Goal: Task Accomplishment & Management: Manage account settings

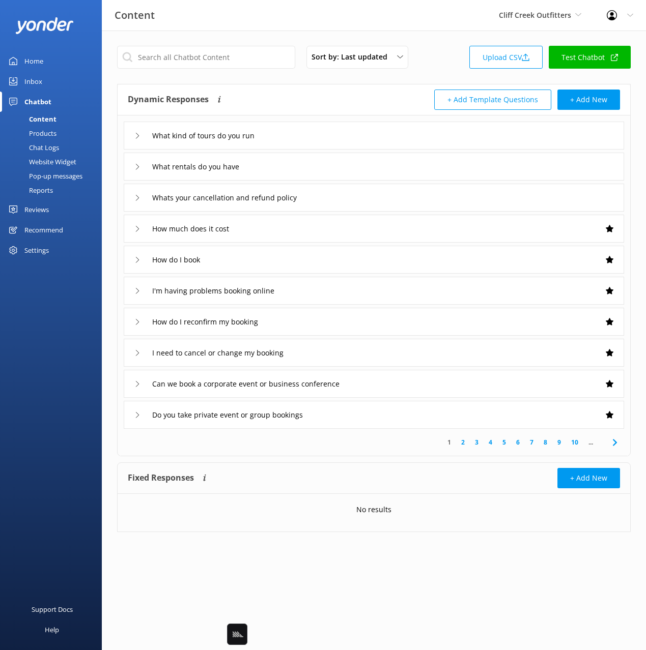
click at [48, 149] on div "Chat Logs" at bounding box center [32, 147] width 53 height 14
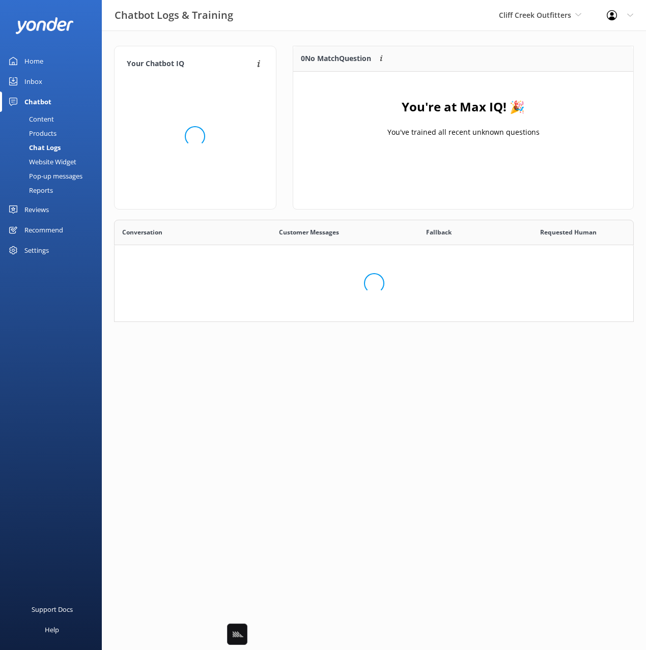
scroll to position [125, 519]
drag, startPoint x: 331, startPoint y: 40, endPoint x: 326, endPoint y: 43, distance: 5.9
click at [330, 40] on div "Your Chatbot IQ Your Chatbot IQ is the percentage of trained FAQs against untra…" at bounding box center [374, 198] width 544 height 335
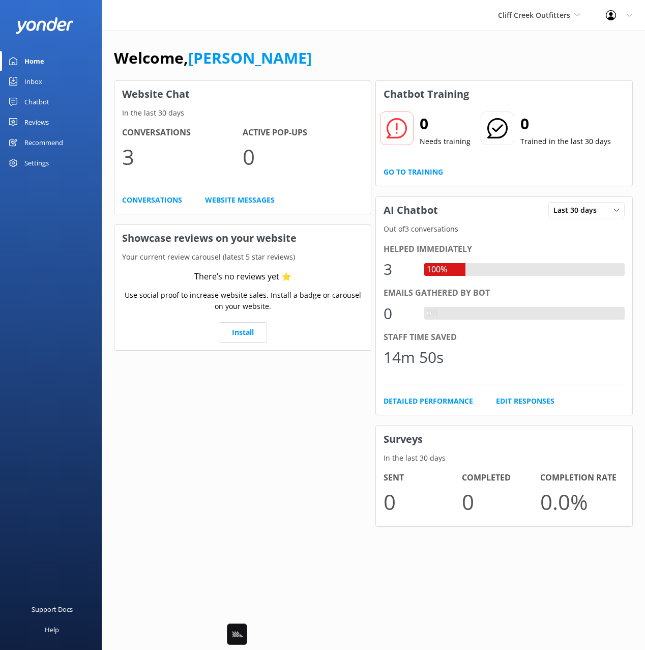
click at [245, 43] on div "Welcome, Mikayla Website Chat In the last 30 days Conversations 3 Active Pop-up…" at bounding box center [373, 294] width 543 height 526
click at [51, 104] on link "Chatbot" at bounding box center [51, 102] width 102 height 20
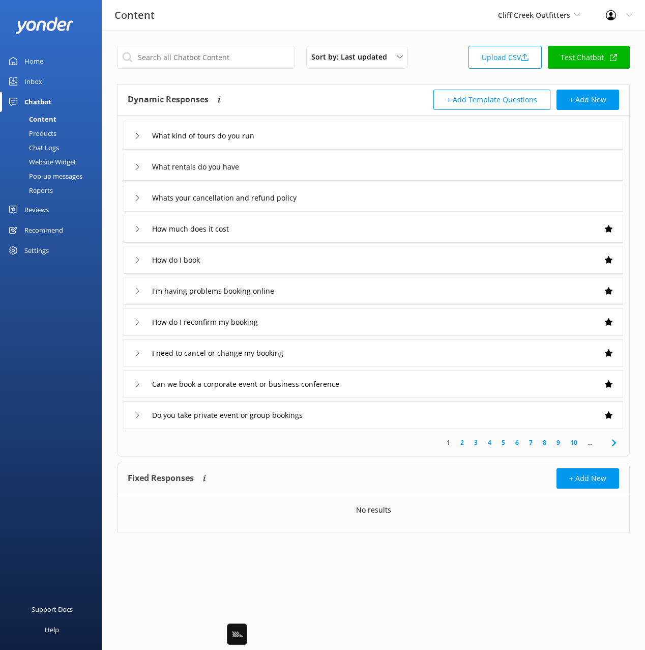
drag, startPoint x: 171, startPoint y: 79, endPoint x: 91, endPoint y: 108, distance: 85.0
click at [170, 79] on div "Sort by: Last updated Title Last updated Upload CSV Test Chatbot Dynamic Respon…" at bounding box center [373, 297] width 543 height 532
drag, startPoint x: 40, startPoint y: 84, endPoint x: 87, endPoint y: 85, distance: 47.3
click at [40, 84] on div "Inbox" at bounding box center [33, 81] width 18 height 20
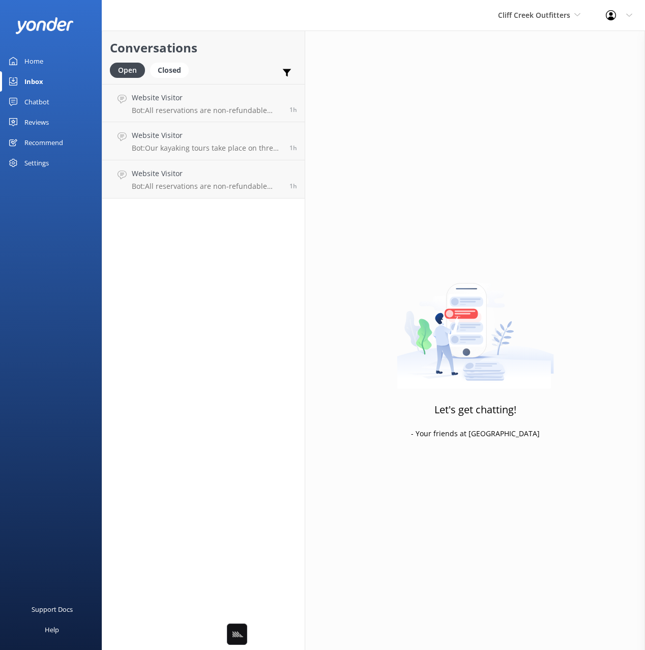
click at [233, 55] on h2 "Conversations" at bounding box center [203, 47] width 187 height 19
click at [241, 52] on h2 "Conversations" at bounding box center [203, 47] width 187 height 19
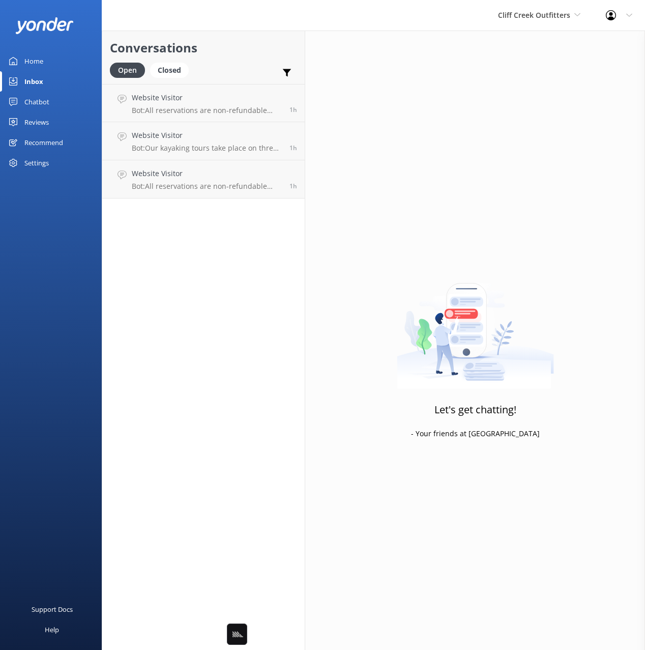
click at [241, 52] on h2 "Conversations" at bounding box center [203, 47] width 187 height 19
drag, startPoint x: 515, startPoint y: 81, endPoint x: 507, endPoint y: 84, distance: 8.2
click at [515, 81] on div "Let's get chatting! - Your friends at Yonder" at bounding box center [475, 356] width 340 height 650
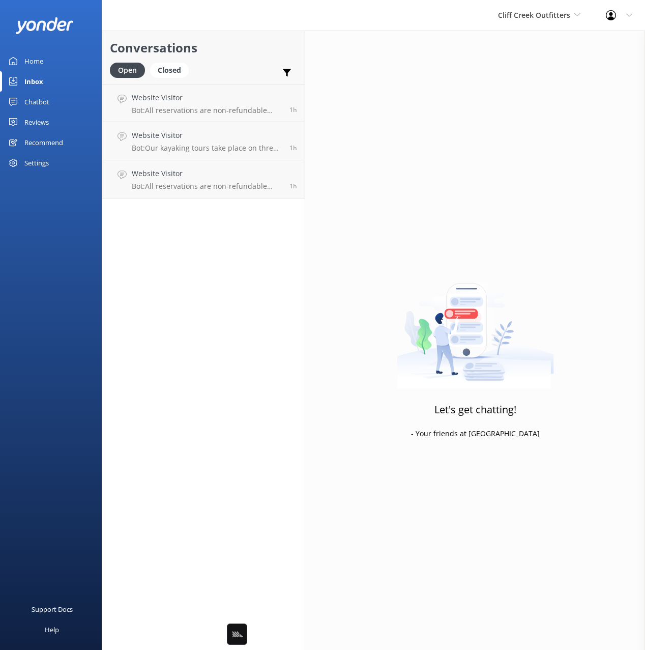
click at [602, 47] on div "Let's get chatting! - Your friends at Yonder" at bounding box center [475, 356] width 340 height 650
click at [624, 21] on div "Profile Settings Logout" at bounding box center [619, 15] width 52 height 31
click at [507, 83] on div "Let's get chatting! - Your friends at Yonder" at bounding box center [475, 356] width 340 height 650
drag, startPoint x: 238, startPoint y: 44, endPoint x: 247, endPoint y: 52, distance: 11.9
click at [238, 44] on h2 "Conversations" at bounding box center [203, 47] width 187 height 19
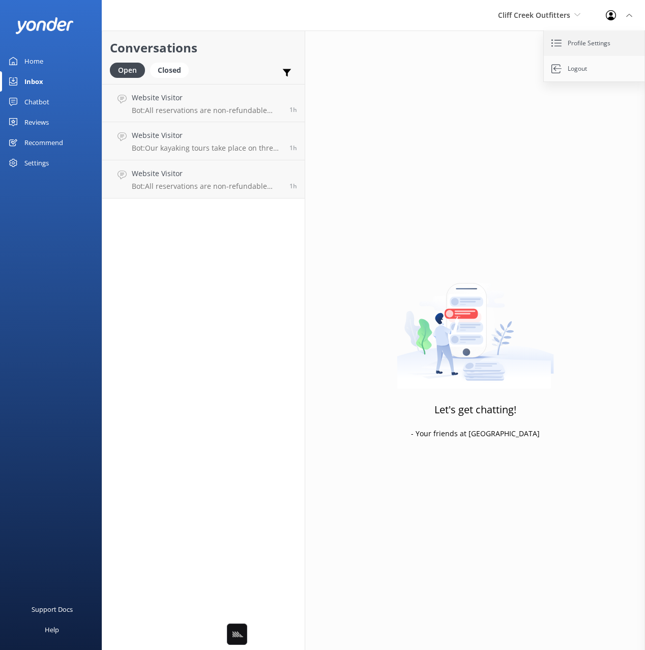
drag, startPoint x: 400, startPoint y: 116, endPoint x: 604, endPoint y: 47, distance: 214.9
click at [400, 115] on div "Let's get chatting! - Your friends at Yonder" at bounding box center [475, 356] width 340 height 650
drag, startPoint x: 611, startPoint y: 19, endPoint x: 573, endPoint y: 32, distance: 40.1
click at [611, 19] on use at bounding box center [611, 15] width 10 height 10
drag, startPoint x: 392, startPoint y: 70, endPoint x: 271, endPoint y: 55, distance: 122.0
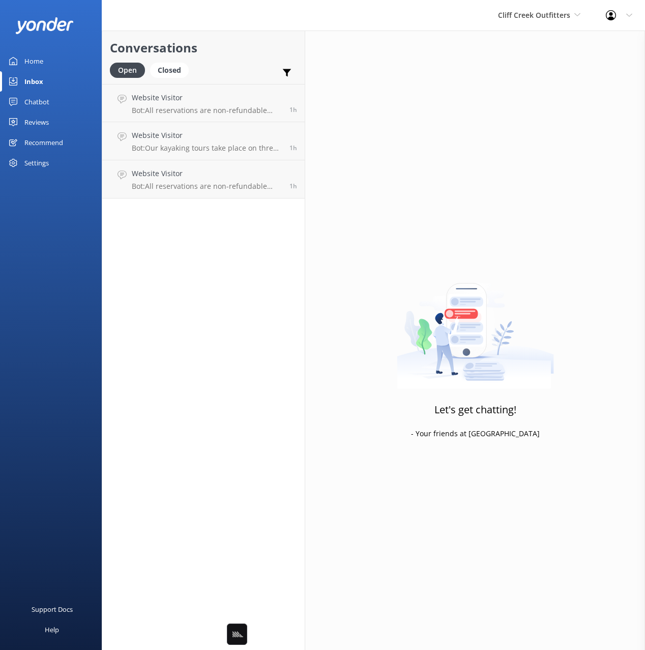
click at [391, 70] on div "Let's get chatting! - Your friends at Yonder" at bounding box center [475, 356] width 340 height 650
click at [258, 52] on h2 "Conversations" at bounding box center [203, 47] width 187 height 19
click at [412, 91] on div "Let's get chatting! - Your friends at Yonder" at bounding box center [475, 356] width 340 height 650
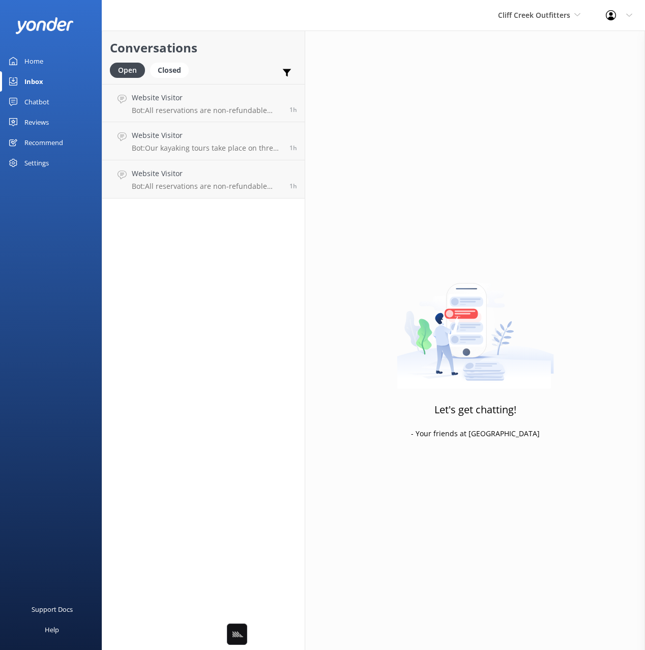
click at [258, 50] on h2 "Conversations" at bounding box center [203, 47] width 187 height 19
click at [367, 61] on div "Let's get chatting! - Your friends at Yonder" at bounding box center [475, 356] width 340 height 650
click at [610, 24] on div "Profile Settings Logout" at bounding box center [619, 15] width 52 height 31
drag, startPoint x: 580, startPoint y: 44, endPoint x: 569, endPoint y: 49, distance: 12.3
click at [579, 44] on link "Profile Settings" at bounding box center [595, 43] width 102 height 25
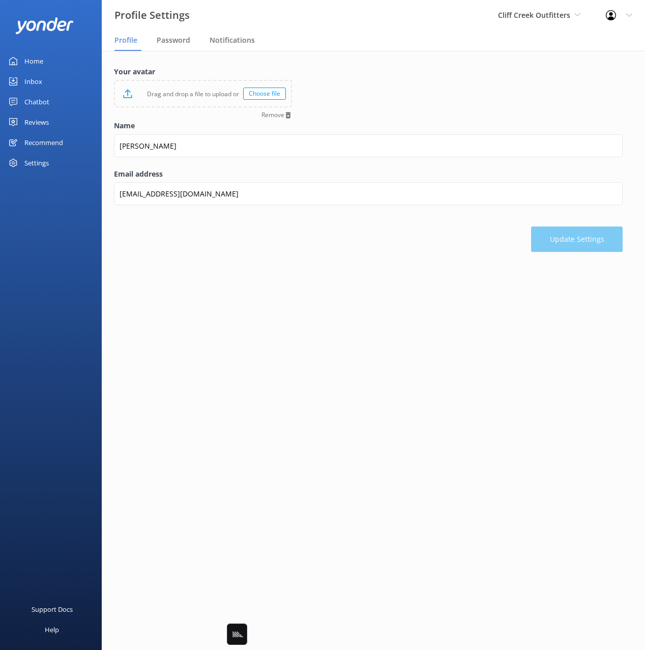
click at [327, 75] on form "Your avatar Drag and drop a file to upload or Choose file Remove Name Mikayla E…" at bounding box center [368, 159] width 509 height 186
click at [246, 43] on span "Notifications" at bounding box center [232, 40] width 45 height 10
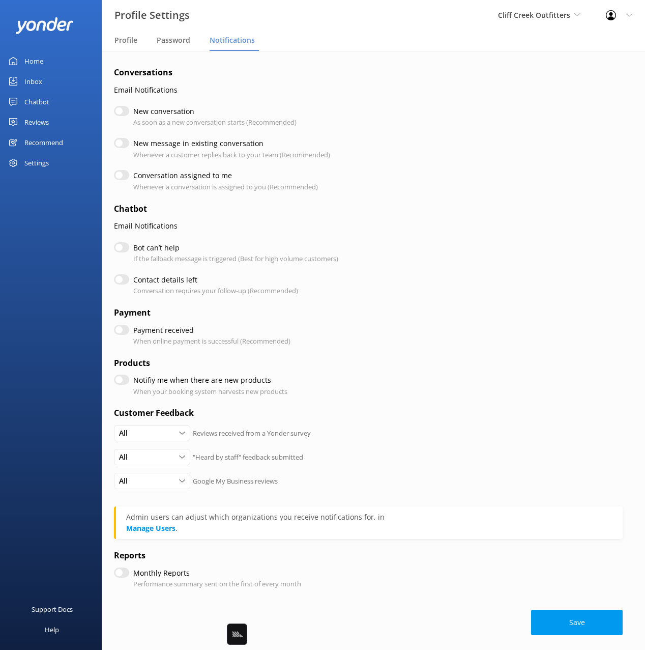
click at [342, 68] on h4 "Conversations" at bounding box center [368, 72] width 509 height 13
drag, startPoint x: 160, startPoint y: 125, endPoint x: 149, endPoint y: 119, distance: 12.7
click at [158, 122] on p "As soon as a new conversation starts (Recommended)" at bounding box center [214, 122] width 163 height 11
drag, startPoint x: 141, startPoint y: 123, endPoint x: 229, endPoint y: 120, distance: 88.1
click at [229, 120] on p "As soon as a new conversation starts (Recommended)" at bounding box center [214, 122] width 163 height 11
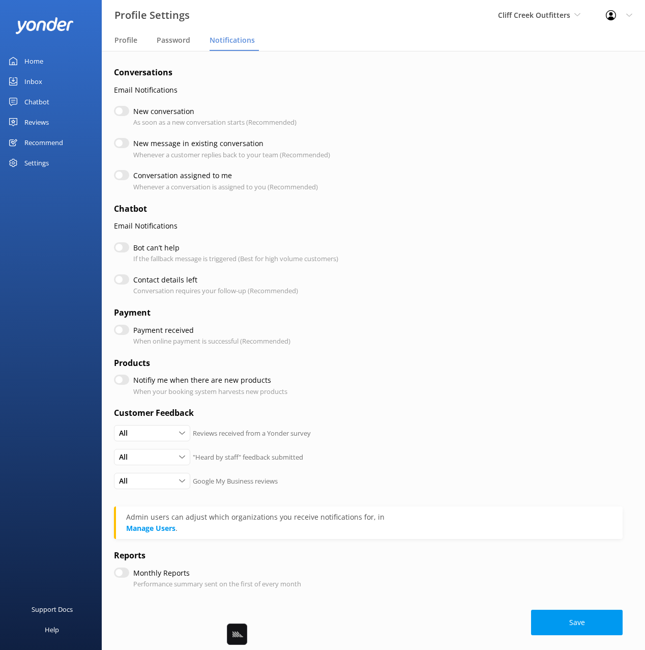
click at [273, 124] on p "As soon as a new conversation starts (Recommended)" at bounding box center [214, 122] width 163 height 11
click at [244, 122] on p "As soon as a new conversation starts (Recommended)" at bounding box center [214, 122] width 163 height 11
drag, startPoint x: 243, startPoint y: 156, endPoint x: 130, endPoint y: 157, distance: 113.4
click at [130, 157] on div "New message in existing conversation Whenever a customer replies back to your t…" at bounding box center [368, 149] width 509 height 22
drag, startPoint x: 248, startPoint y: 156, endPoint x: 287, endPoint y: 159, distance: 39.3
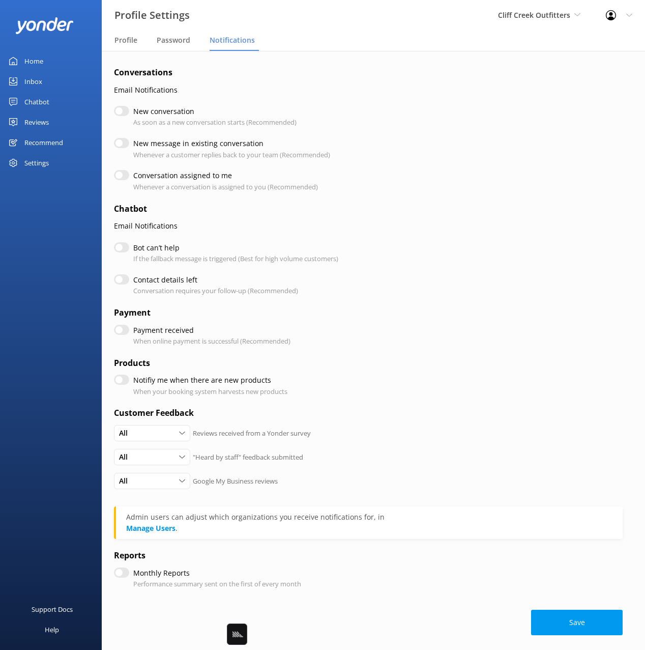
click at [249, 156] on p "Whenever a customer replies back to your team (Recommended)" at bounding box center [231, 155] width 197 height 11
drag, startPoint x: 283, startPoint y: 157, endPoint x: 122, endPoint y: 156, distance: 161.3
click at [134, 144] on div "New message in existing conversation Whenever a customer replies back to your t…" at bounding box center [368, 149] width 509 height 22
drag, startPoint x: 305, startPoint y: 155, endPoint x: 195, endPoint y: 145, distance: 110.8
click at [134, 141] on div "New message in existing conversation Whenever a customer replies back to your t…" at bounding box center [368, 149] width 509 height 22
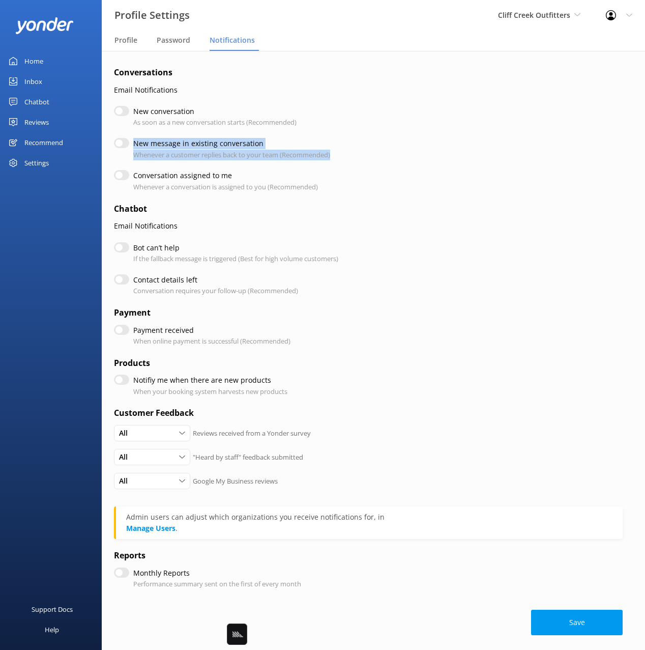
click at [372, 155] on div "New message in existing conversation Whenever a customer replies back to your t…" at bounding box center [368, 149] width 509 height 22
drag, startPoint x: 344, startPoint y: 155, endPoint x: 135, endPoint y: 106, distance: 215.3
click at [135, 106] on form "Conversations Email Notifications New conversation As soon as a new conversatio…" at bounding box center [368, 350] width 509 height 569
click at [349, 137] on form "Conversations Email Notifications New conversation As soon as a new conversatio…" at bounding box center [368, 350] width 509 height 569
drag, startPoint x: 291, startPoint y: 152, endPoint x: 209, endPoint y: 154, distance: 82.4
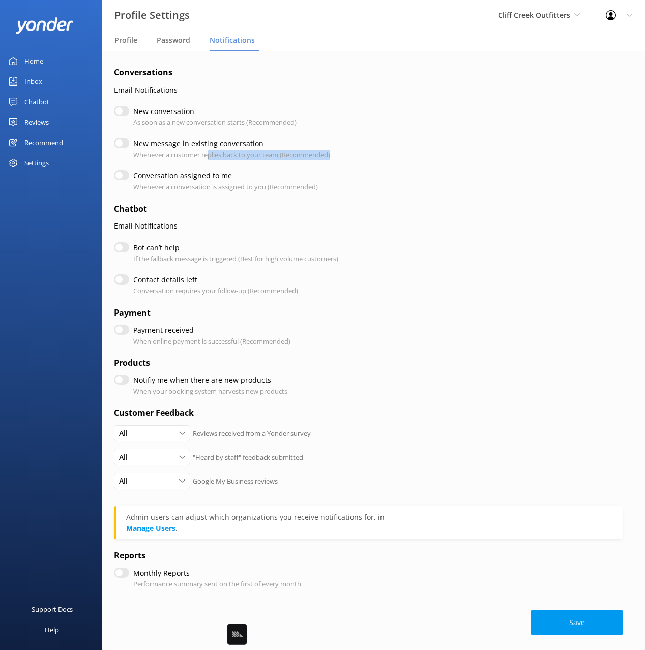
click at [209, 154] on div "New message in existing conversation Whenever a customer replies back to your t…" at bounding box center [368, 149] width 509 height 22
click at [335, 155] on div "New message in existing conversation Whenever a customer replies back to your t…" at bounding box center [368, 149] width 509 height 22
drag, startPoint x: 254, startPoint y: 155, endPoint x: 134, endPoint y: 153, distance: 120.1
click at [134, 153] on div "New message in existing conversation Whenever a customer replies back to your t…" at bounding box center [368, 149] width 509 height 22
click at [134, 153] on p "Whenever a customer replies back to your team (Recommended)" at bounding box center [231, 155] width 197 height 11
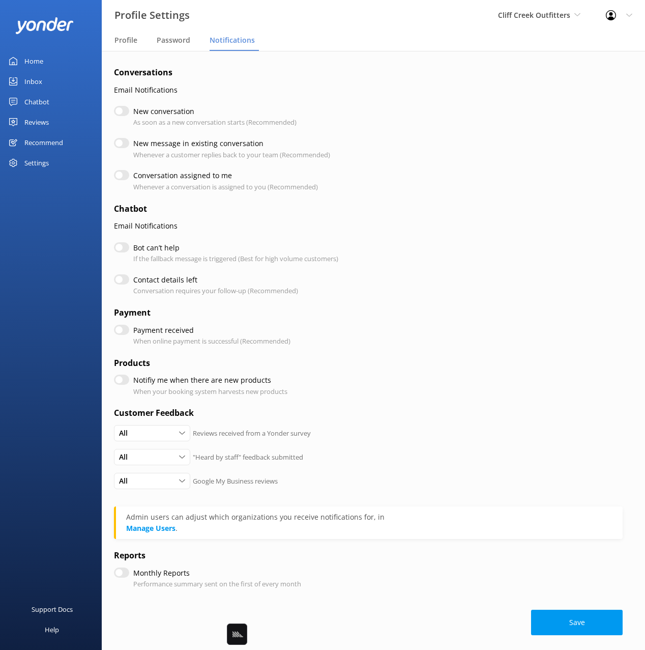
drag, startPoint x: 45, startPoint y: 105, endPoint x: 48, endPoint y: 122, distance: 17.2
click at [44, 106] on div "Chatbot" at bounding box center [36, 102] width 25 height 20
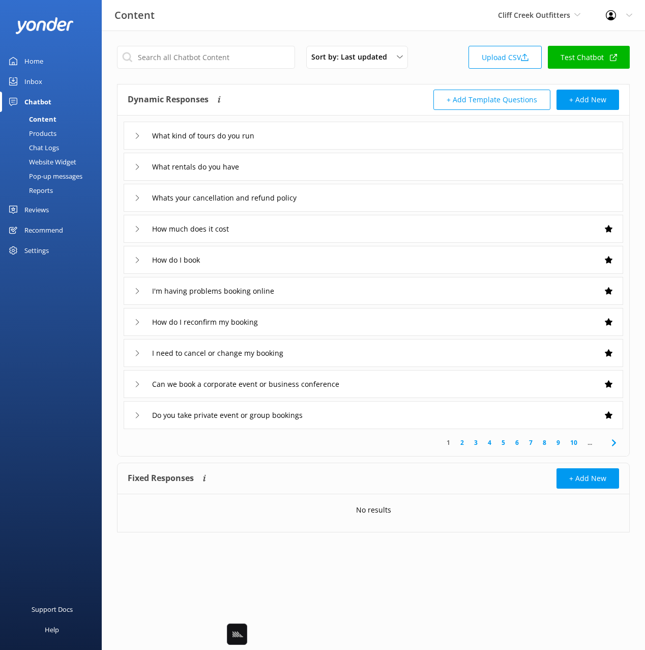
drag, startPoint x: 26, startPoint y: 84, endPoint x: 101, endPoint y: 89, distance: 75.4
click at [26, 84] on div "Inbox" at bounding box center [33, 81] width 18 height 20
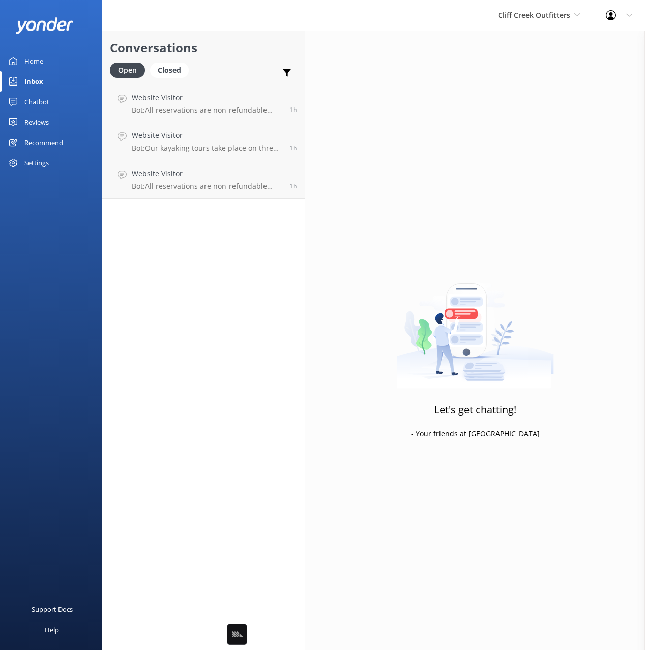
click at [235, 74] on div "Open Closed Important Assigned to me Unassigned" at bounding box center [203, 75] width 187 height 24
click at [619, 14] on div at bounding box center [614, 15] width 16 height 10
click at [591, 47] on link "Profile Settings" at bounding box center [595, 43] width 102 height 25
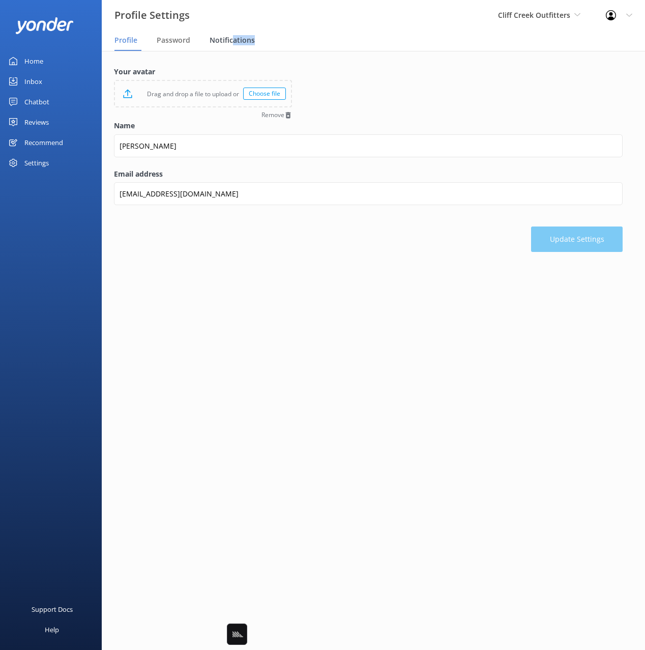
click at [232, 45] on span "Notifications" at bounding box center [232, 40] width 45 height 10
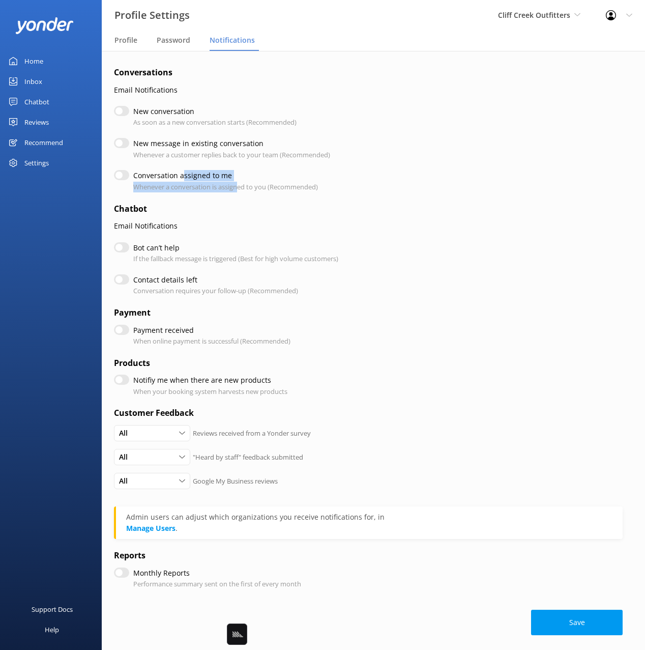
drag, startPoint x: 211, startPoint y: 180, endPoint x: 261, endPoint y: 187, distance: 50.4
click at [239, 184] on div "Conversation assigned to me Whenever a conversation is assigned to you (Recomme…" at bounding box center [225, 181] width 185 height 22
click at [265, 187] on p "Whenever a conversation is assigned to you (Recommended)" at bounding box center [225, 187] width 185 height 11
drag, startPoint x: 264, startPoint y: 189, endPoint x: 185, endPoint y: 174, distance: 79.7
click at [185, 174] on div "Conversation assigned to me Whenever a conversation is assigned to you (Recomme…" at bounding box center [225, 181] width 185 height 22
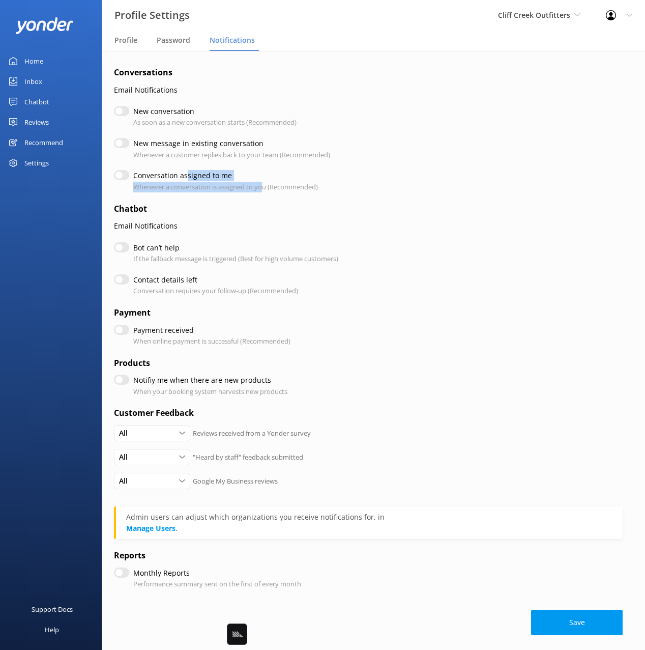
click at [196, 184] on p "Whenever a conversation is assigned to you (Recommended)" at bounding box center [225, 187] width 185 height 11
drag, startPoint x: 185, startPoint y: 185, endPoint x: 67, endPoint y: 96, distance: 147.1
click at [168, 172] on div "Conversation assigned to me Whenever a conversation is assigned to you (Recomme…" at bounding box center [225, 181] width 185 height 22
click at [39, 106] on div "Chatbot" at bounding box center [36, 102] width 25 height 20
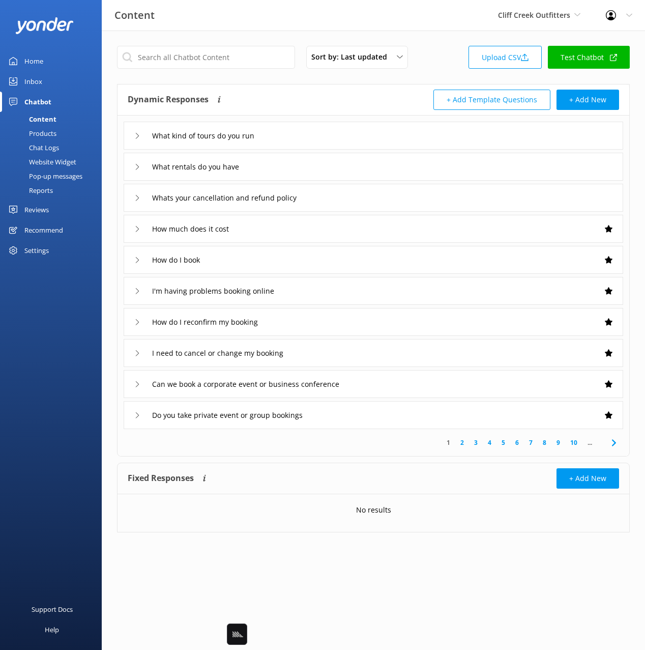
click at [32, 82] on div "Inbox" at bounding box center [33, 81] width 18 height 20
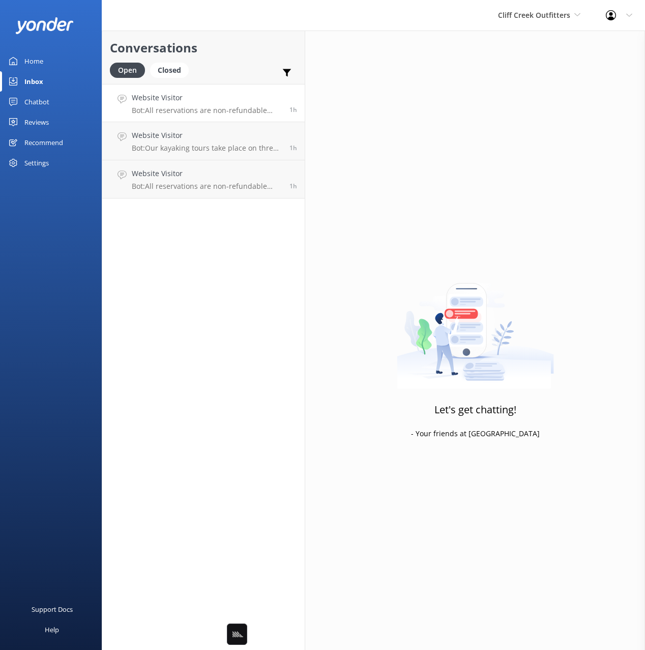
click at [229, 100] on h4 "Website Visitor" at bounding box center [207, 97] width 150 height 11
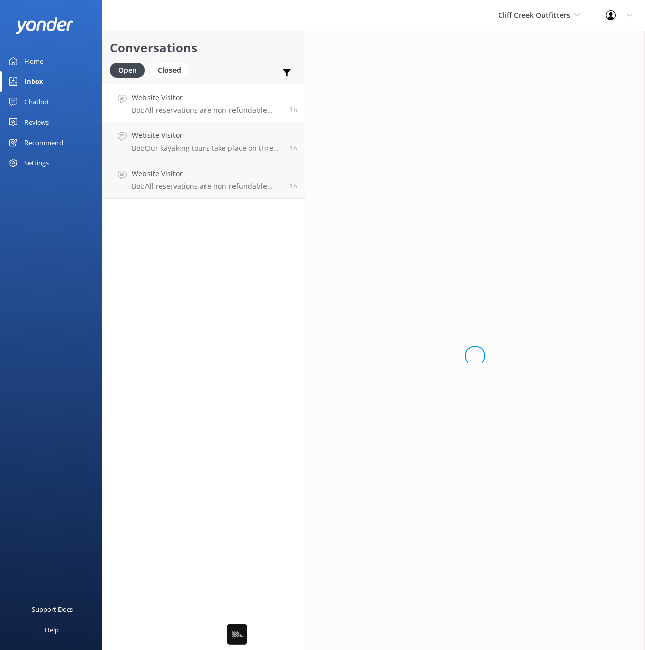
click at [256, 61] on div "Conversations Open Closed Important Assigned to me Unassigned" at bounding box center [203, 57] width 202 height 53
drag, startPoint x: 386, startPoint y: 119, endPoint x: 373, endPoint y: 118, distance: 12.8
click at [384, 118] on div "Loading.." at bounding box center [475, 356] width 340 height 650
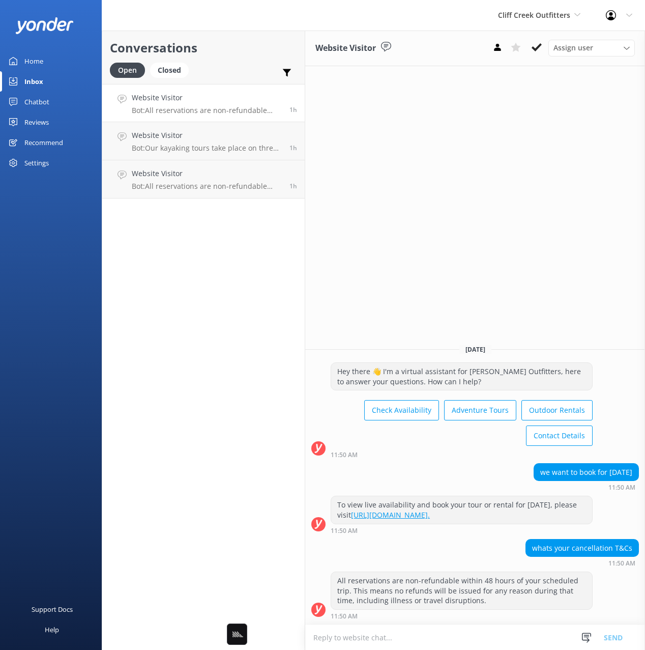
click at [523, 116] on div "Website Visitor Assign user Diana Today Hey there 👋 I'm a virtual assistant for…" at bounding box center [475, 340] width 340 height 619
click at [612, 48] on div "Assign user" at bounding box center [591, 47] width 81 height 11
click at [525, 159] on div "Website Visitor Assign user Diana Today Hey there 👋 I'm a virtual assistant for…" at bounding box center [475, 340] width 340 height 619
click at [521, 153] on div "Website Visitor Assign user Diana Today Hey there 👋 I'm a virtual assistant for…" at bounding box center [475, 340] width 340 height 619
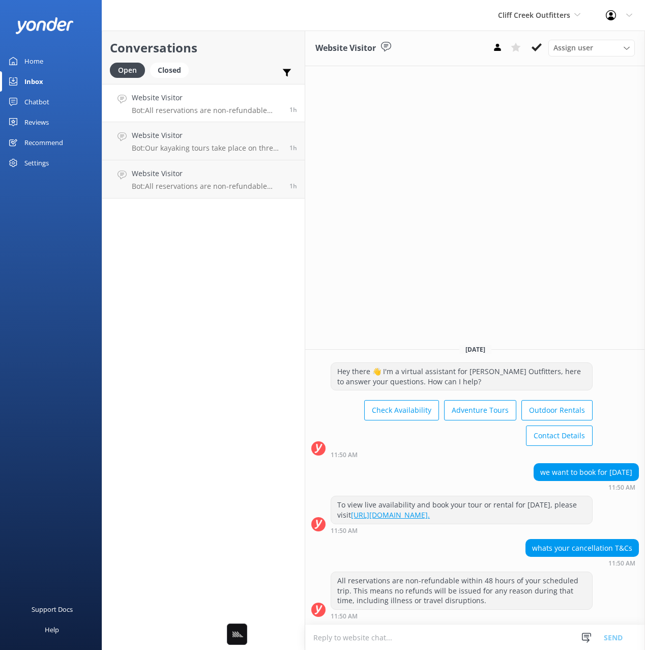
click at [240, 48] on h2 "Conversations" at bounding box center [203, 47] width 187 height 19
drag, startPoint x: 240, startPoint y: 48, endPoint x: 398, endPoint y: 86, distance: 162.4
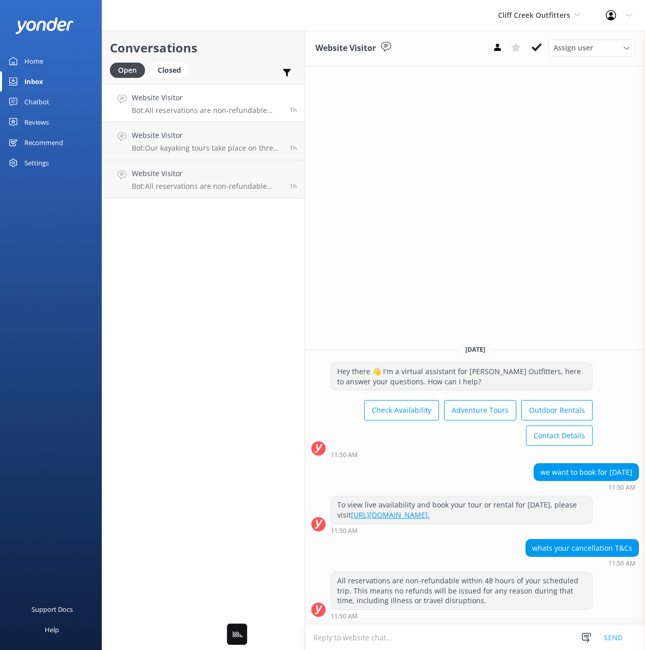
click at [241, 48] on h2 "Conversations" at bounding box center [203, 47] width 187 height 19
drag, startPoint x: 467, startPoint y: 118, endPoint x: 462, endPoint y: 115, distance: 5.9
click at [466, 118] on div "Website Visitor Assign user Diana Today Hey there 👋 I'm a virtual assistant for…" at bounding box center [475, 340] width 340 height 619
click at [274, 48] on h2 "Conversations" at bounding box center [203, 47] width 187 height 19
click at [487, 180] on div "Website Visitor Assign user Diana Today Hey there 👋 I'm a virtual assistant for…" at bounding box center [475, 340] width 340 height 619
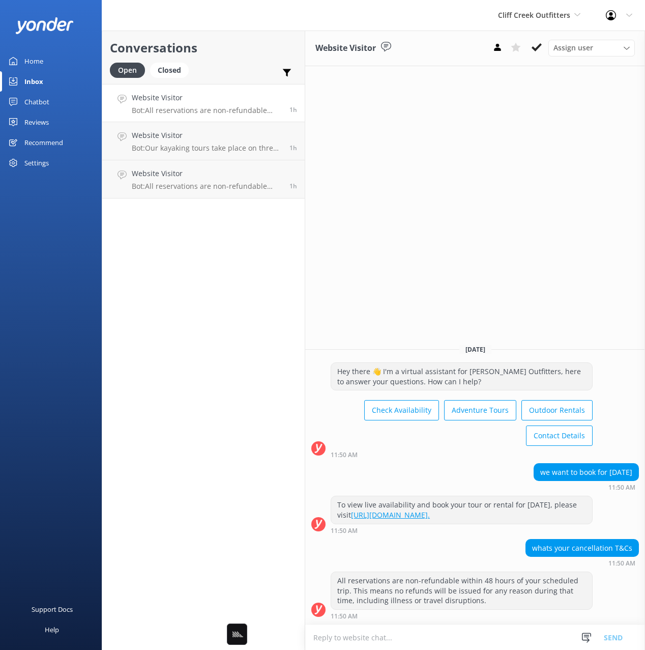
click at [329, 134] on div "Website Visitor Assign user Diana Today Hey there 👋 I'm a virtual assistant for…" at bounding box center [475, 340] width 340 height 619
drag, startPoint x: 347, startPoint y: 103, endPoint x: 313, endPoint y: 98, distance: 34.0
click at [340, 101] on div "Website Visitor Assign user Diana Today Hey there 👋 I'm a virtual assistant for…" at bounding box center [475, 340] width 340 height 619
drag, startPoint x: 397, startPoint y: 113, endPoint x: 390, endPoint y: 112, distance: 7.7
click at [393, 113] on div "Website Visitor Assign user Diana Today Hey there 👋 I'm a virtual assistant for…" at bounding box center [475, 340] width 340 height 619
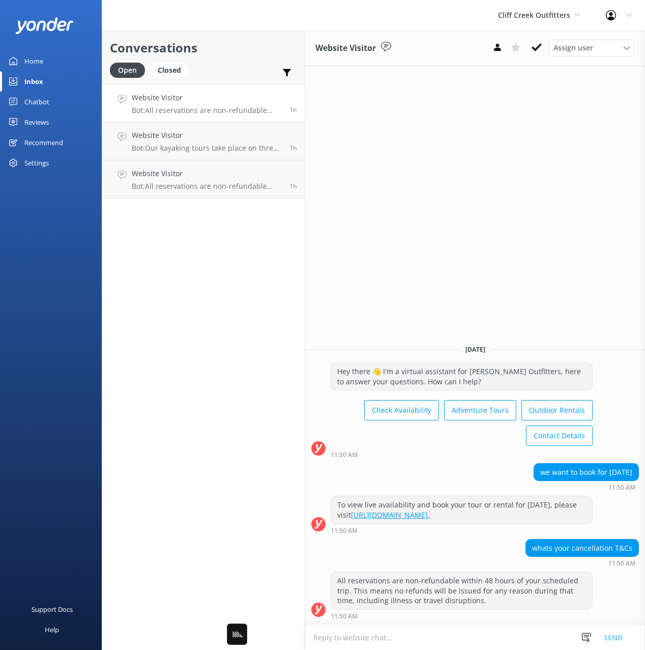
click at [426, 201] on div "Website Visitor Assign user Diana Today Hey there 👋 I'm a virtual assistant for…" at bounding box center [475, 340] width 340 height 619
click at [493, 249] on div "Website Visitor Assign user Diana Today Hey there 👋 I'm a virtual assistant for…" at bounding box center [475, 340] width 340 height 619
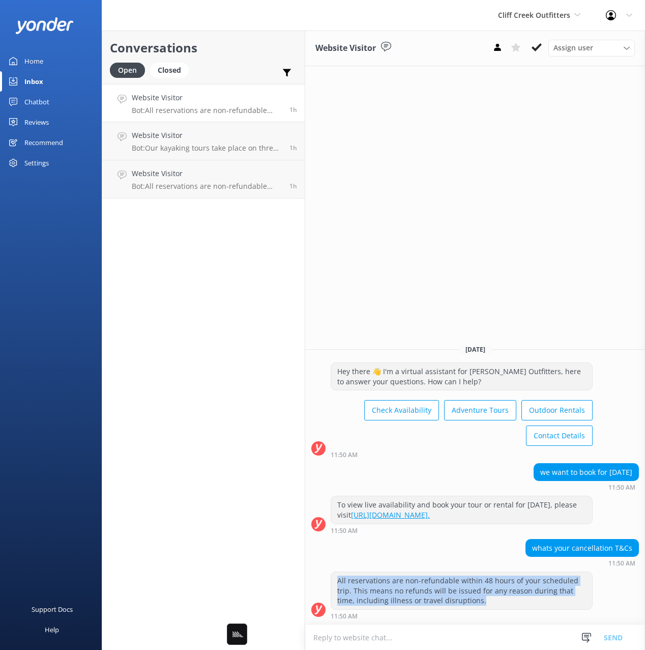
drag, startPoint x: 470, startPoint y: 588, endPoint x: 505, endPoint y: 604, distance: 38.4
click at [506, 602] on div "Today Hey there 👋 I'm a virtual assistant for Cliff Creek Outfitters, here to a…" at bounding box center [475, 480] width 340 height 288
drag, startPoint x: 466, startPoint y: 597, endPoint x: 436, endPoint y: 563, distance: 44.7
click at [436, 563] on div "Today Hey there 👋 I'm a virtual assistant for Cliff Creek Outfitters, here to a…" at bounding box center [475, 480] width 340 height 288
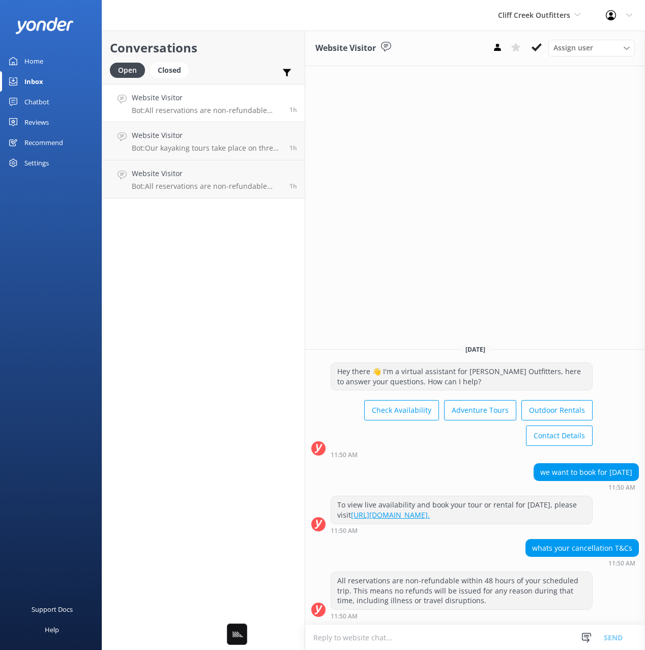
click at [438, 597] on div "All reservations are non-refundable within 48 hours of your scheduled trip. Thi…" at bounding box center [461, 590] width 261 height 37
drag, startPoint x: 230, startPoint y: 427, endPoint x: 237, endPoint y: 436, distance: 10.6
click at [230, 427] on div "Conversations Open Closed Important Assigned to me Unassigned Website Visitor B…" at bounding box center [203, 340] width 203 height 619
click at [451, 272] on div "Website Visitor Assign user Diana Today Hey there 👋 I'm a virtual assistant for…" at bounding box center [475, 340] width 340 height 619
click at [450, 270] on div "Website Visitor Assign user Diana Today Hey there 👋 I'm a virtual assistant for…" at bounding box center [475, 340] width 340 height 619
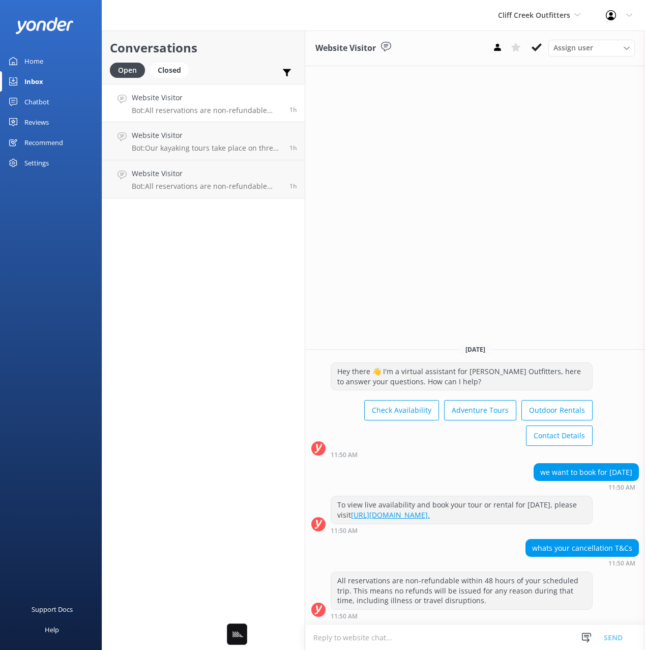
click at [267, 265] on div "Conversations Open Closed Important Assigned to me Unassigned Website Visitor B…" at bounding box center [203, 340] width 203 height 619
click at [403, 268] on div "Website Visitor Assign user Diana Today Hey there 👋 I'm a virtual assistant for…" at bounding box center [475, 340] width 340 height 619
click at [253, 267] on div "Conversations Open Closed Important Assigned to me Unassigned Website Visitor B…" at bounding box center [203, 340] width 203 height 619
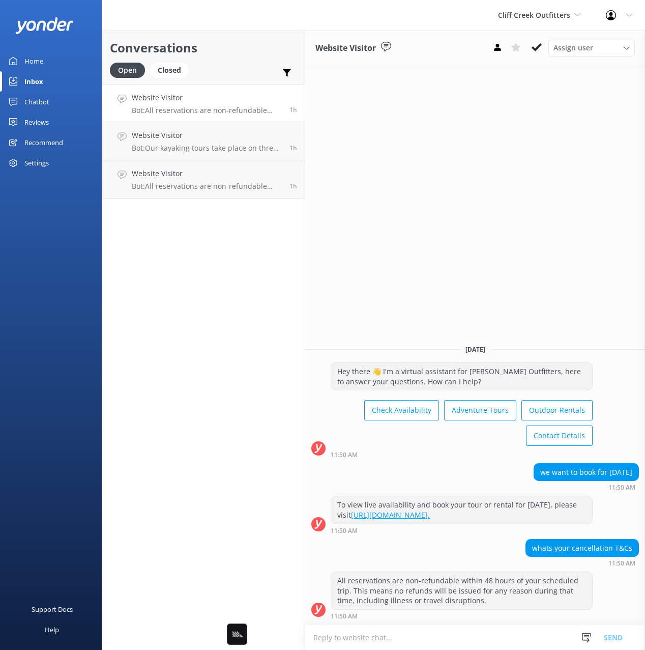
click at [253, 267] on div "Conversations Open Closed Important Assigned to me Unassigned Website Visitor B…" at bounding box center [203, 340] width 203 height 619
click at [374, 272] on div "Website Visitor Assign user Diana Today Hey there 👋 I'm a virtual assistant for…" at bounding box center [475, 340] width 340 height 619
drag, startPoint x: 289, startPoint y: 278, endPoint x: 311, endPoint y: 284, distance: 22.6
click at [289, 278] on div "Conversations Open Closed Important Assigned to me Unassigned Website Visitor B…" at bounding box center [203, 340] width 203 height 619
click at [341, 286] on div "Website Visitor Assign user Diana Today Hey there 👋 I'm a virtual assistant for…" at bounding box center [475, 340] width 340 height 619
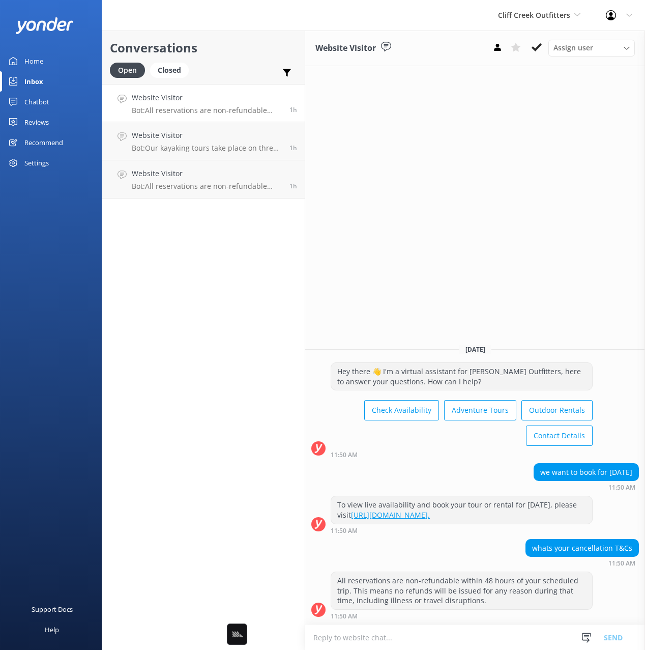
click at [251, 273] on div "Conversations Open Closed Important Assigned to me Unassigned Website Visitor B…" at bounding box center [203, 340] width 203 height 619
click at [252, 269] on div "Conversations Open Closed Important Assigned to me Unassigned Website Visitor B…" at bounding box center [203, 340] width 203 height 619
click at [428, 246] on div "Website Visitor Assign user Diana Today Hey there 👋 I'm a virtual assistant for…" at bounding box center [475, 340] width 340 height 619
click at [425, 246] on div "Website Visitor Assign user Diana Today Hey there 👋 I'm a virtual assistant for…" at bounding box center [475, 340] width 340 height 619
click at [286, 253] on div "Conversations Open Closed Important Assigned to me Unassigned Website Visitor B…" at bounding box center [203, 340] width 203 height 619
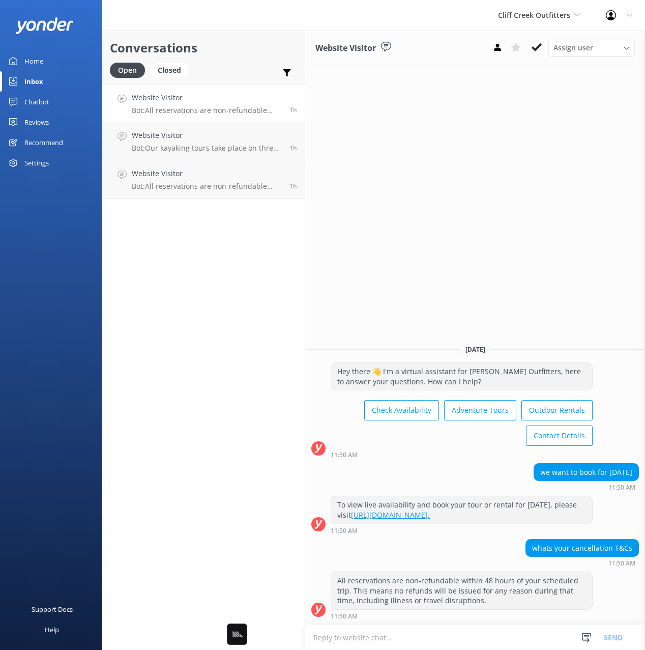
click at [488, 259] on div "Website Visitor Assign user Diana Today Hey there 👋 I'm a virtual assistant for…" at bounding box center [475, 340] width 340 height 619
click at [487, 258] on div "Website Visitor Assign user Diana Today Hey there 👋 I'm a virtual assistant for…" at bounding box center [475, 340] width 340 height 619
click at [241, 63] on div "Open Closed Important Assigned to me Unassigned" at bounding box center [203, 75] width 187 height 24
click at [241, 64] on div "Open Closed Important Assigned to me Unassigned" at bounding box center [203, 75] width 187 height 24
click at [415, 249] on div "Website Visitor Assign user Diana Today Hey there 👋 I'm a virtual assistant for…" at bounding box center [475, 340] width 340 height 619
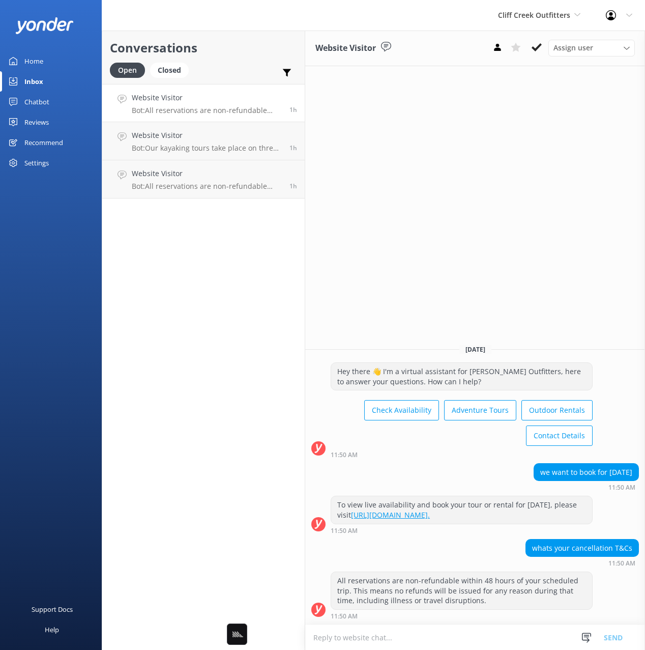
click at [229, 342] on div "Conversations Open Closed Important Assigned to me Unassigned Website Visitor B…" at bounding box center [203, 340] width 203 height 619
click at [220, 390] on div "Conversations Open Closed Important Assigned to me Unassigned Website Visitor B…" at bounding box center [203, 340] width 203 height 619
click at [442, 451] on div "11:50 AM" at bounding box center [462, 454] width 262 height 7
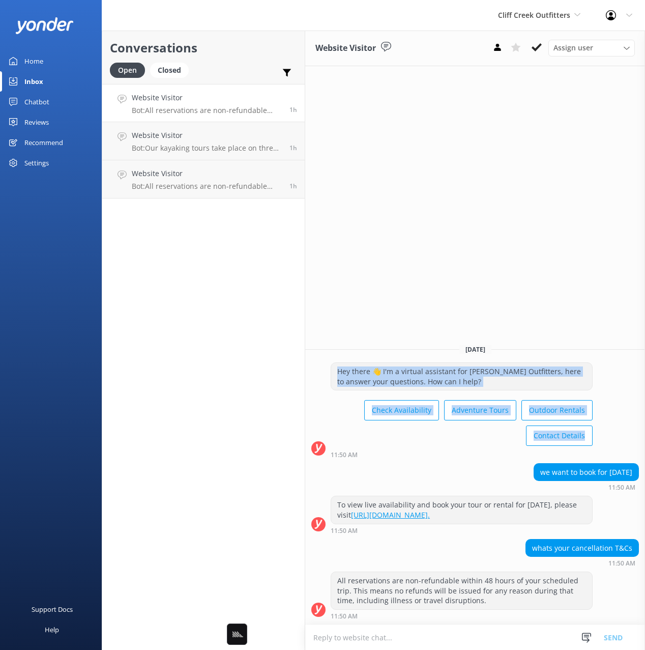
drag, startPoint x: 330, startPoint y: 353, endPoint x: 577, endPoint y: 360, distance: 246.8
click at [597, 381] on div "Hey there 👋 I'm a virtual assistant for Cliff Creek Outfitters, here to answer …" at bounding box center [475, 410] width 340 height 96
click at [572, 363] on div "Hey there 👋 I'm a virtual assistant for Cliff Creek Outfitters, here to answer …" at bounding box center [461, 376] width 261 height 27
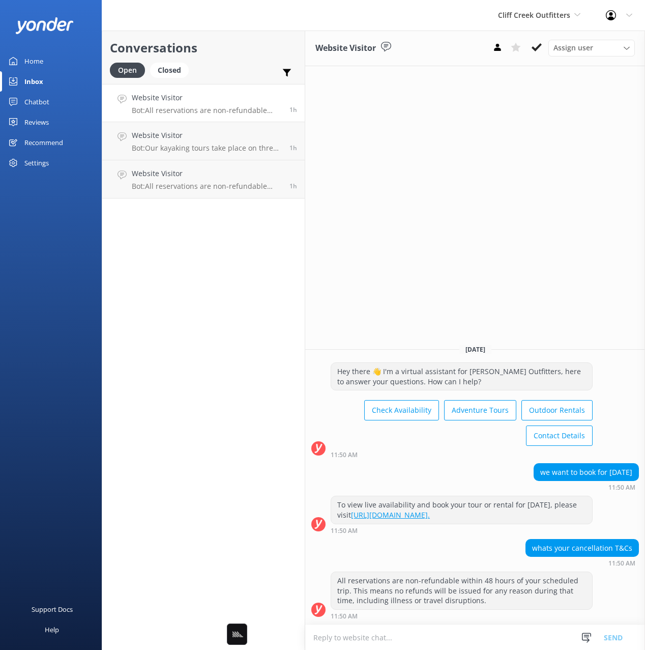
drag, startPoint x: 511, startPoint y: 250, endPoint x: 473, endPoint y: 459, distance: 213.0
click at [511, 250] on div "Website Visitor Assign user Diana Today Hey there 👋 I'm a virtual assistant for…" at bounding box center [475, 340] width 340 height 619
click at [227, 444] on div "Conversations Open Closed Important Assigned to me Unassigned Website Visitor B…" at bounding box center [203, 340] width 203 height 619
click at [216, 348] on div "Conversations Open Closed Important Assigned to me Unassigned Website Visitor B…" at bounding box center [203, 340] width 203 height 619
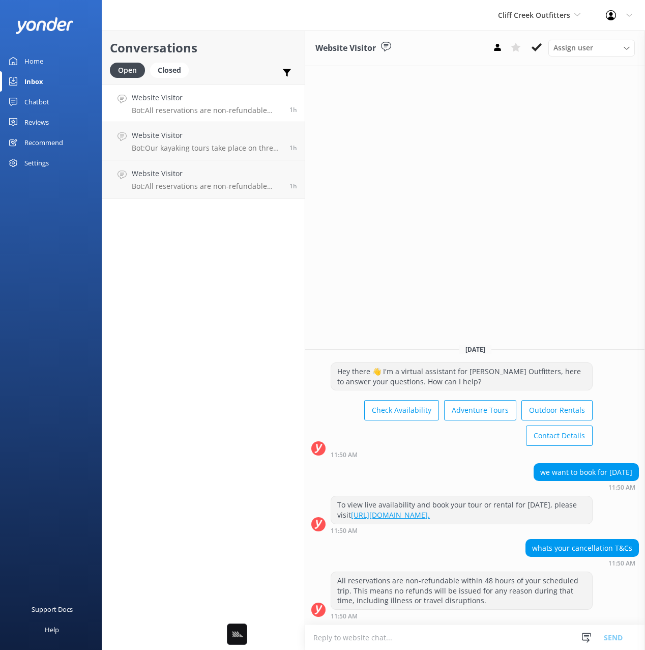
drag, startPoint x: 221, startPoint y: 344, endPoint x: 399, endPoint y: 278, distance: 190.4
click at [221, 344] on div "Conversations Open Closed Important Assigned to me Unassigned Website Visitor B…" at bounding box center [203, 340] width 203 height 619
click at [468, 260] on div "Website Visitor Assign user Diana Today Hey there 👋 I'm a virtual assistant for…" at bounding box center [475, 340] width 340 height 619
click at [475, 345] on span "Today" at bounding box center [475, 349] width 32 height 9
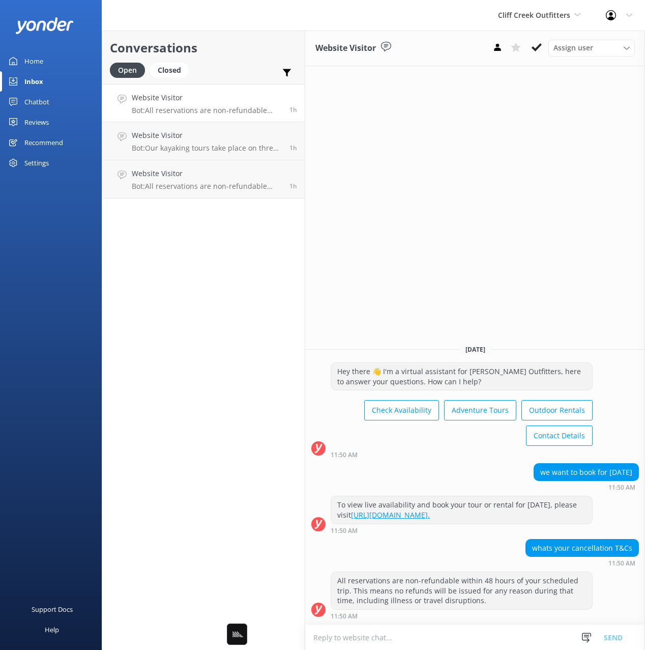
click at [478, 345] on span "Today" at bounding box center [475, 349] width 32 height 9
click at [473, 345] on span "Today" at bounding box center [475, 349] width 32 height 9
drag, startPoint x: 413, startPoint y: 296, endPoint x: 260, endPoint y: 292, distance: 152.6
click at [408, 295] on div "Website Visitor Assign user Diana Today Hey there 👋 I'm a virtual assistant for…" at bounding box center [475, 340] width 340 height 619
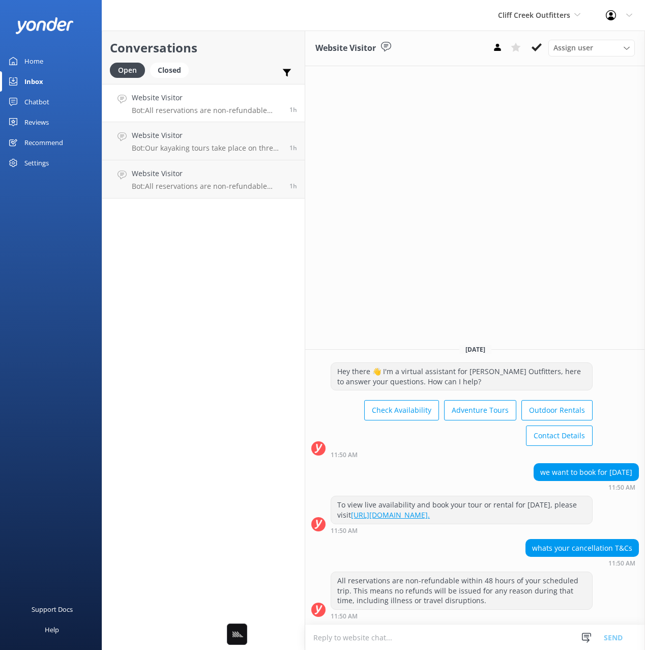
click at [200, 290] on div "Conversations Open Closed Important Assigned to me Unassigned Website Visitor B…" at bounding box center [203, 340] width 203 height 619
click at [55, 229] on div "Home Inbox Chatbot Content Products Chat Logs Website Widget Pop-up messages Re…" at bounding box center [51, 162] width 102 height 325
click at [204, 272] on div "Conversations Open Closed Important Assigned to me Unassigned Website Visitor B…" at bounding box center [203, 340] width 203 height 619
click at [203, 272] on div "Conversations Open Closed Important Assigned to me Unassigned Website Visitor B…" at bounding box center [203, 340] width 203 height 619
click at [432, 289] on div "Website Visitor Assign user Diana Today Hey there 👋 I'm a virtual assistant for…" at bounding box center [475, 340] width 340 height 619
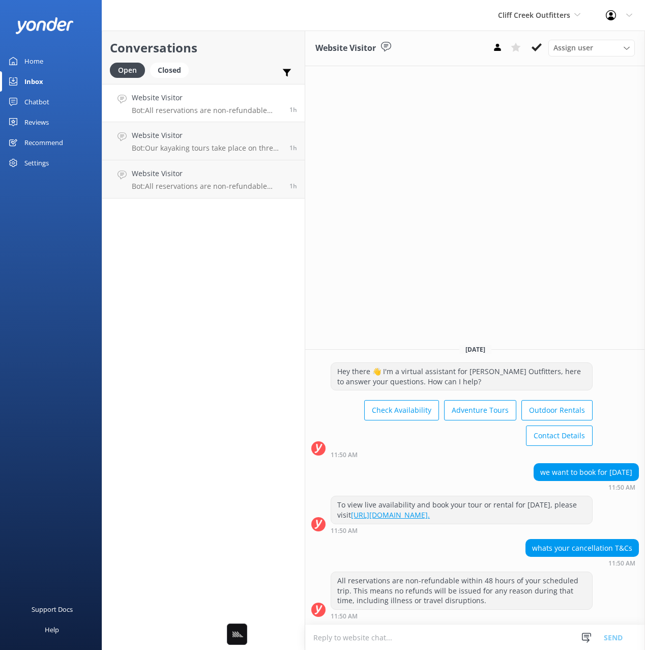
click at [348, 463] on div "we want to book for saturday 11:50 AM" at bounding box center [475, 477] width 340 height 28
click at [336, 561] on div "whats your cancellation T&Cs 11:50 AM" at bounding box center [475, 553] width 340 height 28
click at [246, 508] on div "Conversations Open Closed Important Assigned to me Unassigned Website Visitor B…" at bounding box center [203, 340] width 203 height 619
click at [222, 504] on div "Conversations Open Closed Important Assigned to me Unassigned Website Visitor B…" at bounding box center [203, 340] width 203 height 619
click at [183, 436] on div "Conversations Open Closed Important Assigned to me Unassigned Website Visitor B…" at bounding box center [203, 340] width 203 height 619
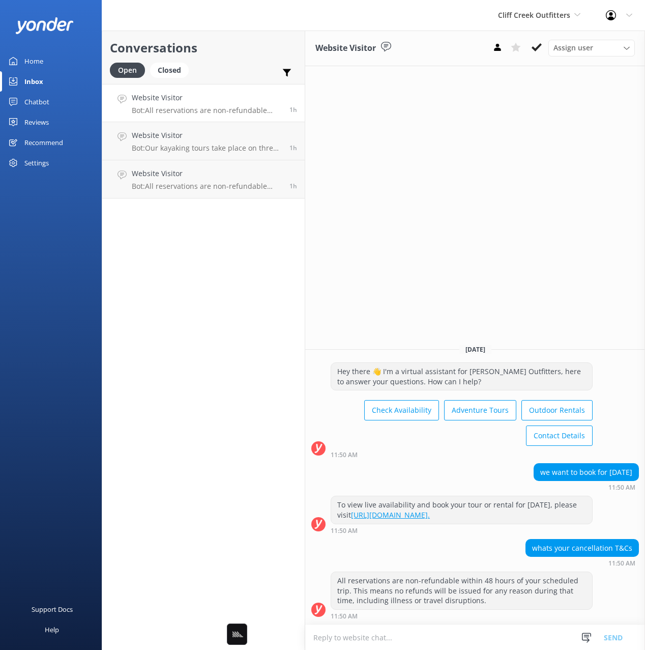
drag, startPoint x: 131, startPoint y: 255, endPoint x: 134, endPoint y: 260, distance: 6.4
click at [131, 255] on div "Conversations Open Closed Important Assigned to me Unassigned Website Visitor B…" at bounding box center [203, 340] width 203 height 619
click at [124, 212] on div "Conversations Open Closed Important Assigned to me Unassigned Website Visitor B…" at bounding box center [203, 340] width 203 height 619
click at [123, 204] on div "Conversations Open Closed Important Assigned to me Unassigned Website Visitor B…" at bounding box center [203, 340] width 203 height 619
drag, startPoint x: 123, startPoint y: 205, endPoint x: 93, endPoint y: 226, distance: 36.1
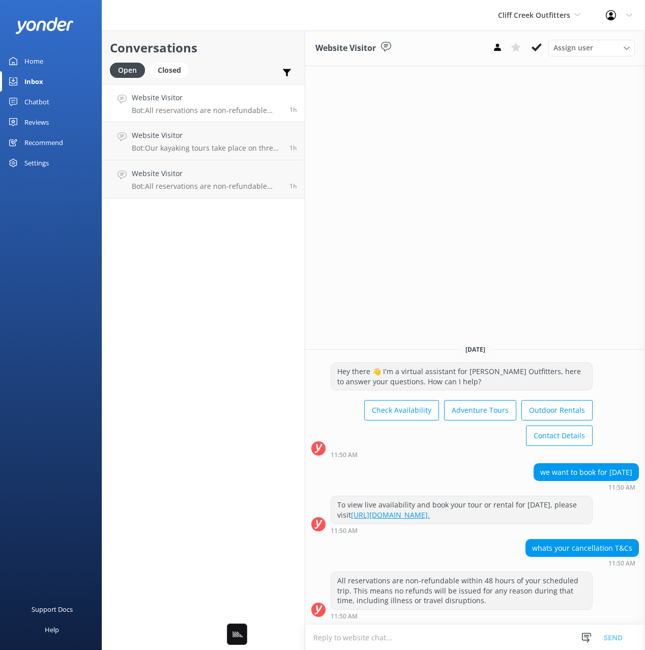
click at [123, 206] on div "Conversations Open Closed Important Assigned to me Unassigned Website Visitor B…" at bounding box center [203, 340] width 203 height 619
click at [162, 224] on div "Conversations Open Closed Important Assigned to me Unassigned Website Visitor B…" at bounding box center [203, 340] width 203 height 619
drag, startPoint x: 57, startPoint y: 238, endPoint x: 113, endPoint y: 199, distance: 67.7
click at [64, 235] on div "Home Inbox Chatbot Content Products Chat Logs Website Widget Pop-up messages Re…" at bounding box center [51, 162] width 102 height 325
click at [224, 63] on div "Open Closed Important Assigned to me Unassigned" at bounding box center [203, 75] width 187 height 24
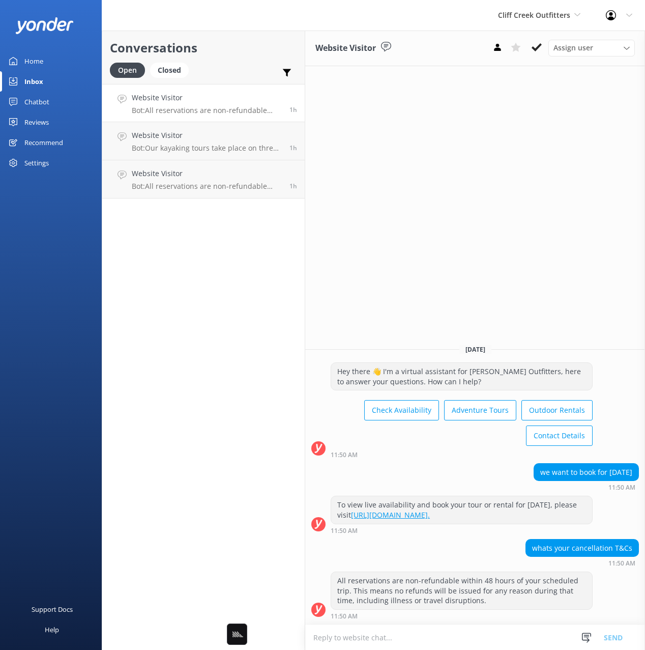
click at [476, 220] on div "Website Visitor Assign user Diana Today Hey there 👋 I'm a virtual assistant for…" at bounding box center [475, 340] width 340 height 619
click at [518, 122] on div "Website Visitor Assign user Diana Today Hey there 👋 I'm a virtual assistant for…" at bounding box center [475, 340] width 340 height 619
click at [529, 140] on div "Website Visitor Assign user Diana Today Hey there 👋 I'm a virtual assistant for…" at bounding box center [475, 340] width 340 height 619
drag, startPoint x: 516, startPoint y: 135, endPoint x: 510, endPoint y: 154, distance: 19.8
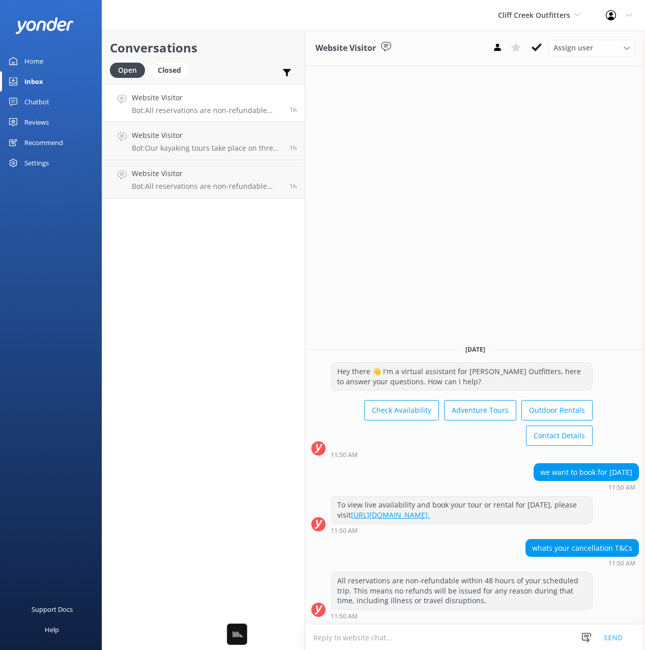
click at [517, 134] on div "Website Visitor Assign user Diana Today Hey there 👋 I'm a virtual assistant for…" at bounding box center [475, 340] width 340 height 619
drag, startPoint x: 386, startPoint y: 225, endPoint x: 238, endPoint y: 323, distance: 177.8
click at [384, 225] on div "Website Visitor Assign user Diana Today Hey there 👋 I'm a virtual assistant for…" at bounding box center [475, 340] width 340 height 619
drag, startPoint x: 414, startPoint y: 249, endPoint x: 330, endPoint y: 262, distance: 84.5
click at [414, 249] on div "Website Visitor Assign user Diana Today Hey there 👋 I'm a virtual assistant for…" at bounding box center [475, 340] width 340 height 619
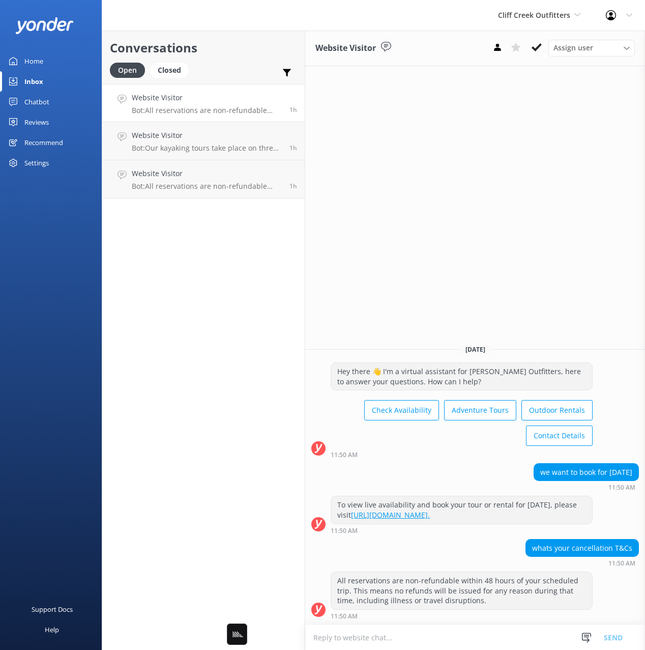
click at [246, 273] on div "Conversations Open Closed Important Assigned to me Unassigned Website Visitor B…" at bounding box center [203, 340] width 203 height 619
click at [405, 229] on div "Website Visitor Assign user Diana Today Hey there 👋 I'm a virtual assistant for…" at bounding box center [475, 340] width 340 height 619
click at [572, 110] on div "Website Visitor Assign user Diana Today Hey there 👋 I'm a virtual assistant for…" at bounding box center [475, 340] width 340 height 619
drag, startPoint x: 266, startPoint y: 264, endPoint x: 424, endPoint y: 238, distance: 160.4
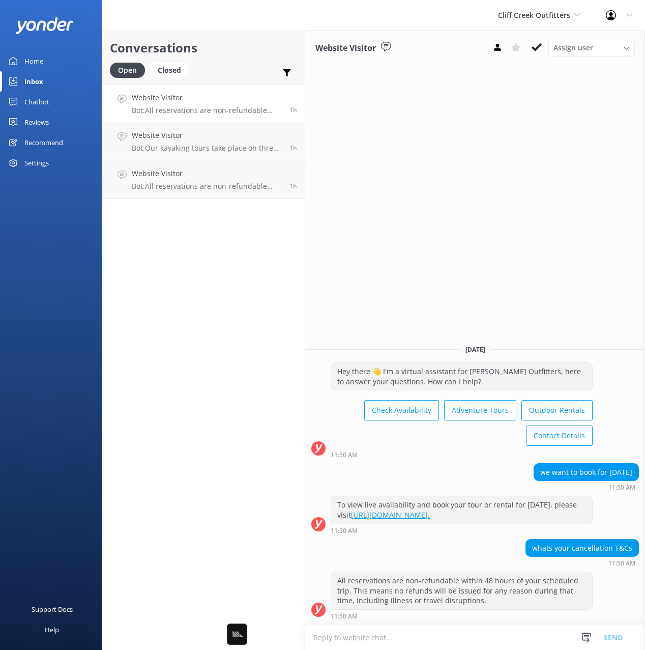
click at [267, 264] on div "Conversations Open Closed Important Assigned to me Unassigned Website Visitor B…" at bounding box center [203, 340] width 203 height 619
drag, startPoint x: 447, startPoint y: 236, endPoint x: 252, endPoint y: 271, distance: 197.6
click at [431, 239] on div "Website Visitor Assign user Diana Today Hey there 👋 I'm a virtual assistant for…" at bounding box center [475, 340] width 340 height 619
drag, startPoint x: 252, startPoint y: 271, endPoint x: 476, endPoint y: 276, distance: 223.9
click at [258, 273] on div "Conversations Open Closed Important Assigned to me Unassigned Website Visitor B…" at bounding box center [203, 340] width 203 height 619
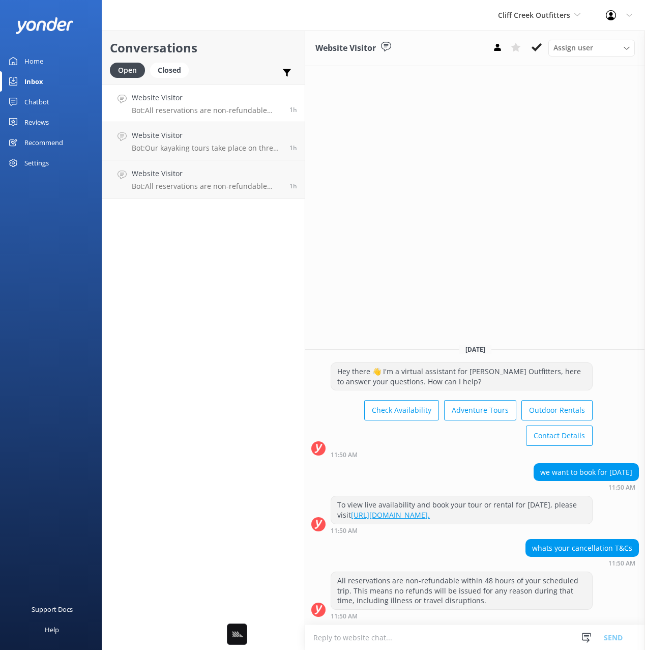
drag, startPoint x: 504, startPoint y: 260, endPoint x: 481, endPoint y: 332, distance: 74.8
click at [501, 265] on div "Website Visitor Assign user Diana Today Hey there 👋 I'm a virtual assistant for…" at bounding box center [475, 340] width 340 height 619
click at [466, 437] on div "Hey there 👋 I'm a virtual assistant for Cliff Creek Outfitters, here to answer …" at bounding box center [475, 412] width 340 height 101
click at [469, 252] on div "Website Visitor Assign user Diana Today Hey there 👋 I'm a virtual assistant for…" at bounding box center [475, 340] width 340 height 619
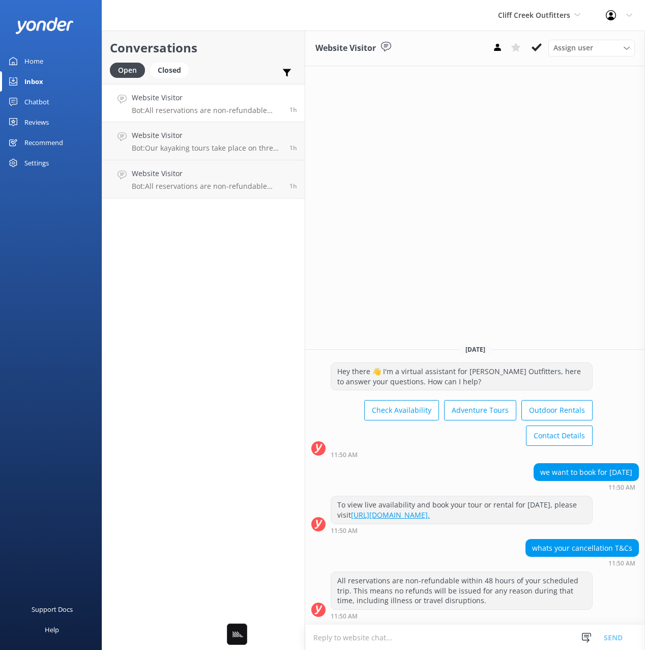
click at [225, 292] on div "Conversations Open Closed Important Assigned to me Unassigned Website Visitor B…" at bounding box center [203, 340] width 203 height 619
drag, startPoint x: 452, startPoint y: 258, endPoint x: 443, endPoint y: 265, distance: 11.7
click at [450, 259] on div "Website Visitor Assign user Diana Today Hey there 👋 I'm a virtual assistant for…" at bounding box center [475, 340] width 340 height 619
click at [238, 64] on div "Open Closed Important Assigned to me Unassigned" at bounding box center [203, 75] width 187 height 24
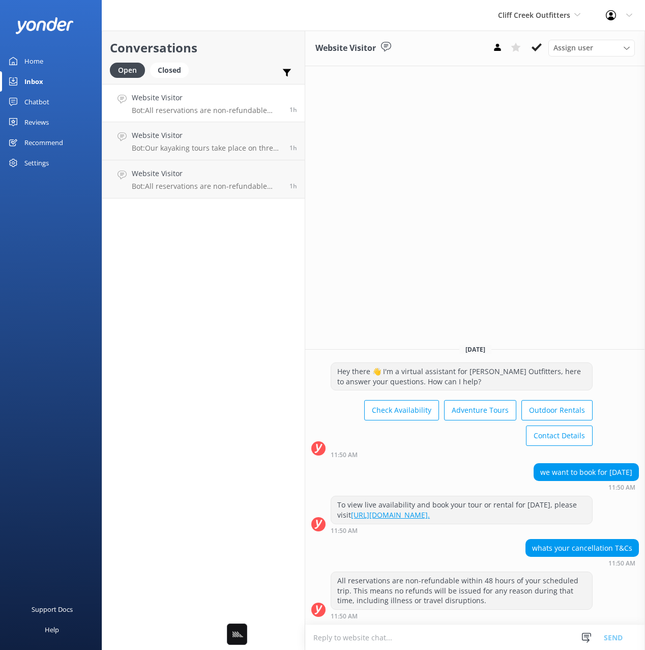
drag, startPoint x: 419, startPoint y: 227, endPoint x: 412, endPoint y: 231, distance: 8.6
click at [419, 227] on div "Website Visitor Assign user Diana Today Hey there 👋 I'm a virtual assistant for…" at bounding box center [475, 340] width 340 height 619
drag, startPoint x: 266, startPoint y: 283, endPoint x: 143, endPoint y: 289, distance: 122.7
click at [266, 283] on div "Conversations Open Closed Important Assigned to me Unassigned Website Visitor B…" at bounding box center [203, 340] width 203 height 619
click at [77, 279] on div "Home Inbox Chatbot Content Products Chat Logs Website Widget Pop-up messages Re…" at bounding box center [51, 162] width 102 height 325
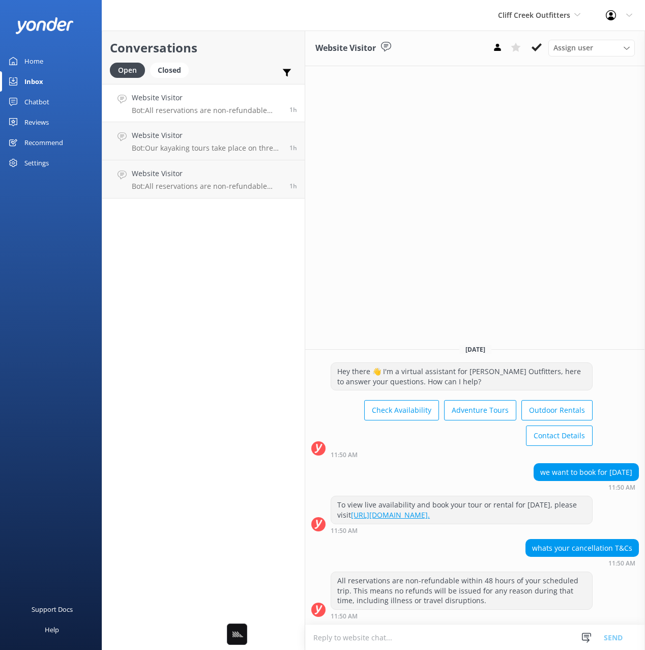
click at [214, 286] on div "Conversations Open Closed Important Assigned to me Unassigned Website Visitor B…" at bounding box center [203, 340] width 203 height 619
click at [547, 81] on div "Website Visitor Assign user Diana Today Hey there 👋 I'm a virtual assistant for…" at bounding box center [475, 340] width 340 height 619
click at [575, 160] on div "Website Visitor Assign user Diana Today Hey there 👋 I'm a virtual assistant for…" at bounding box center [475, 340] width 340 height 619
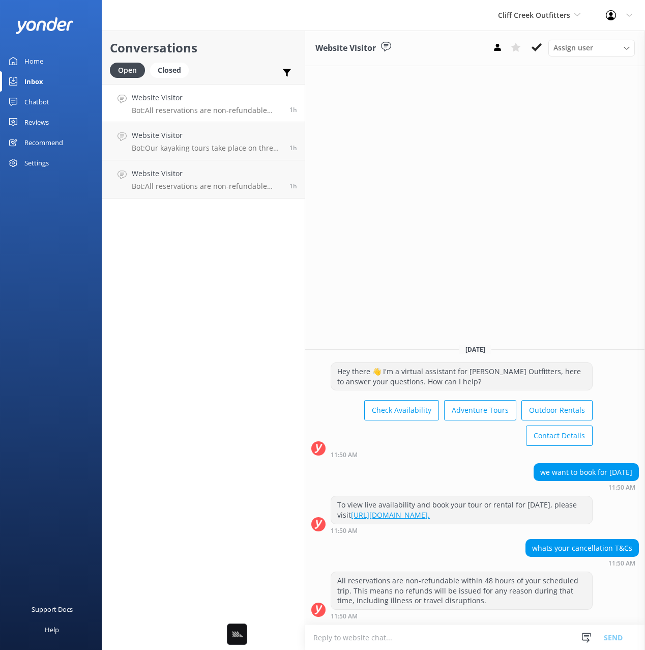
click at [214, 296] on div "Conversations Open Closed Important Assigned to me Unassigned Website Visitor B…" at bounding box center [203, 340] width 203 height 619
click at [215, 295] on div "Conversations Open Closed Important Assigned to me Unassigned Website Visitor B…" at bounding box center [203, 340] width 203 height 619
drag, startPoint x: 252, startPoint y: 311, endPoint x: 376, endPoint y: 254, distance: 136.6
click at [255, 311] on div "Conversations Open Closed Important Assigned to me Unassigned Website Visitor B…" at bounding box center [203, 340] width 203 height 619
click at [417, 238] on div "Website Visitor Assign user Diana Today Hey there 👋 I'm a virtual assistant for…" at bounding box center [475, 340] width 340 height 619
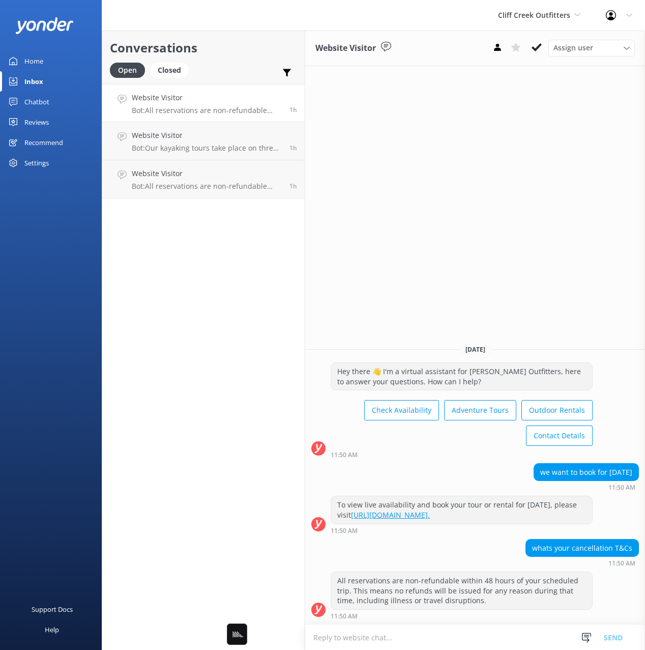
click at [404, 231] on div "Website Visitor Assign user Diana Today Hey there 👋 I'm a virtual assistant for…" at bounding box center [475, 340] width 340 height 619
click at [485, 345] on span "Today" at bounding box center [475, 349] width 32 height 9
click at [477, 345] on span "Today" at bounding box center [475, 349] width 32 height 9
click at [485, 277] on div "Website Visitor Assign user Diana Today Hey there 👋 I'm a virtual assistant for…" at bounding box center [475, 340] width 340 height 619
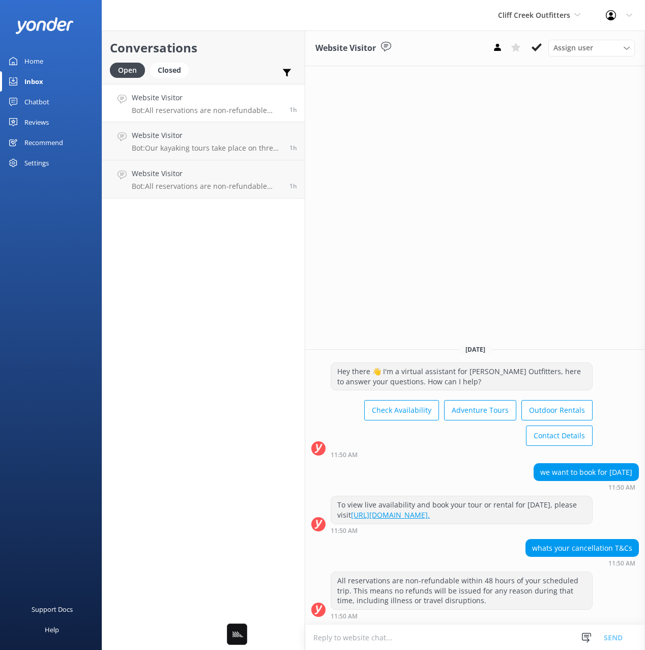
click at [251, 289] on div "Conversations Open Closed Important Assigned to me Unassigned Website Visitor B…" at bounding box center [203, 340] width 203 height 619
click at [244, 272] on div "Conversations Open Closed Important Assigned to me Unassigned Website Visitor B…" at bounding box center [203, 340] width 203 height 619
click at [221, 71] on div "Open Closed Important Assigned to me Unassigned" at bounding box center [203, 75] width 187 height 24
click at [472, 100] on div "Website Visitor Assign user Diana Today Hey there 👋 I'm a virtual assistant for…" at bounding box center [475, 340] width 340 height 619
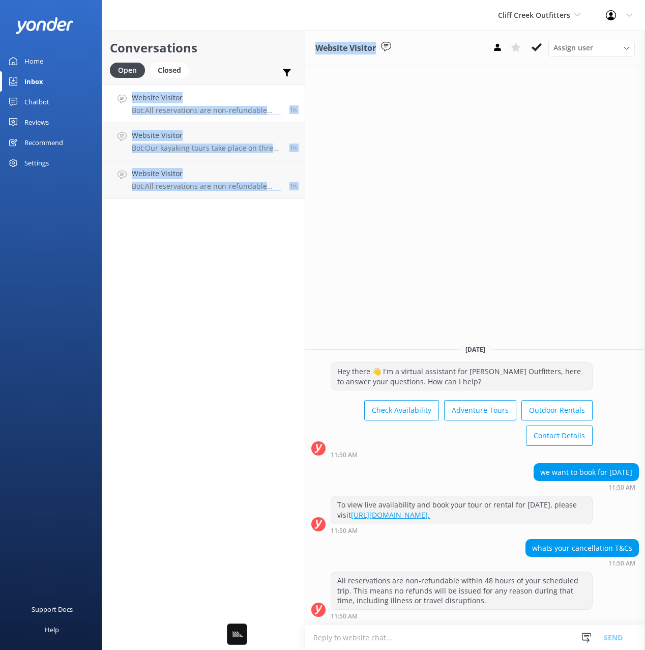
drag, startPoint x: 327, startPoint y: 89, endPoint x: 271, endPoint y: 85, distance: 56.1
click at [274, 86] on div "Conversations Open Closed Important Assigned to me Unassigned Website Visitor B…" at bounding box center [373, 340] width 543 height 619
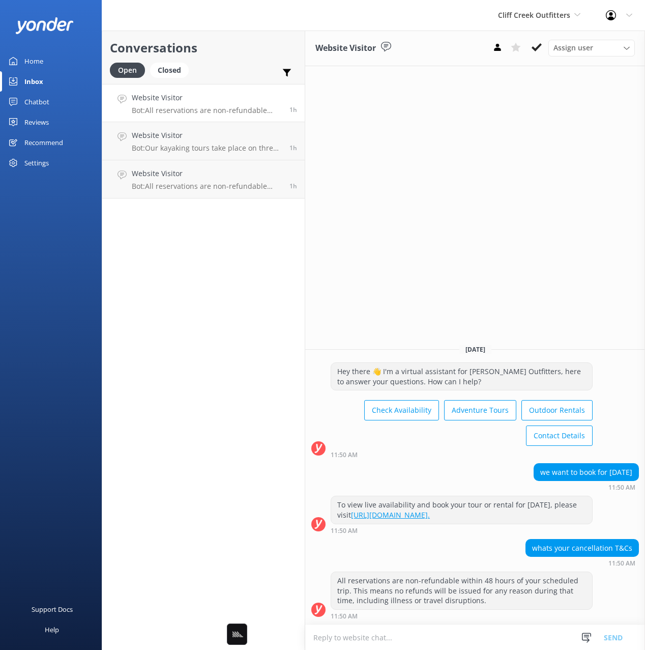
click at [209, 43] on h2 "Conversations" at bounding box center [203, 47] width 187 height 19
click at [189, 22] on div "Cliff Creek Outfitters Black Cat Cruises Banff Airporter International Antarcti…" at bounding box center [322, 15] width 645 height 31
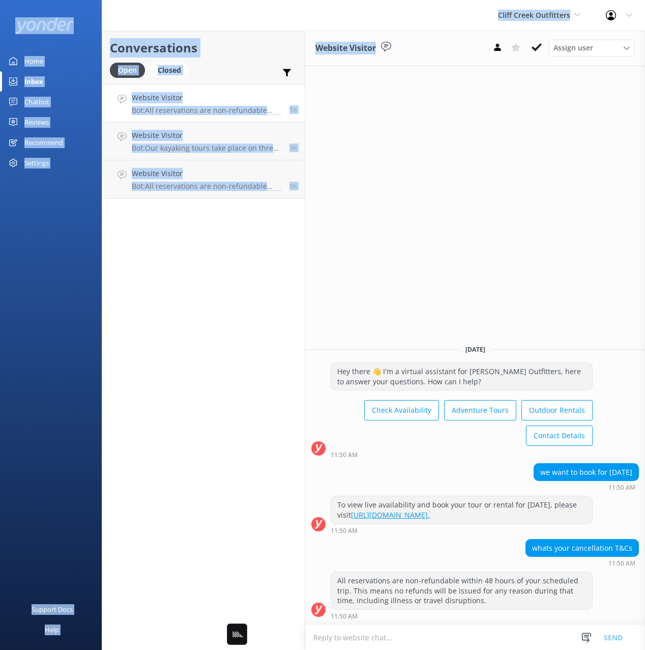
drag, startPoint x: 139, startPoint y: 16, endPoint x: 357, endPoint y: 66, distance: 224.0
click at [357, 66] on div "Cliff Creek Outfitters Black Cat Cruises Banff Airporter International Antarcti…" at bounding box center [322, 340] width 645 height 619
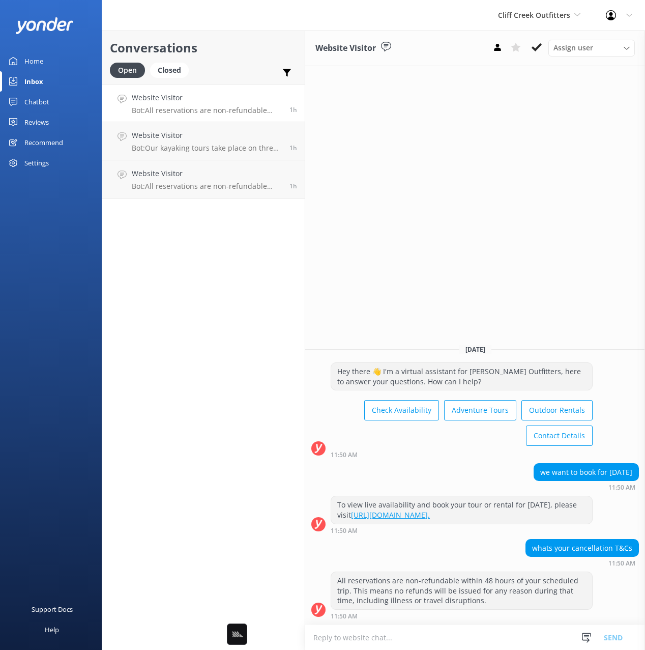
click at [434, 154] on div "Website Visitor Assign user Diana Today Hey there 👋 I'm a virtual assistant for…" at bounding box center [475, 340] width 340 height 619
click at [435, 153] on div "Website Visitor Assign user Diana Today Hey there 👋 I'm a virtual assistant for…" at bounding box center [475, 340] width 340 height 619
click at [237, 41] on h2 "Conversations" at bounding box center [203, 47] width 187 height 19
click at [240, 42] on h2 "Conversations" at bounding box center [203, 47] width 187 height 19
click at [470, 206] on div "Website Visitor Assign user Diana Today Hey there 👋 I'm a virtual assistant for…" at bounding box center [475, 340] width 340 height 619
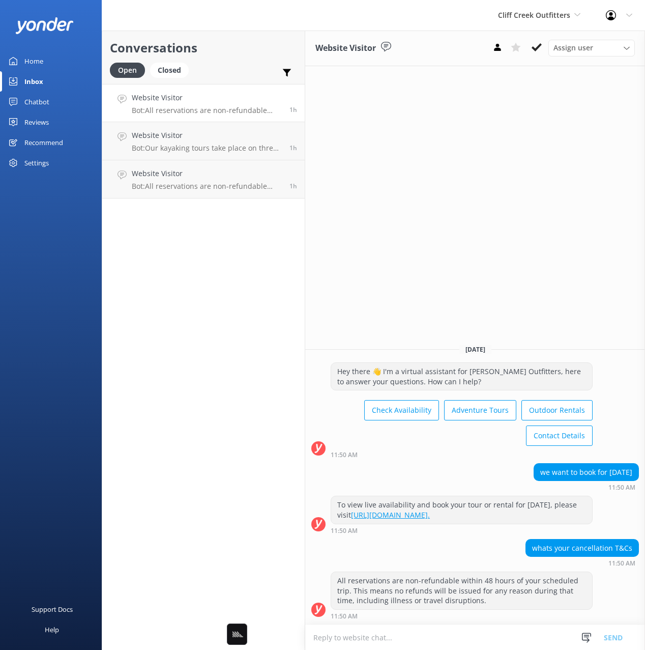
drag, startPoint x: 495, startPoint y: 219, endPoint x: 470, endPoint y: 239, distance: 32.3
click at [495, 219] on div "Website Visitor Assign user Diana Today Hey there 👋 I'm a virtual assistant for…" at bounding box center [475, 340] width 340 height 619
click at [258, 44] on h2 "Conversations" at bounding box center [203, 47] width 187 height 19
click at [414, 143] on div "Website Visitor Assign user Diana Today Hey there 👋 I'm a virtual assistant for…" at bounding box center [475, 340] width 340 height 619
click at [243, 31] on div "Cliff Creek Outfitters Black Cat Cruises Banff Airporter International Antarcti…" at bounding box center [322, 15] width 645 height 31
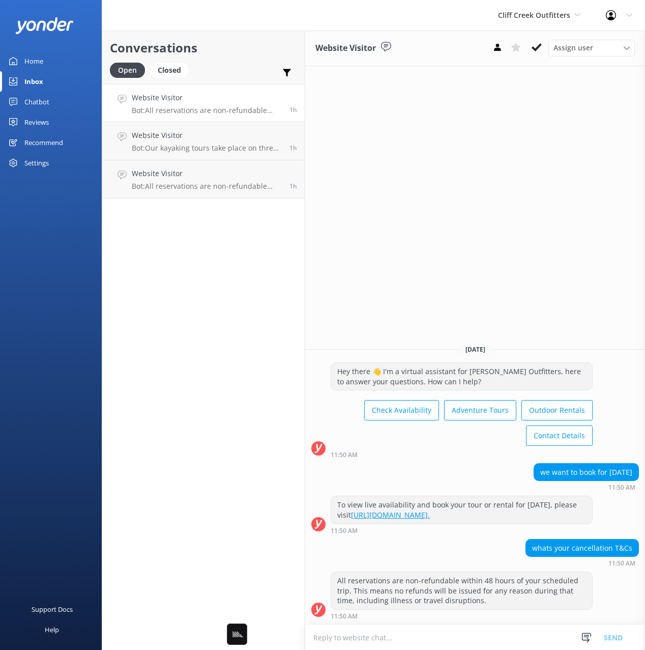
drag, startPoint x: 504, startPoint y: 184, endPoint x: 507, endPoint y: 119, distance: 65.7
click at [505, 184] on div "Website Visitor Assign user Diana Today Hey there 👋 I'm a virtual assistant for…" at bounding box center [475, 340] width 340 height 619
drag, startPoint x: 451, startPoint y: 40, endPoint x: 461, endPoint y: 36, distance: 11.4
click at [452, 40] on div "Website Visitor Assign user Diana" at bounding box center [475, 49] width 340 height 36
drag, startPoint x: 391, startPoint y: 13, endPoint x: 461, endPoint y: 2, distance: 71.7
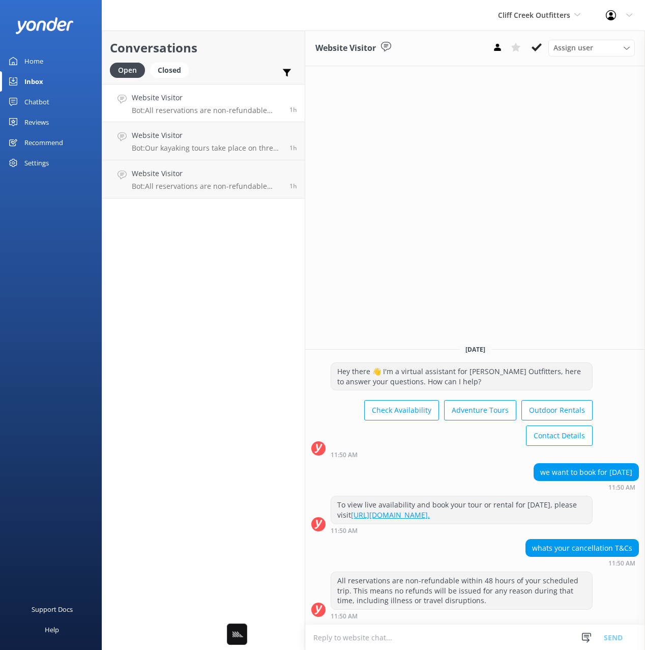
click at [392, 13] on div "Cliff Creek Outfitters Black Cat Cruises Banff Airporter International Antarcti…" at bounding box center [322, 15] width 645 height 31
click at [353, 10] on div "Cliff Creek Outfitters Black Cat Cruises Banff Airporter International Antarcti…" at bounding box center [322, 15] width 645 height 31
click at [257, 39] on h2 "Conversations" at bounding box center [203, 47] width 187 height 19
click at [419, 21] on div "Cliff Creek Outfitters Black Cat Cruises Banff Airporter International Antarcti…" at bounding box center [322, 15] width 645 height 31
click at [450, 42] on div "Website Visitor Assign user Diana" at bounding box center [475, 49] width 340 height 36
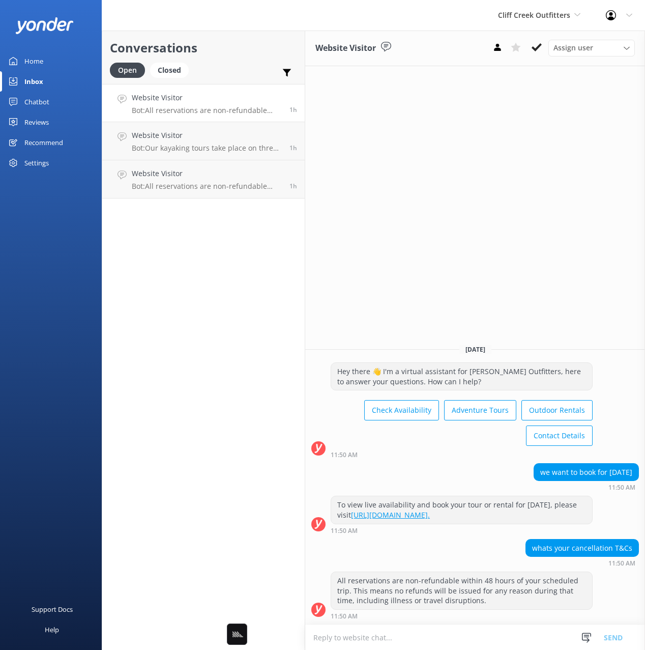
drag, startPoint x: 35, startPoint y: 101, endPoint x: 41, endPoint y: 126, distance: 25.2
click at [35, 101] on div "Chatbot" at bounding box center [36, 102] width 25 height 20
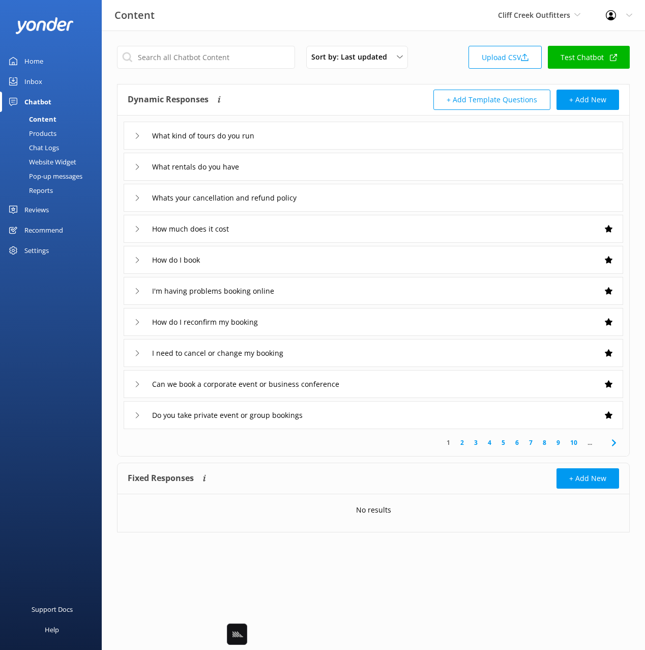
click at [39, 204] on div "Reviews" at bounding box center [36, 209] width 24 height 20
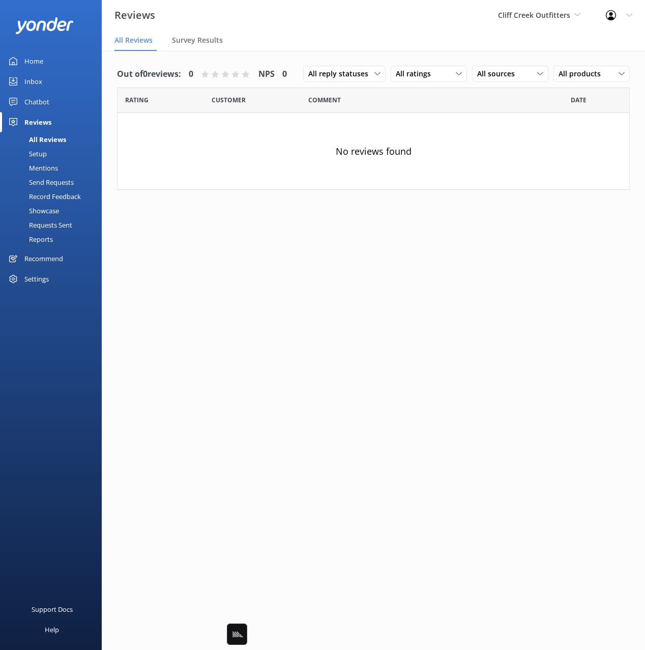
click at [39, 151] on div "Setup" at bounding box center [26, 154] width 41 height 14
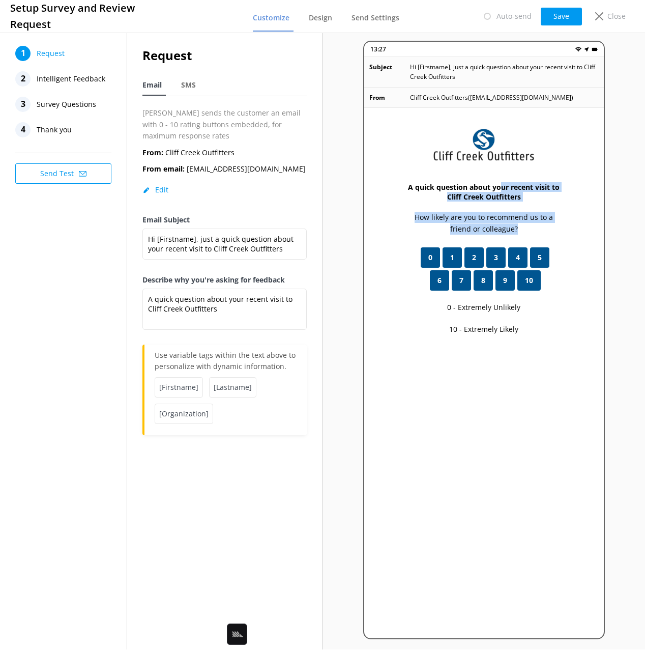
drag, startPoint x: 502, startPoint y: 188, endPoint x: 525, endPoint y: 235, distance: 51.9
click at [525, 235] on div "A quick question about your recent visit to Cliff Creek Outfitters How likely a…" at bounding box center [484, 406] width 240 height 596
click at [516, 226] on p "How likely are you to recommend us to a friend or colleague?" at bounding box center [484, 223] width 158 height 23
click at [515, 225] on p "How likely are you to recommend us to a friend or colleague?" at bounding box center [484, 223] width 158 height 23
drag, startPoint x: 514, startPoint y: 226, endPoint x: 437, endPoint y: 151, distance: 107.2
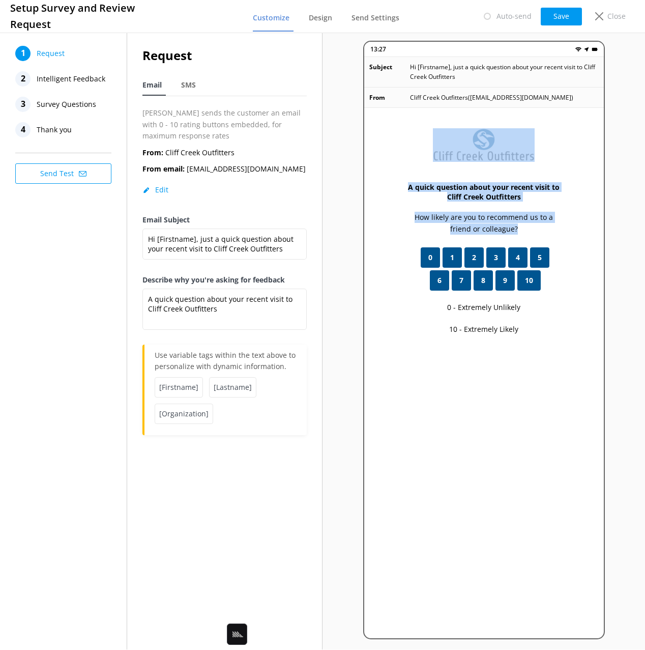
click at [437, 151] on div "A quick question about your recent visit to Cliff Creek Outfitters How likely a…" at bounding box center [484, 406] width 240 height 596
click at [513, 206] on div "A quick question about your recent visit to Cliff Creek Outfitters How likely a…" at bounding box center [484, 406] width 240 height 596
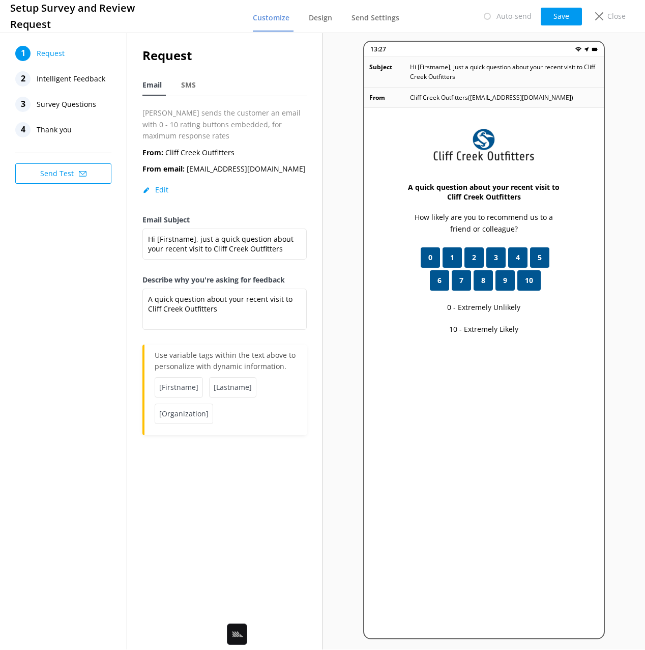
click at [513, 209] on div "A quick question about your recent visit to Cliff Creek Outfitters How likely a…" at bounding box center [484, 406] width 240 height 596
click at [607, 14] on div "Close" at bounding box center [608, 16] width 41 height 17
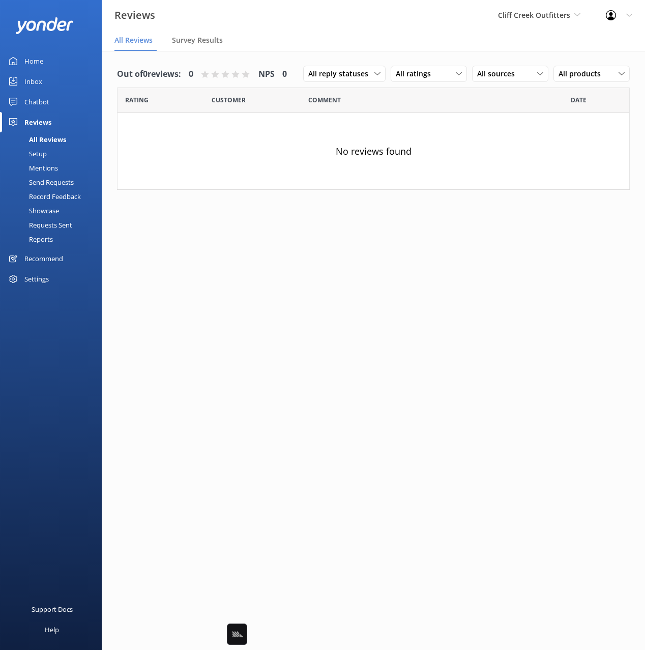
click at [281, 34] on nav "All Reviews Survey Results" at bounding box center [373, 41] width 543 height 20
click at [224, 55] on div "Out of 0 reviews: 0 NPS 0 All reply statuses All reply statuses Needs a reply D…" at bounding box center [373, 130] width 543 height 159
click at [65, 185] on div "Send Requests" at bounding box center [40, 182] width 68 height 14
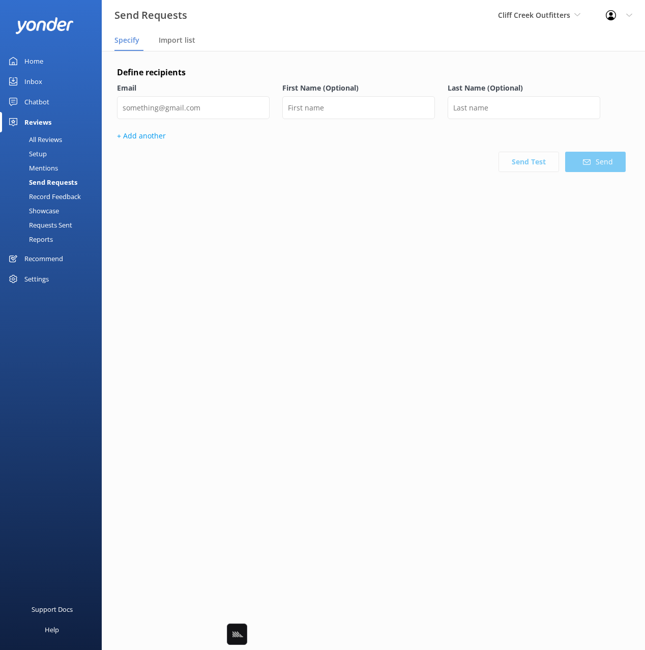
click at [44, 195] on div "Record Feedback" at bounding box center [43, 196] width 75 height 14
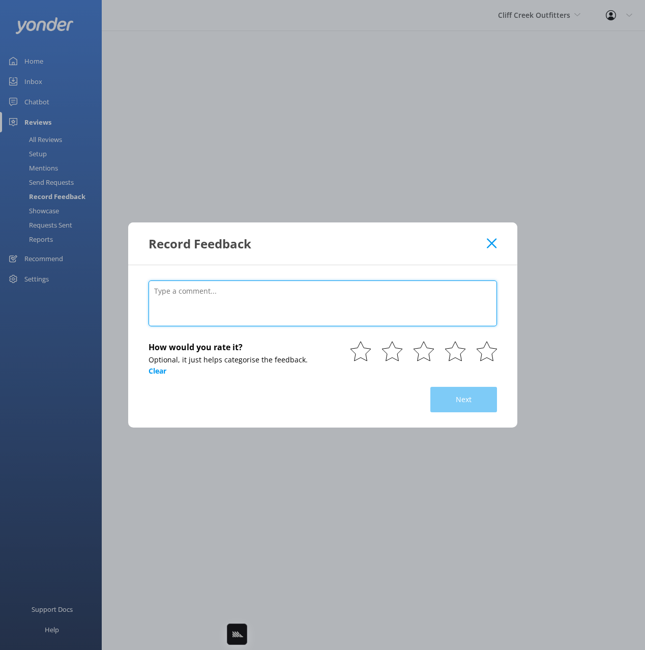
click at [229, 294] on textarea at bounding box center [323, 303] width 348 height 46
type textarea "hy"
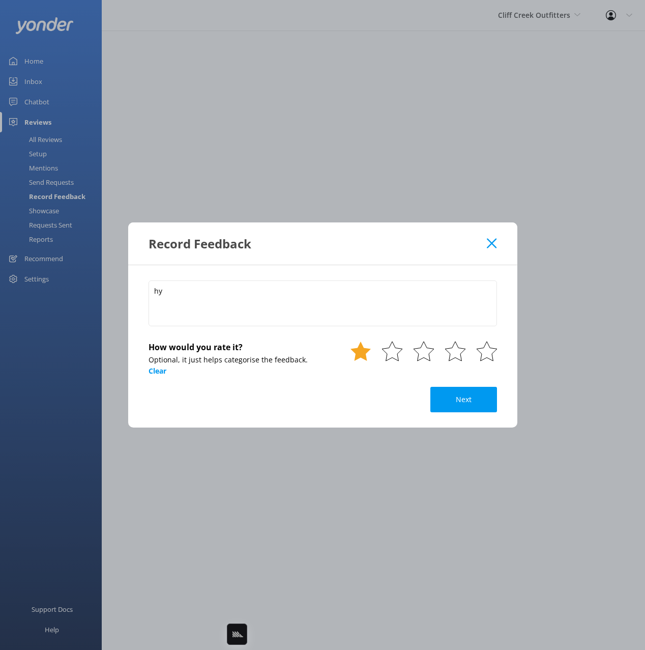
drag, startPoint x: 352, startPoint y: 352, endPoint x: 364, endPoint y: 349, distance: 12.5
click at [352, 352] on icon at bounding box center [360, 351] width 20 height 20
click at [477, 352] on icon at bounding box center [487, 351] width 20 height 20
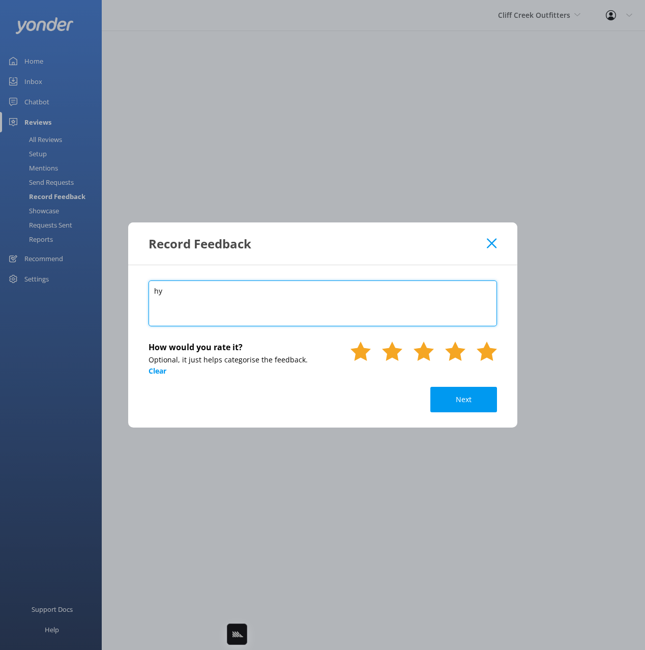
click at [287, 306] on textarea "hy" at bounding box center [323, 303] width 348 height 46
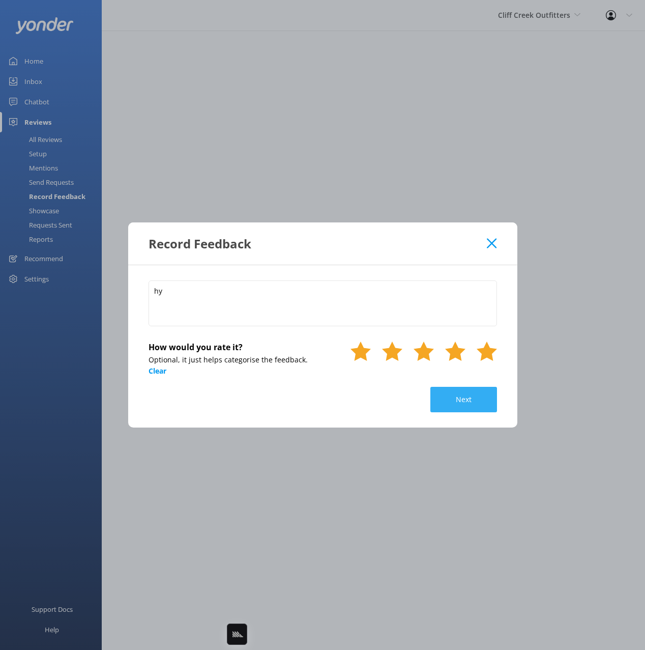
click at [466, 400] on button "Next" at bounding box center [463, 399] width 67 height 25
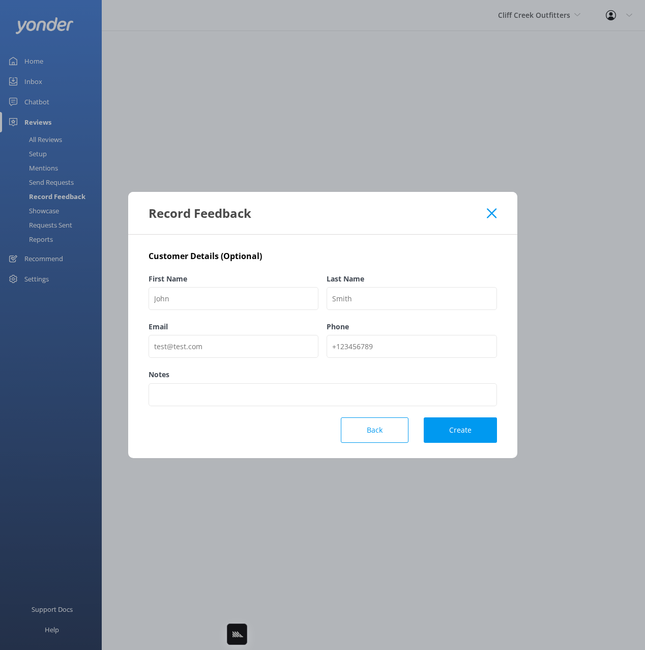
click at [495, 208] on icon at bounding box center [492, 213] width 10 height 10
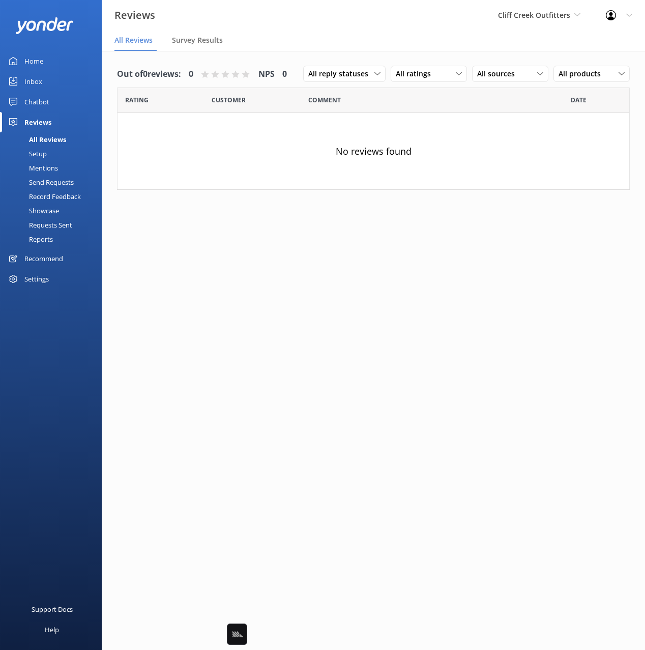
drag, startPoint x: 48, startPoint y: 224, endPoint x: 140, endPoint y: 229, distance: 92.2
click at [48, 223] on div "Requests Sent" at bounding box center [39, 225] width 66 height 14
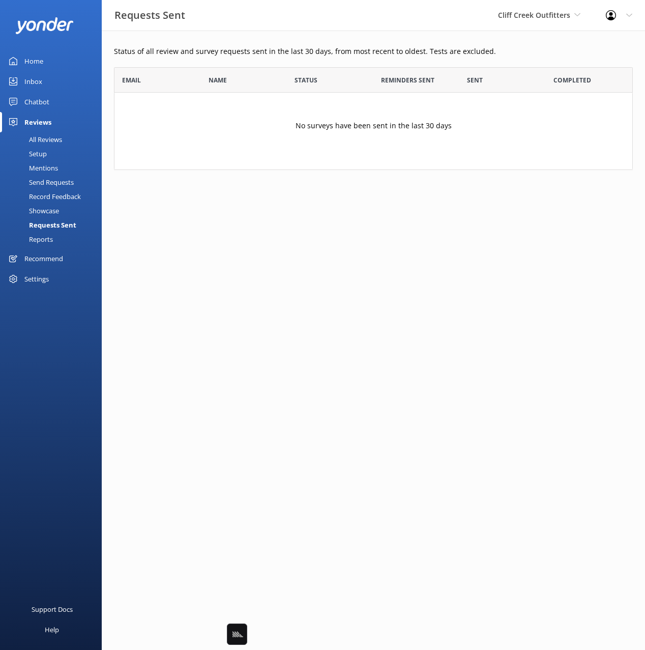
scroll to position [103, 519]
click at [297, 256] on html "Requests Sent Cliff Creek Outfitters Black Cat Cruises Banff Airporter Internat…" at bounding box center [322, 325] width 645 height 650
click at [34, 175] on div "Send Requests" at bounding box center [40, 182] width 68 height 14
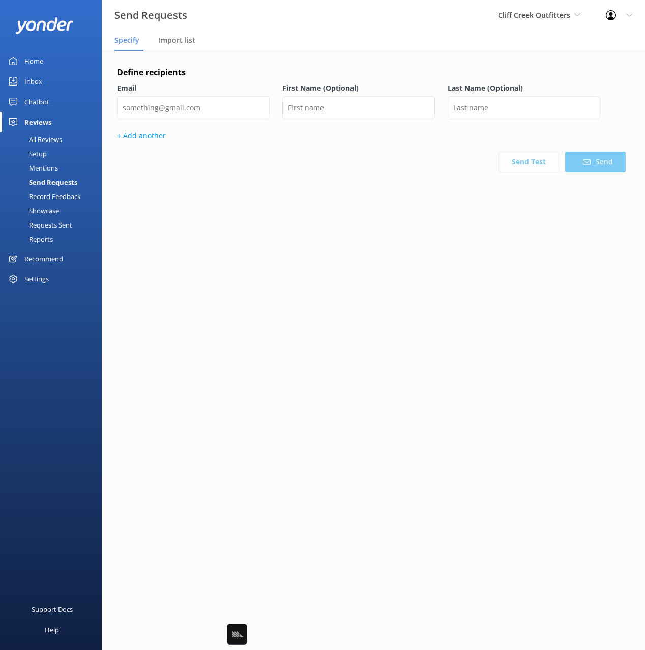
click at [302, 240] on div "Define recipients Email First Name (Optional) Last Name (Optional) + Add anothe…" at bounding box center [373, 149] width 543 height 197
click at [273, 57] on div "Define recipients Email First Name (Optional) Last Name (Optional) + Add anothe…" at bounding box center [373, 149] width 543 height 197
click at [34, 154] on div "Setup" at bounding box center [26, 154] width 41 height 14
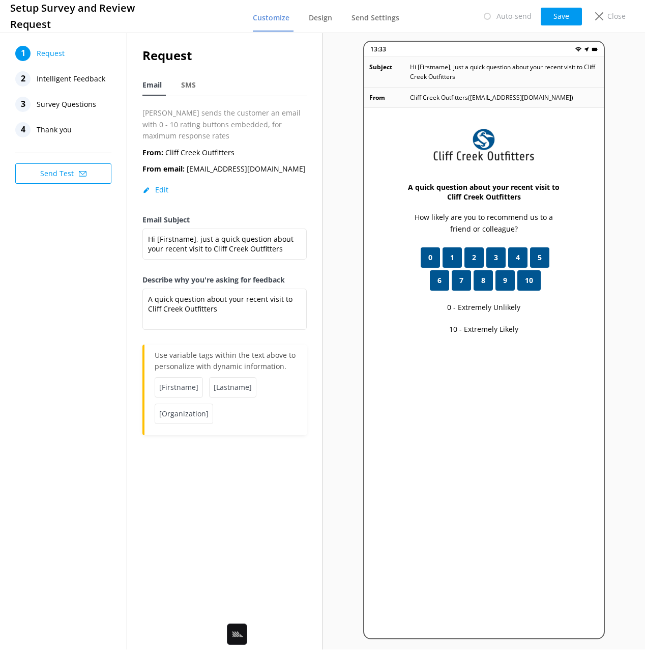
click at [252, 196] on div "From: Cliff Creek Outfitters From email: info@cliffcreekoutfitters.com Edit" at bounding box center [224, 181] width 164 height 68
click at [114, 250] on div "1 Request 2 Intelligent Feedback 3 Survey Questions 4 Thank you Send Test" at bounding box center [63, 340] width 127 height 619
click at [90, 274] on div "1 Request 2 Intelligent Feedback 3 Survey Questions 4 Thank you Send Test" at bounding box center [63, 340] width 127 height 619
click at [88, 317] on div "1 Request 2 Intelligent Feedback 3 Survey Questions 4 Thank you Send Test" at bounding box center [63, 340] width 127 height 619
click at [71, 324] on div "1 Request 2 Intelligent Feedback 3 Survey Questions 4 Thank you Send Test" at bounding box center [63, 340] width 127 height 619
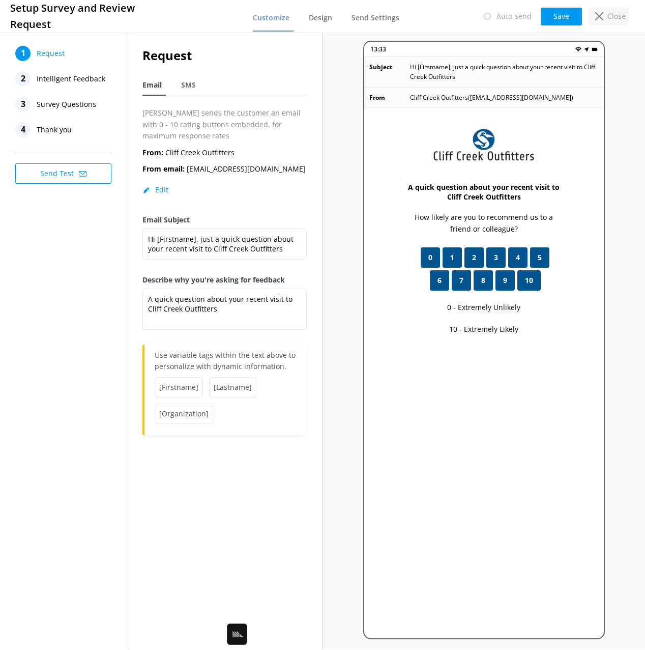
click at [609, 16] on p "Close" at bounding box center [616, 16] width 18 height 11
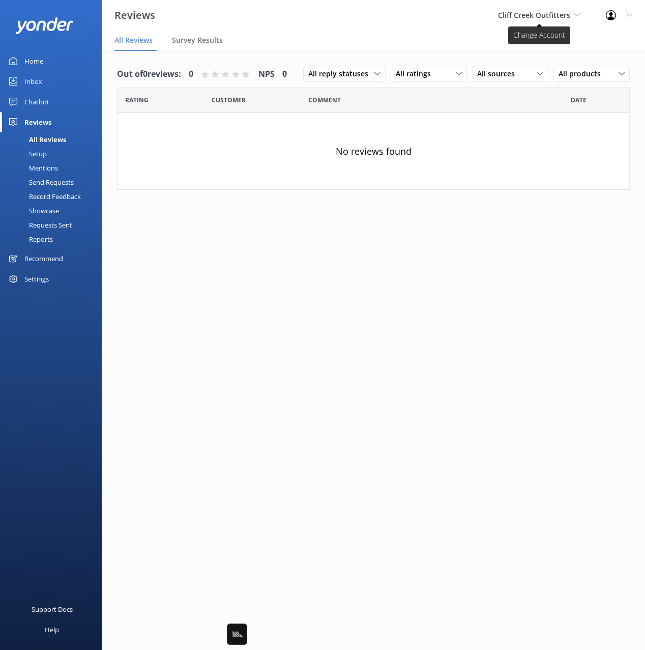
click at [540, 13] on span "Cliff Creek Outfitters" at bounding box center [534, 15] width 72 height 10
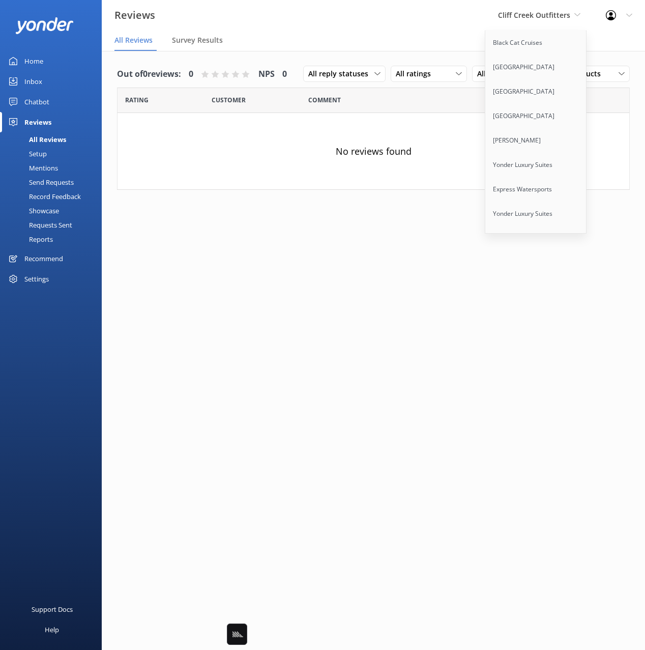
click at [385, 56] on div "Out of 0 reviews: 0 NPS 0 All reply statuses All reply statuses Needs a reply D…" at bounding box center [373, 130] width 543 height 159
click at [326, 49] on nav "All Reviews Survey Results" at bounding box center [373, 41] width 543 height 20
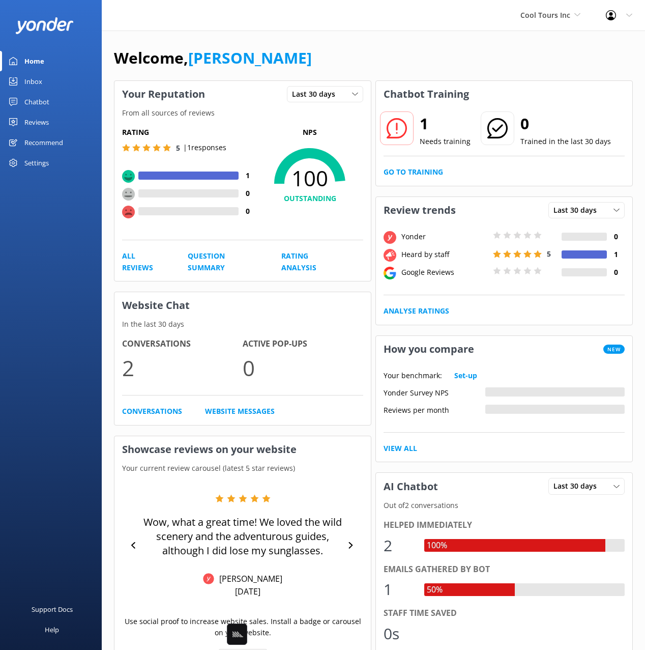
click at [345, 49] on div "Welcome, Mikayla" at bounding box center [373, 63] width 519 height 35
click at [40, 124] on div "Reviews" at bounding box center [36, 122] width 24 height 20
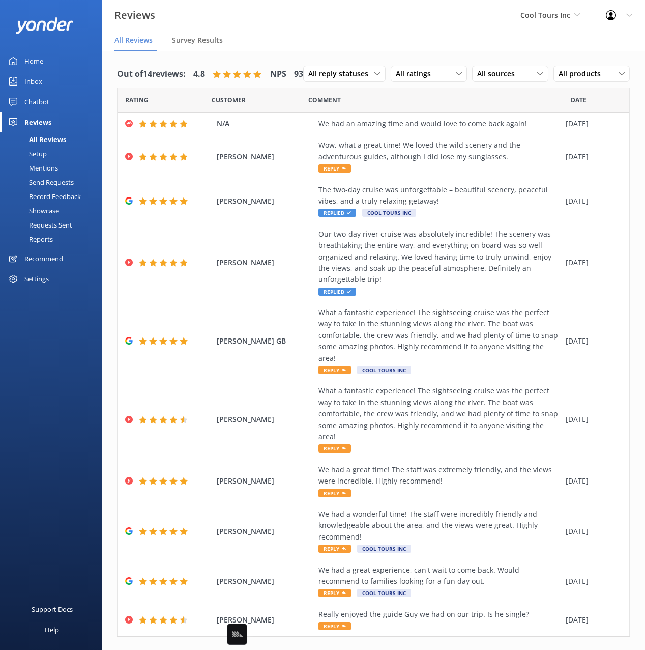
drag, startPoint x: 358, startPoint y: 60, endPoint x: 321, endPoint y: 120, distance: 70.3
click at [358, 60] on div "Out of 14 reviews: 4.8 NPS 93 All reply statuses All reply statuses Needs a rep…" at bounding box center [373, 365] width 543 height 629
click at [242, 129] on span "N/A" at bounding box center [265, 123] width 97 height 11
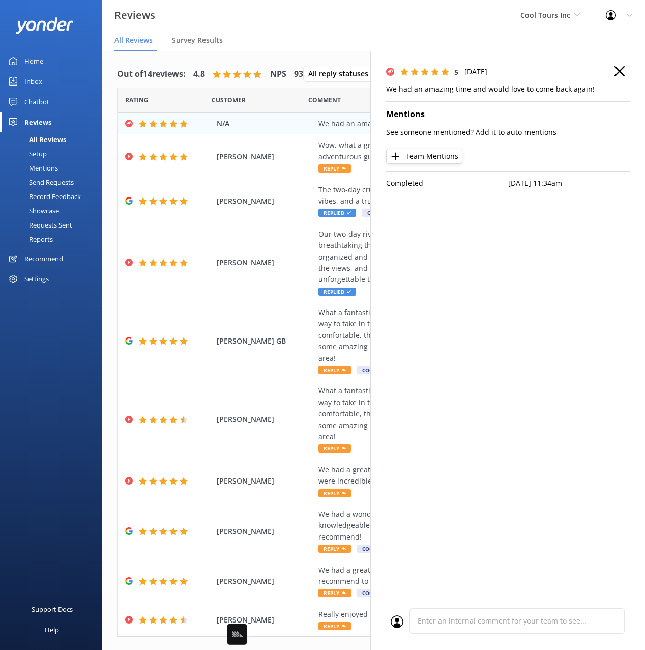
click at [485, 242] on div "5 Wed, 3rd Sep 2025 We had an amazing time and would love to come back again! M…" at bounding box center [507, 376] width 275 height 650
drag, startPoint x: 485, startPoint y: 242, endPoint x: 503, endPoint y: 213, distance: 33.6
click at [486, 242] on div "5 Wed, 3rd Sep 2025 We had an amazing time and would love to come back again! M…" at bounding box center [507, 376] width 275 height 650
click at [618, 70] on use "button" at bounding box center [620, 71] width 10 height 10
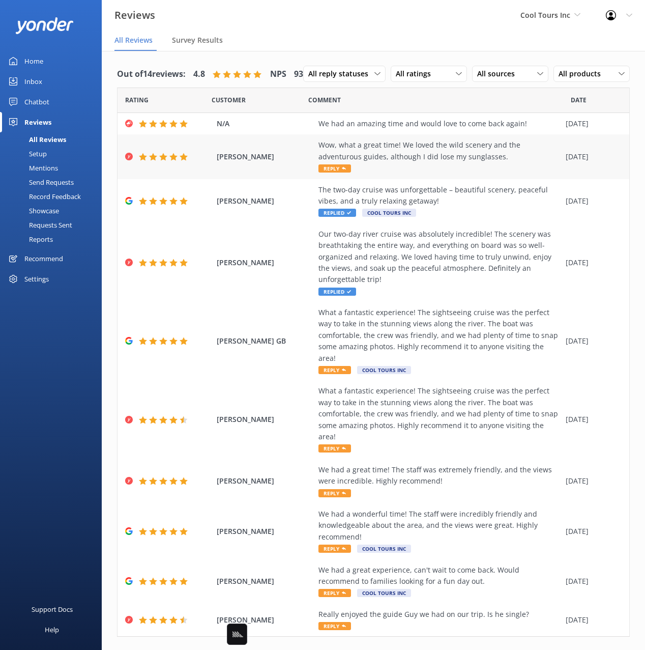
drag, startPoint x: 287, startPoint y: 188, endPoint x: 325, endPoint y: 195, distance: 38.8
click at [287, 162] on span "Naomi Smith" at bounding box center [265, 156] width 97 height 11
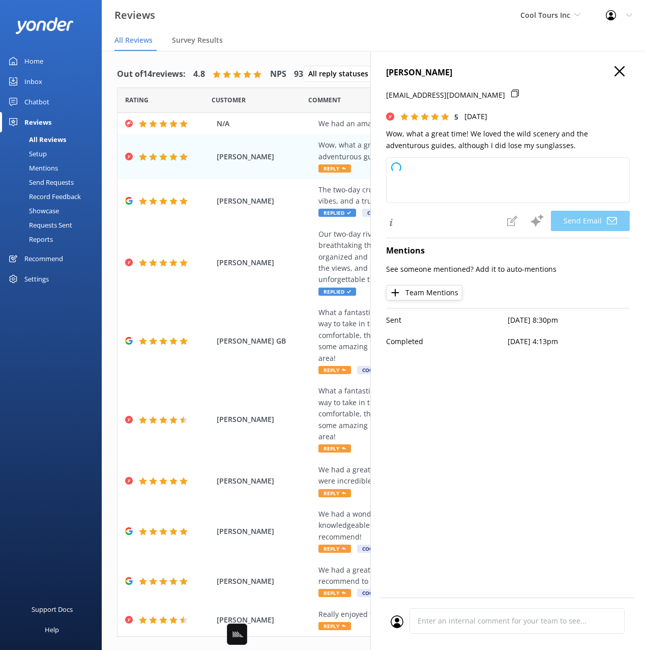
click at [617, 68] on use "button" at bounding box center [620, 71] width 10 height 10
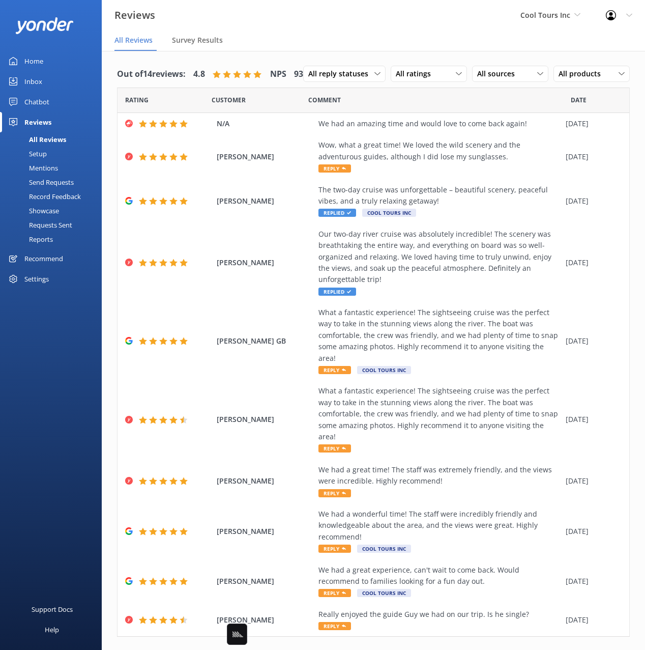
click at [403, 72] on div "Out of 14 reviews: 4.8 NPS 93 All reply statuses All reply statuses Needs a rep…" at bounding box center [373, 74] width 513 height 26
click at [347, 62] on div "Out of 14 reviews: 4.8 NPS 93 All reply statuses All reply statuses Needs a rep…" at bounding box center [373, 74] width 513 height 26
click at [178, 260] on div "Jeff Wilson Our two-day river cruise was absolutely incredible! The scenery was…" at bounding box center [374, 262] width 512 height 78
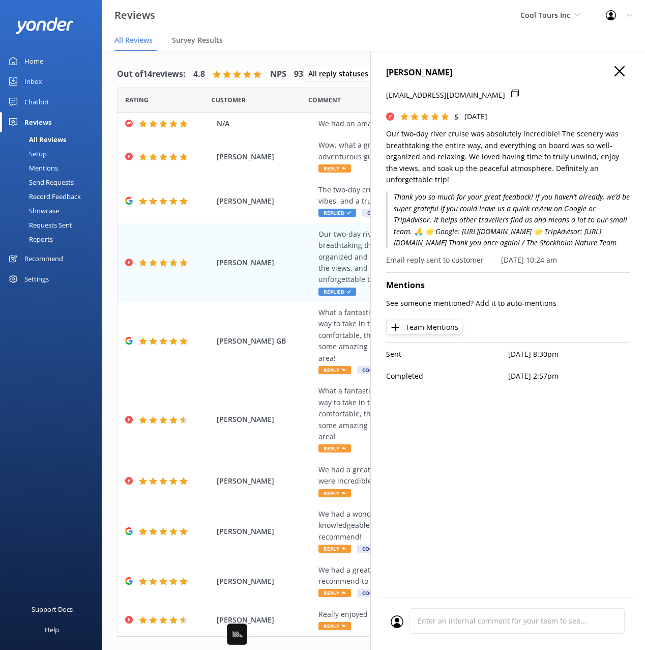
click at [620, 73] on icon "button" at bounding box center [620, 71] width 10 height 10
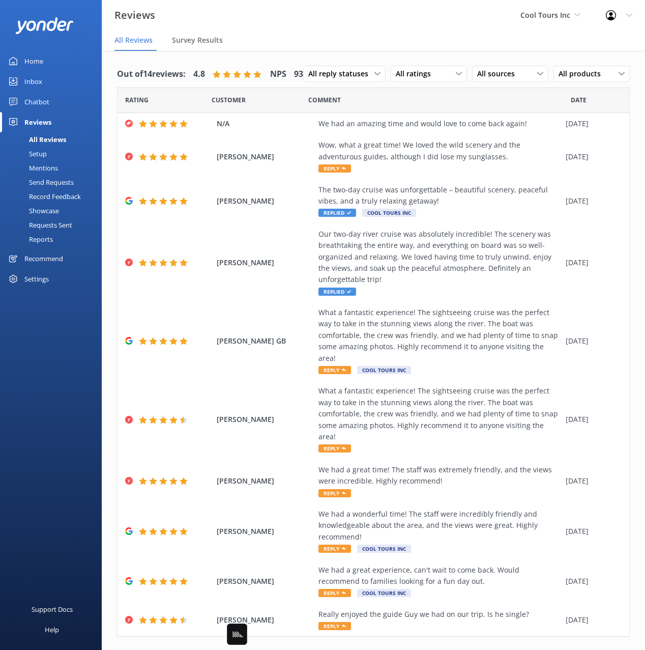
click at [511, 87] on div "Out of 14 reviews: 4.8 NPS 93 All reply statuses All reply statuses Needs a rep…" at bounding box center [373, 74] width 513 height 26
click at [287, 302] on div "Jeff Wilson Our two-day river cruise was absolutely incredible! The scenery was…" at bounding box center [374, 262] width 512 height 78
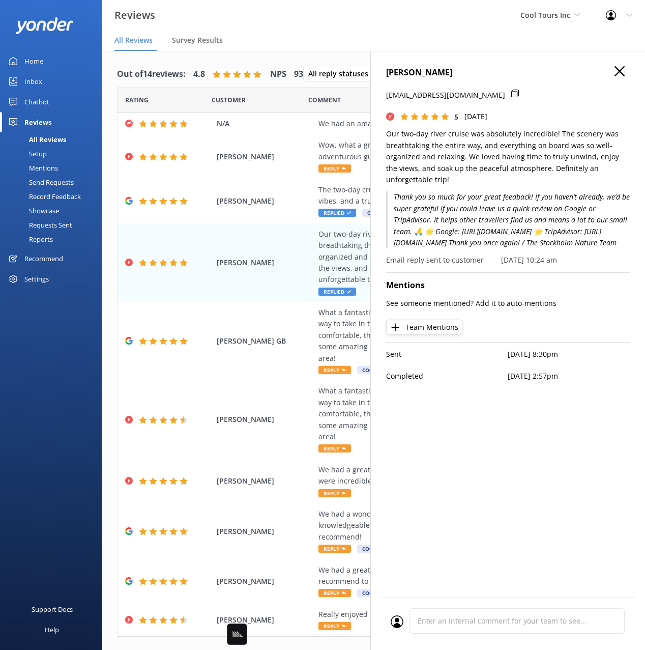
click at [620, 72] on icon "button" at bounding box center [620, 71] width 10 height 10
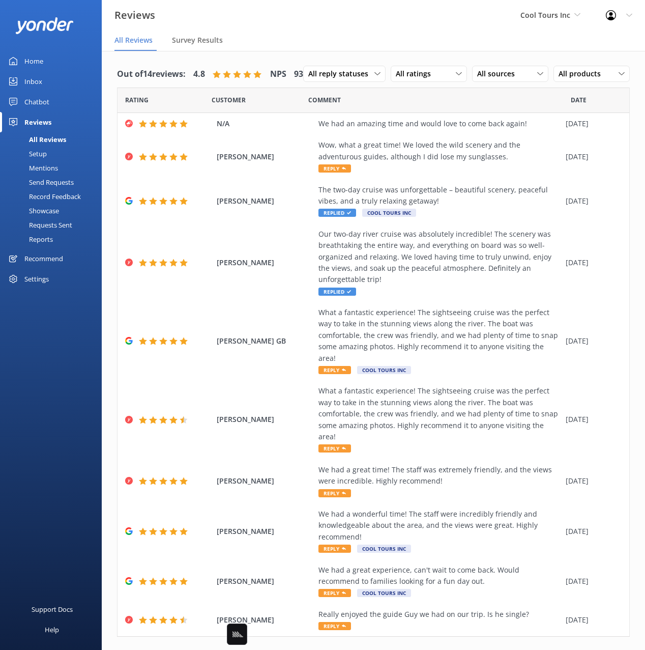
click at [505, 82] on div "Out of 14 reviews: 4.8 NPS 93 All reply statuses All reply statuses Needs a rep…" at bounding box center [373, 74] width 513 height 26
click at [511, 84] on div "Out of 14 reviews: 4.8 NPS 93 All reply statuses All reply statuses Needs a rep…" at bounding box center [373, 74] width 513 height 26
click at [227, 129] on span "N/A" at bounding box center [265, 123] width 97 height 11
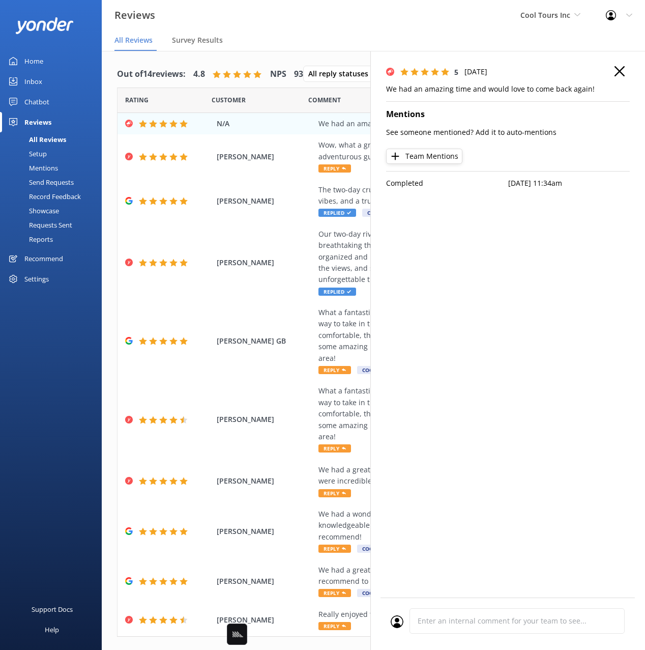
click at [510, 289] on div "5 Wed, 3rd Sep 2025 We had an amazing time and would love to come back again! M…" at bounding box center [507, 376] width 275 height 650
click at [586, 54] on div "5 Wed, 3rd Sep 2025 We had an amazing time and would love to come back again! M…" at bounding box center [507, 376] width 275 height 650
click at [619, 67] on icon "button" at bounding box center [620, 71] width 10 height 10
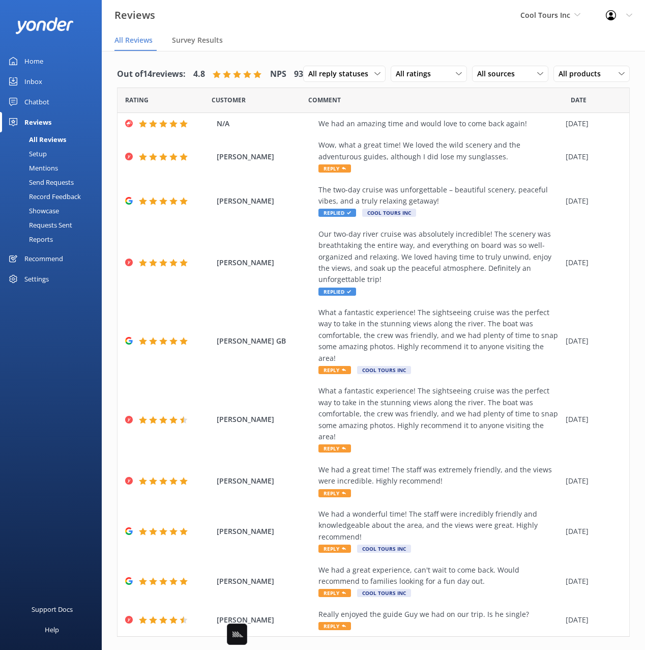
click at [551, 78] on div "Out of 14 reviews: 4.8 NPS 93 All reply statuses All reply statuses Needs a rep…" at bounding box center [373, 74] width 513 height 26
click at [552, 77] on div "Out of 14 reviews: 4.8 NPS 93 All reply statuses All reply statuses Needs a rep…" at bounding box center [373, 74] width 513 height 26
drag, startPoint x: 339, startPoint y: 74, endPoint x: 345, endPoint y: 74, distance: 6.1
click at [339, 74] on div "Out of 14 reviews: 4.8 NPS 93 All reply statuses All reply statuses Needs a rep…" at bounding box center [373, 74] width 513 height 26
click at [482, 76] on div "Out of 14 reviews: 4.8 NPS 93 All reply statuses All reply statuses Needs a rep…" at bounding box center [373, 74] width 513 height 26
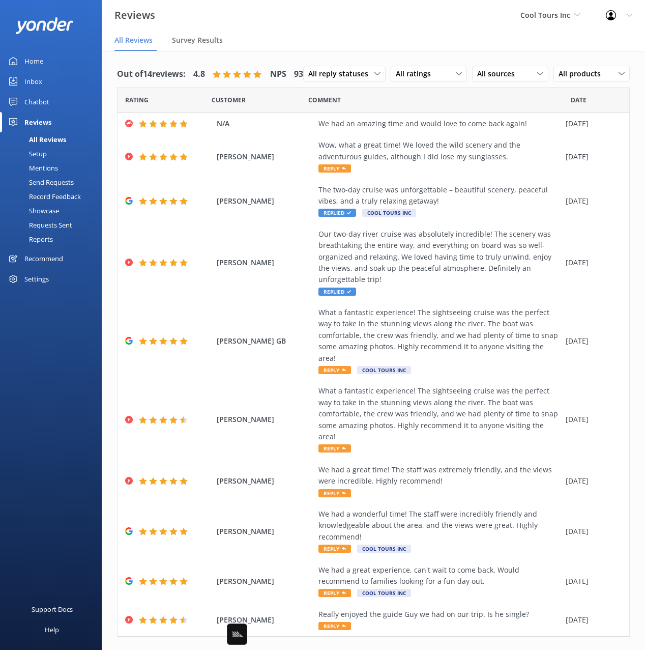
drag, startPoint x: 484, startPoint y: 50, endPoint x: 486, endPoint y: 81, distance: 30.6
click at [484, 50] on nav "All Reviews Survey Results" at bounding box center [373, 41] width 543 height 20
click at [507, 79] on div "Out of 14 reviews: 4.8 NPS 93 All reply statuses All reply statuses Needs a rep…" at bounding box center [373, 74] width 513 height 26
click at [523, 69] on div "Out of 14 reviews: 4.8 NPS 93 All reply statuses All reply statuses Needs a rep…" at bounding box center [373, 74] width 513 height 26
click at [52, 362] on div "Support Docs Help" at bounding box center [51, 487] width 102 height 325
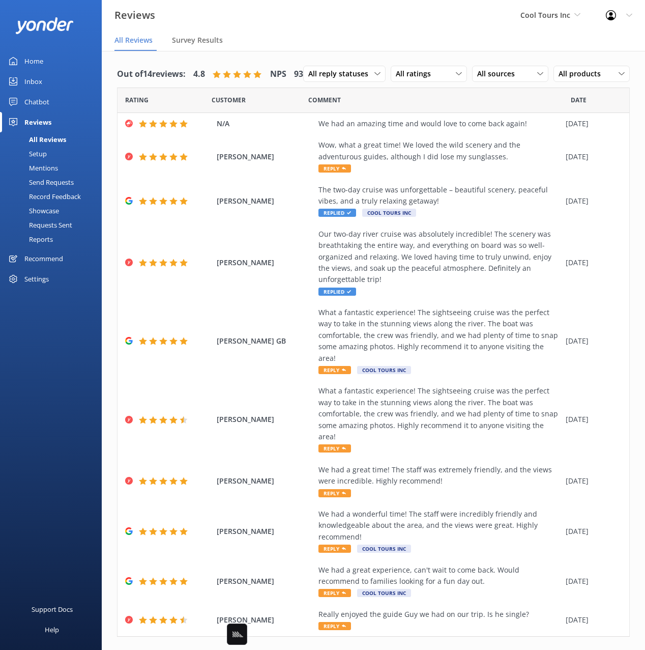
click at [518, 69] on div "Out of 14 reviews: 4.8 NPS 93 All reply statuses All reply statuses Needs a rep…" at bounding box center [373, 74] width 513 height 26
click at [520, 66] on div "Out of 14 reviews: 4.8 NPS 93 All reply statuses All reply statuses Needs a rep…" at bounding box center [373, 74] width 513 height 26
click at [516, 80] on div "Out of 14 reviews: 4.8 NPS 93 All reply statuses All reply statuses Needs a rep…" at bounding box center [373, 74] width 513 height 26
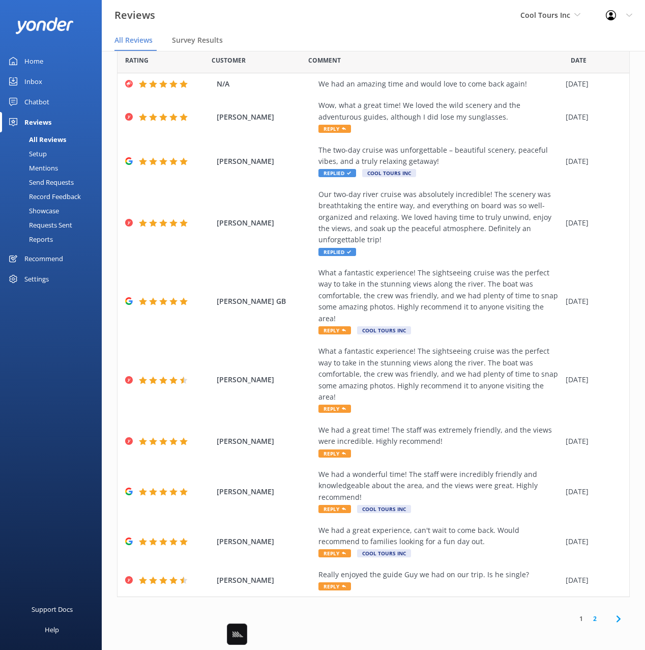
scroll to position [20, 0]
drag, startPoint x: 82, startPoint y: 369, endPoint x: 90, endPoint y: 387, distance: 19.4
click at [84, 372] on div "Support Docs Help" at bounding box center [51, 487] width 102 height 325
click at [523, 47] on div "Out of 14 reviews: 4.8 NPS 93 All reply statuses All reply statuses Needs a rep…" at bounding box center [373, 34] width 513 height 26
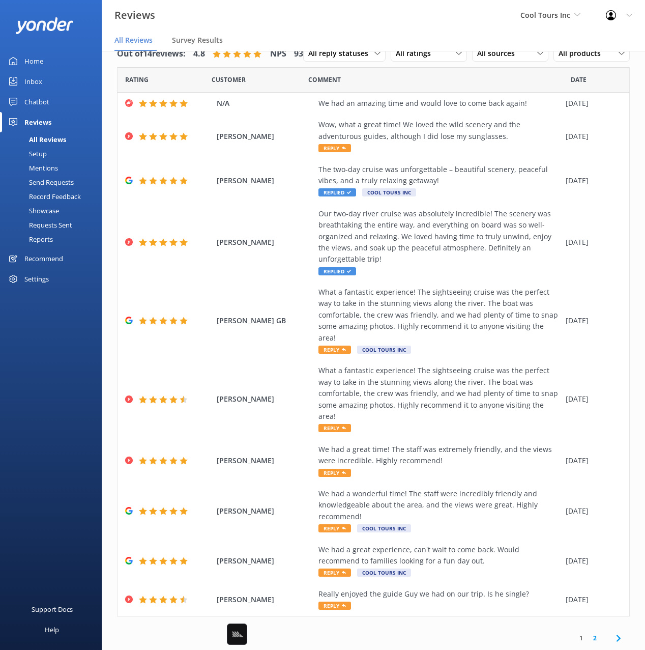
drag, startPoint x: 527, startPoint y: 67, endPoint x: 498, endPoint y: 54, distance: 32.3
click at [524, 67] on div "Out of 14 reviews: 4.8 NPS 93 All reply statuses All reply statuses Needs a rep…" at bounding box center [373, 54] width 513 height 26
click at [458, 28] on div "Reviews Cool Tours Inc Black Cat Cruises Banff Airporter International Antarcti…" at bounding box center [322, 15] width 645 height 31
click at [514, 61] on div "Out of 14 reviews: 4.8 NPS 93 All reply statuses All reply statuses Needs a rep…" at bounding box center [373, 54] width 513 height 26
click at [53, 345] on div "Support Docs Help" at bounding box center [51, 487] width 102 height 325
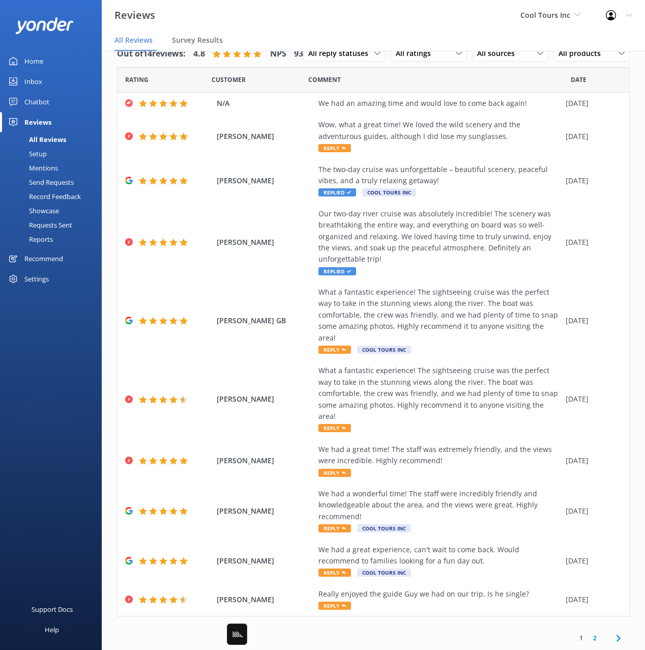
click at [72, 426] on div "Support Docs Help" at bounding box center [51, 487] width 102 height 325
click at [72, 429] on div "Support Docs Help" at bounding box center [51, 487] width 102 height 325
drag, startPoint x: 495, startPoint y: 72, endPoint x: 395, endPoint y: 41, distance: 104.8
click at [492, 67] on div "Out of 14 reviews: 4.8 NPS 93 All reply statuses All reply statuses Needs a rep…" at bounding box center [373, 54] width 513 height 26
click at [387, 38] on nav "All Reviews Survey Results" at bounding box center [373, 41] width 543 height 20
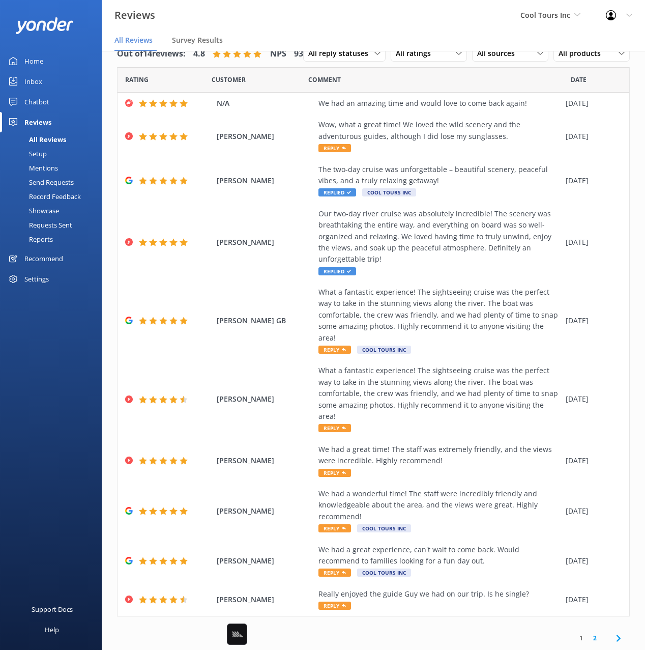
click at [500, 62] on div "Out of 14 reviews: 4.8 NPS 93 All reply statuses All reply statuses Needs a rep…" at bounding box center [373, 54] width 513 height 26
drag, startPoint x: 431, startPoint y: 54, endPoint x: 351, endPoint y: 110, distance: 97.5
click at [431, 54] on div "Out of 14 reviews: 4.8 NPS 93 All reply statuses All reply statuses Needs a rep…" at bounding box center [373, 54] width 513 height 26
drag, startPoint x: 557, startPoint y: 83, endPoint x: 530, endPoint y: 92, distance: 28.3
click at [555, 67] on div "Out of 14 reviews: 4.8 NPS 93 All reply statuses All reply statuses Needs a rep…" at bounding box center [373, 54] width 513 height 26
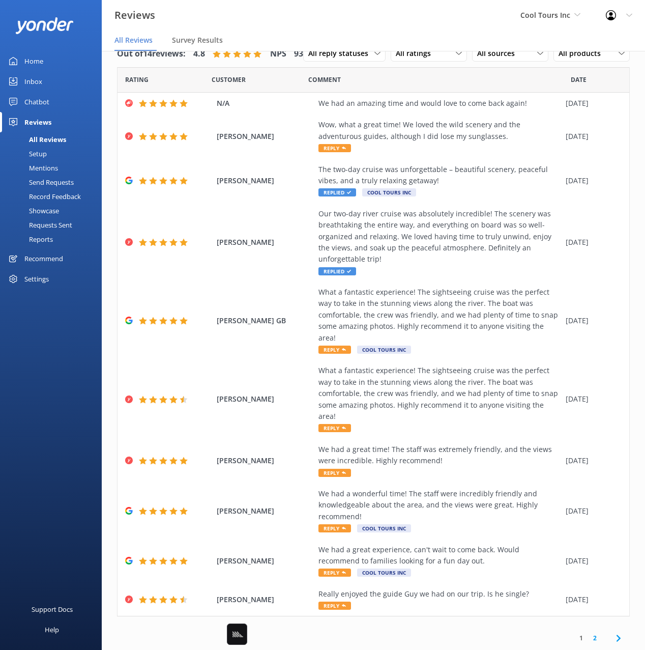
click at [434, 31] on nav "All Reviews Survey Results" at bounding box center [373, 41] width 543 height 20
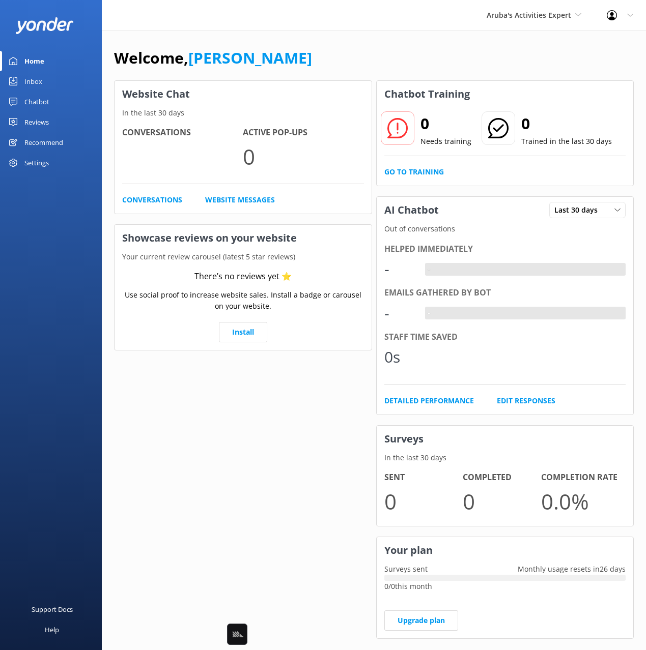
click at [37, 101] on div "Chatbot" at bounding box center [36, 102] width 25 height 20
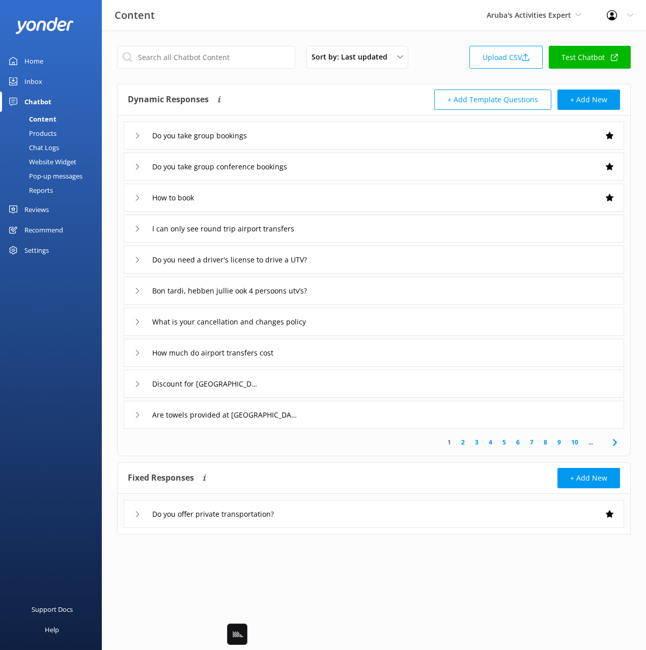
drag, startPoint x: 387, startPoint y: 94, endPoint x: 466, endPoint y: 259, distance: 183.4
click at [388, 94] on div "+ Add Template Questions + Add New" at bounding box center [497, 100] width 246 height 20
click at [613, 440] on use at bounding box center [614, 442] width 4 height 7
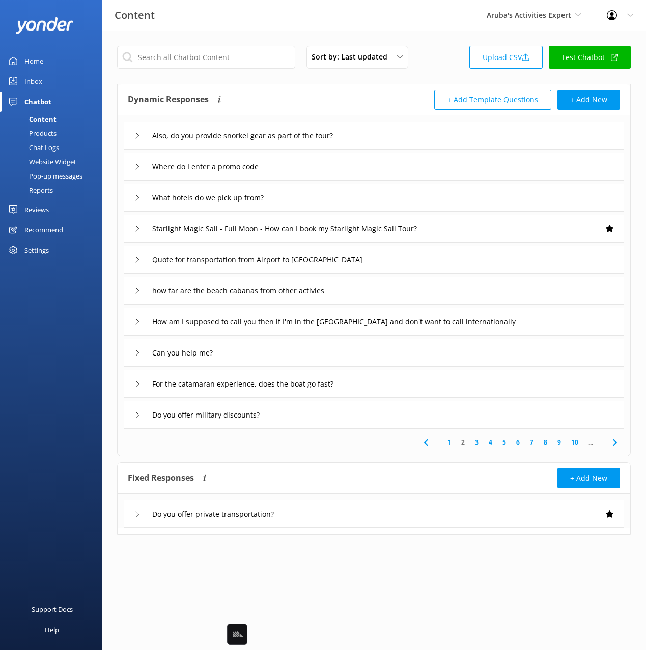
click at [614, 441] on use at bounding box center [614, 442] width 4 height 7
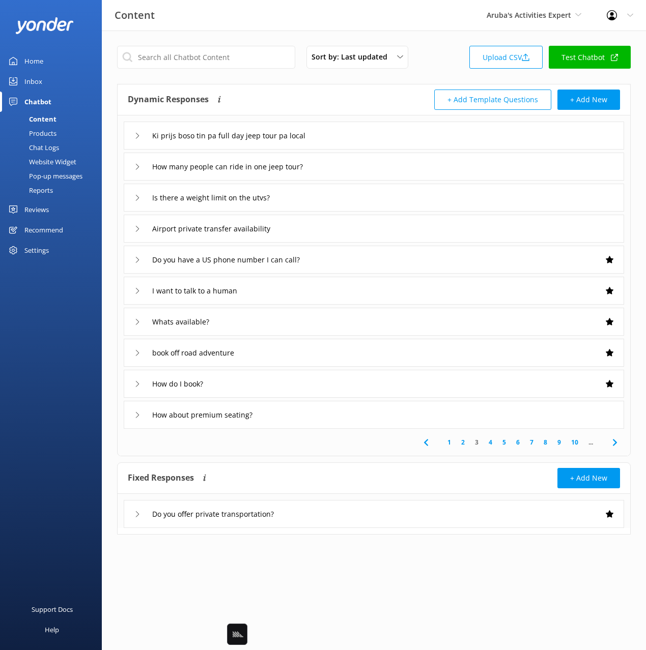
click at [614, 441] on use at bounding box center [614, 442] width 4 height 7
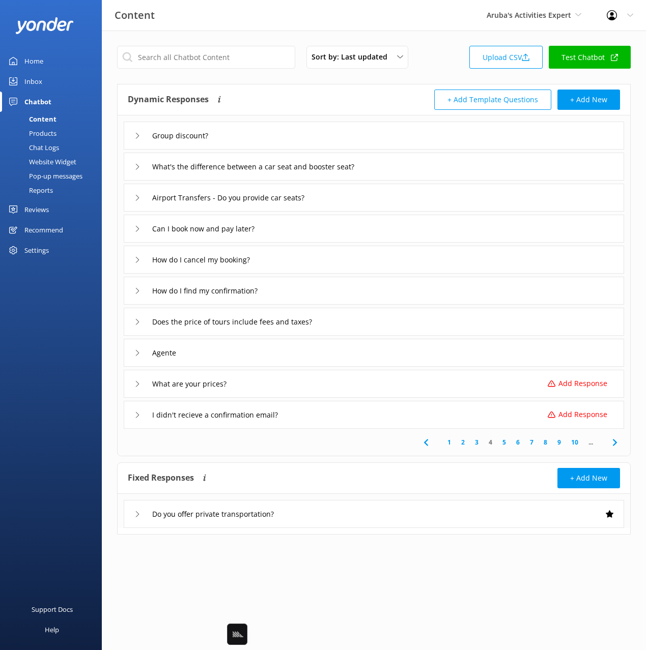
click at [614, 441] on use at bounding box center [614, 442] width 4 height 7
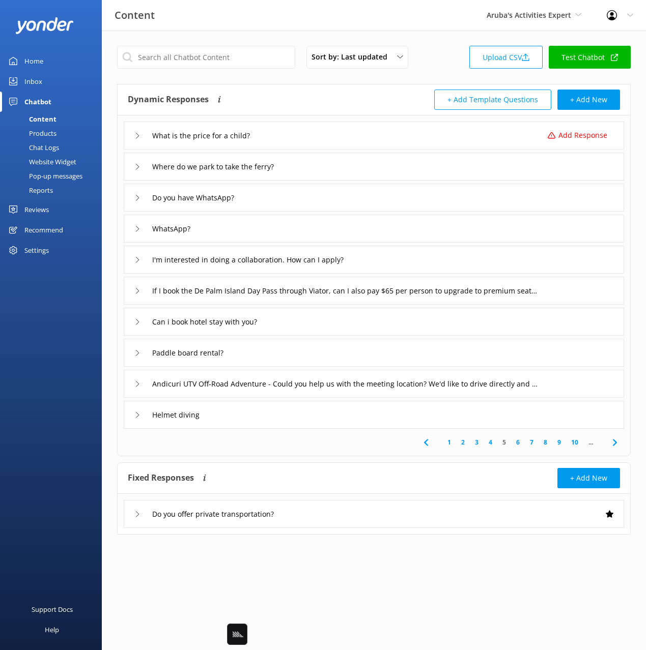
click at [614, 441] on use at bounding box center [614, 442] width 4 height 7
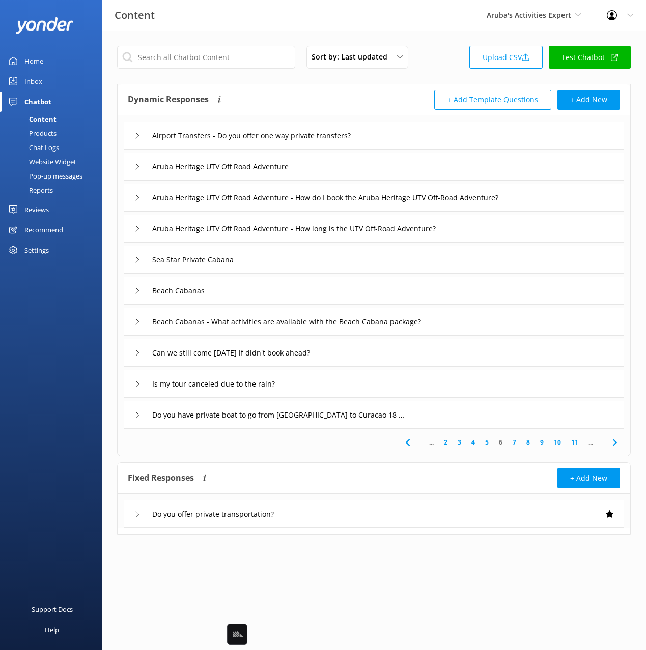
click at [406, 443] on use at bounding box center [407, 442] width 4 height 7
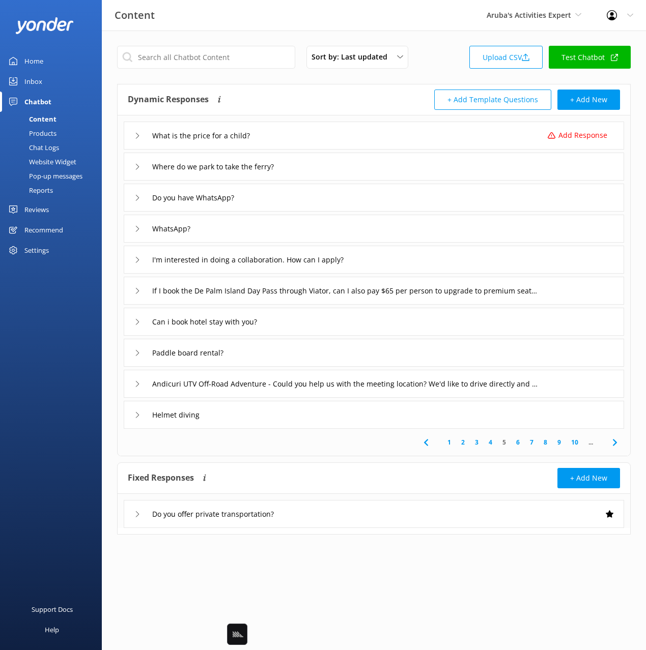
click at [608, 443] on icon at bounding box center [614, 442] width 12 height 12
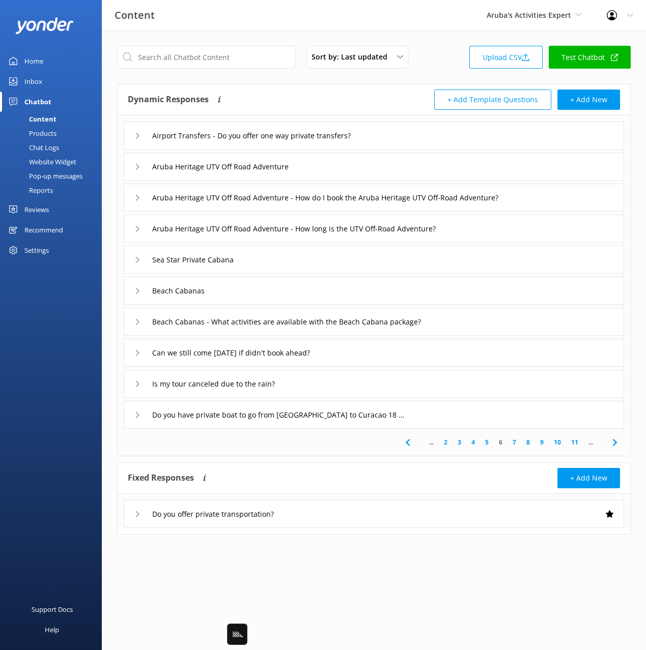
click at [608, 443] on icon at bounding box center [614, 442] width 12 height 12
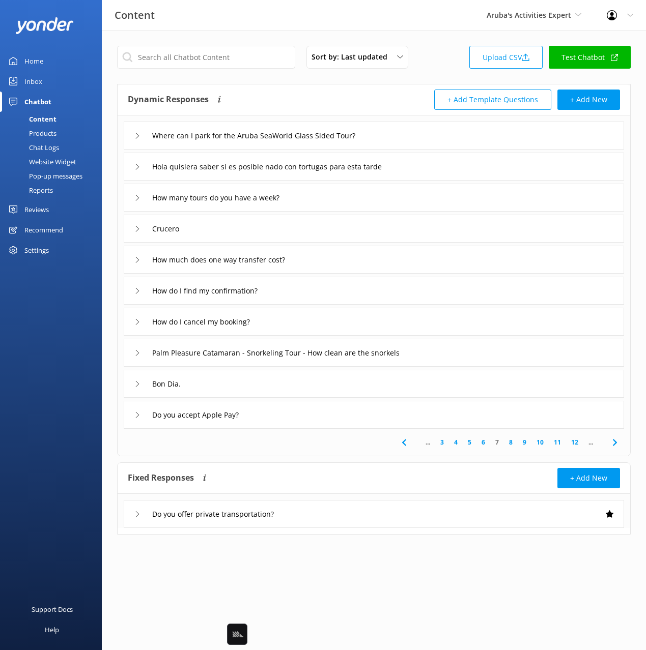
click at [609, 442] on icon at bounding box center [614, 442] width 12 height 12
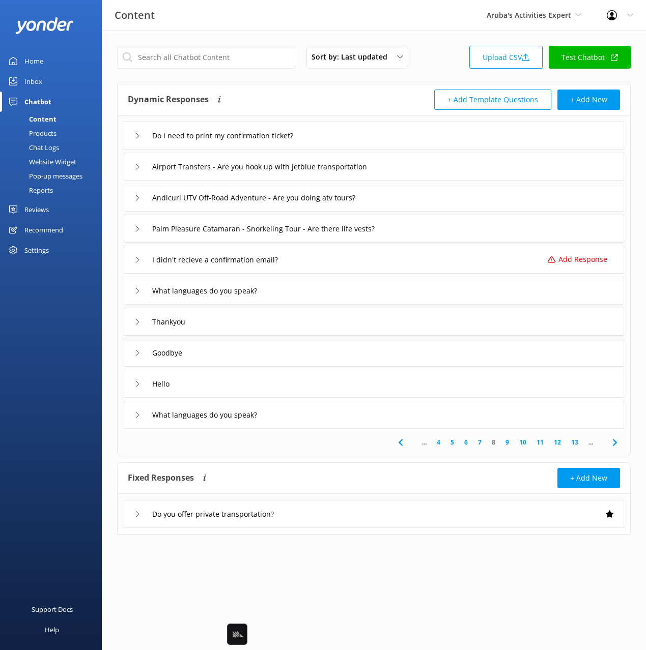
click at [609, 442] on icon at bounding box center [614, 442] width 12 height 12
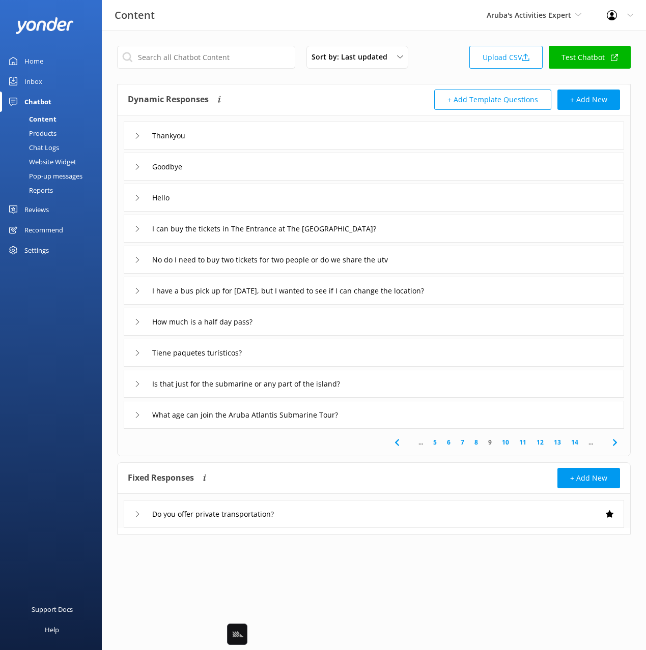
click at [609, 442] on icon at bounding box center [614, 442] width 12 height 12
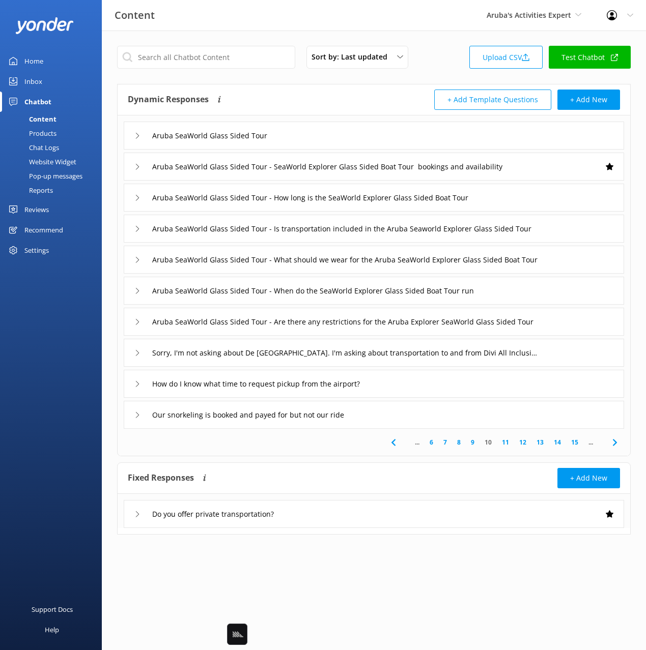
click at [609, 442] on icon at bounding box center [614, 442] width 12 height 12
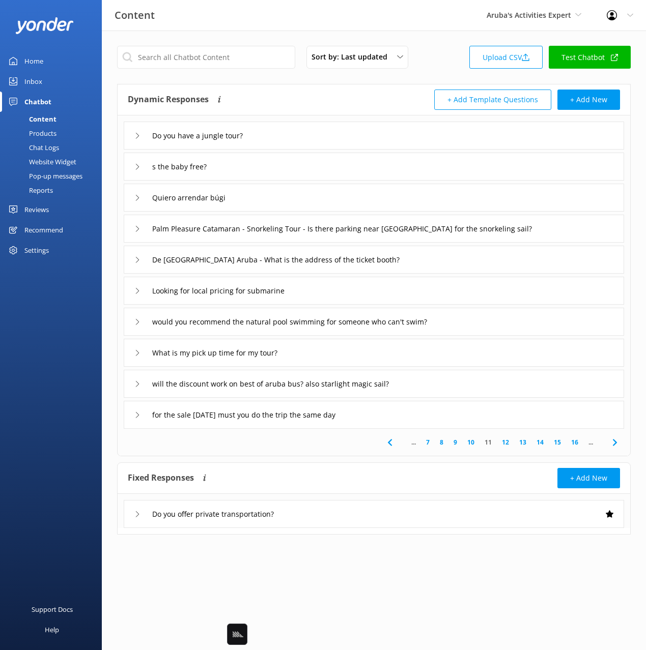
click at [609, 442] on icon at bounding box center [614, 442] width 12 height 12
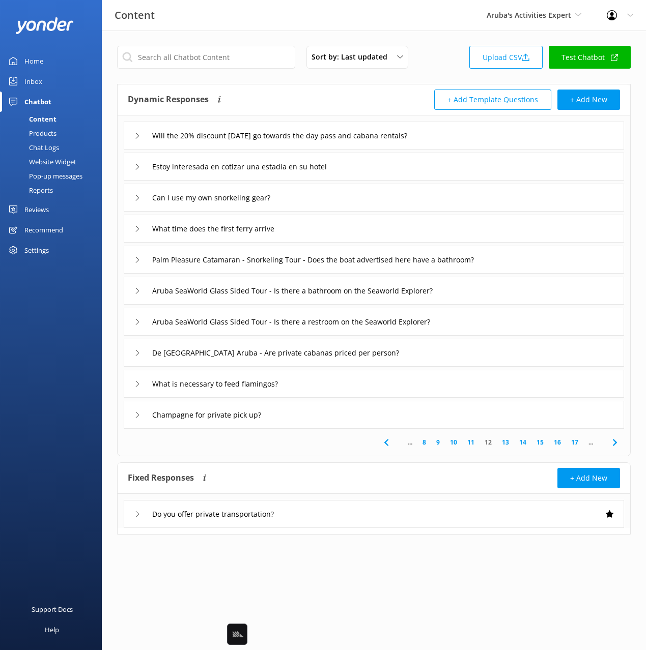
click at [609, 442] on icon at bounding box center [614, 442] width 12 height 12
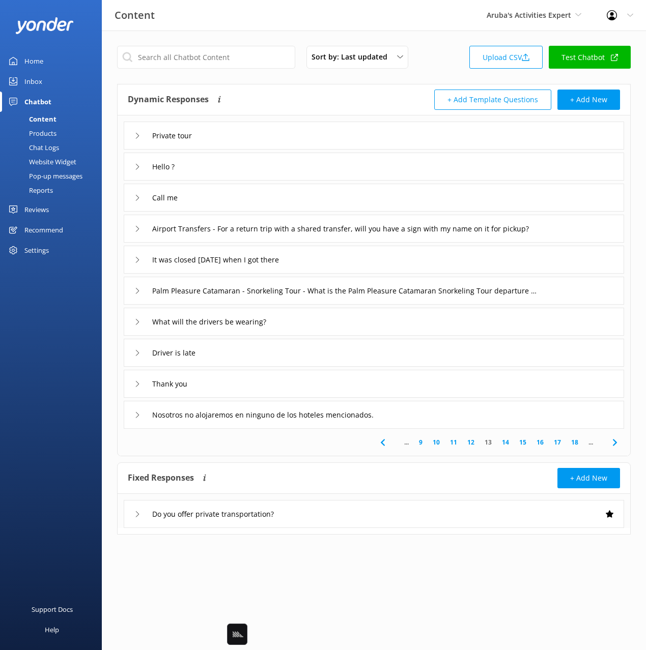
click at [609, 442] on icon at bounding box center [614, 442] width 12 height 12
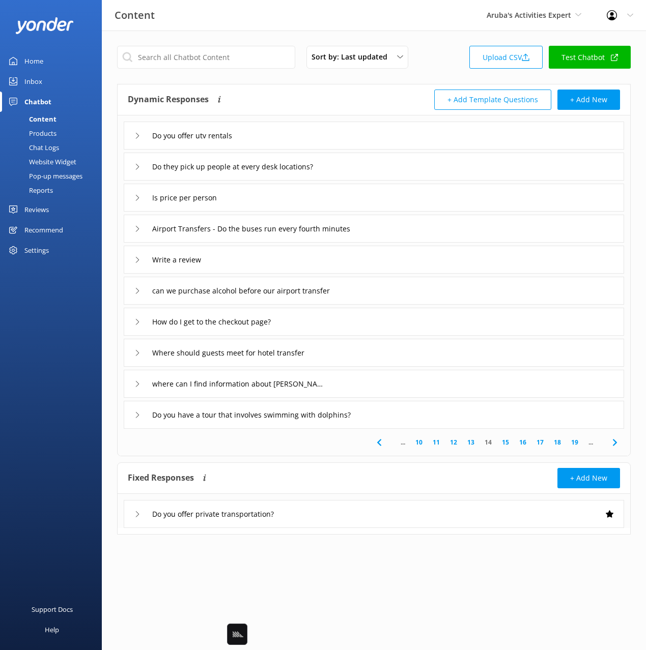
click at [609, 442] on icon at bounding box center [614, 442] width 12 height 12
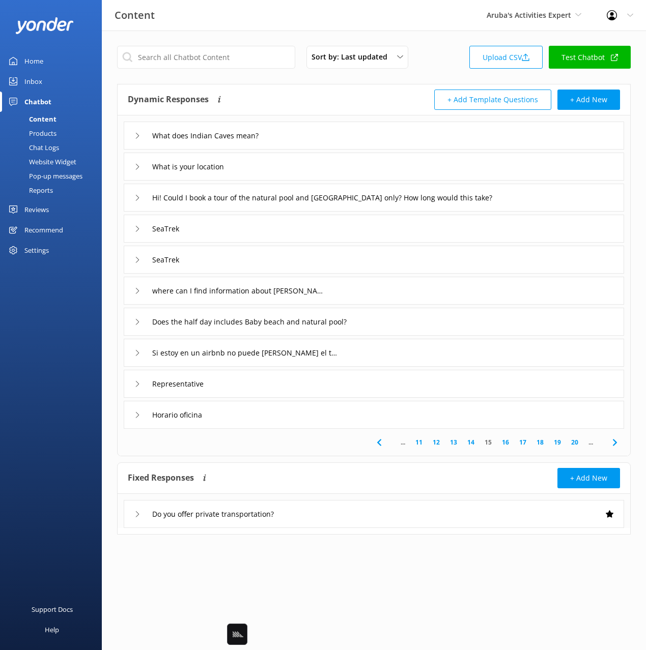
click at [609, 442] on icon at bounding box center [614, 442] width 12 height 12
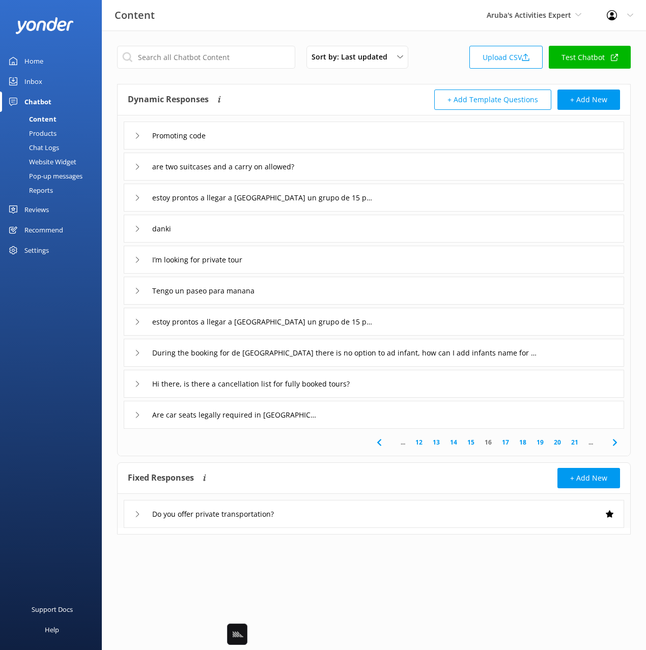
click at [378, 440] on icon at bounding box center [379, 442] width 12 height 12
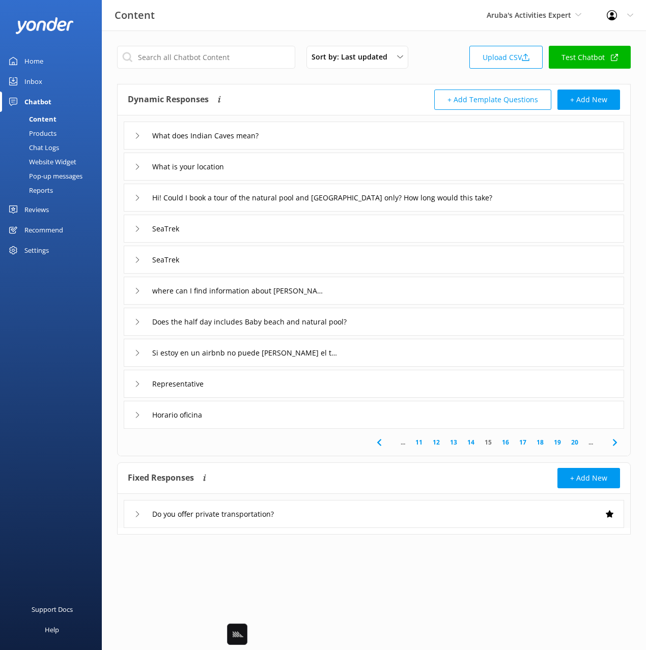
click at [618, 443] on icon at bounding box center [614, 442] width 12 height 12
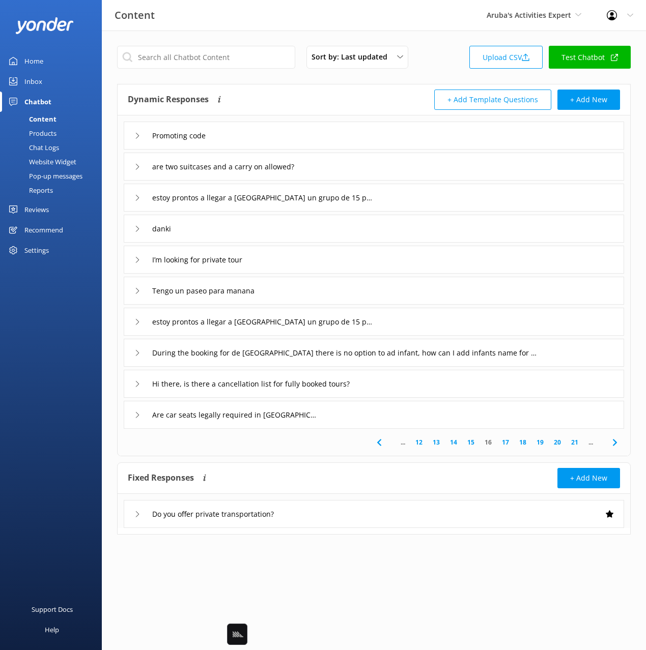
click at [379, 444] on use at bounding box center [378, 442] width 4 height 7
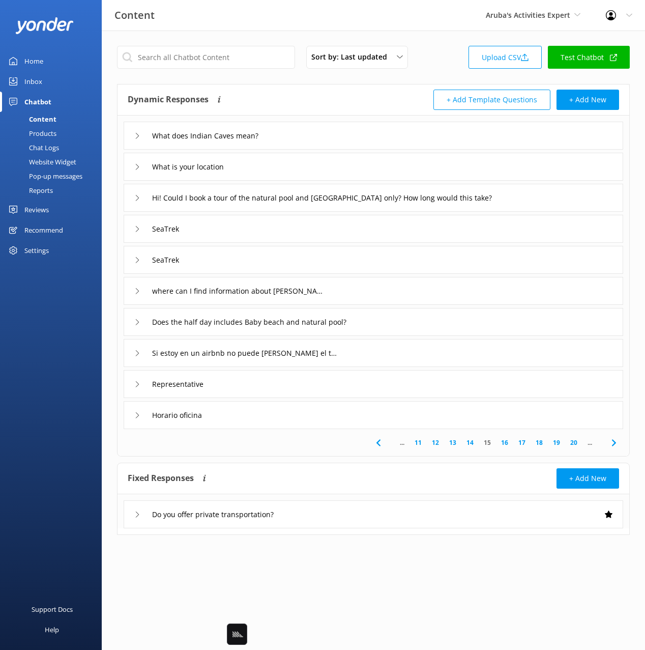
click at [615, 444] on icon at bounding box center [614, 442] width 12 height 12
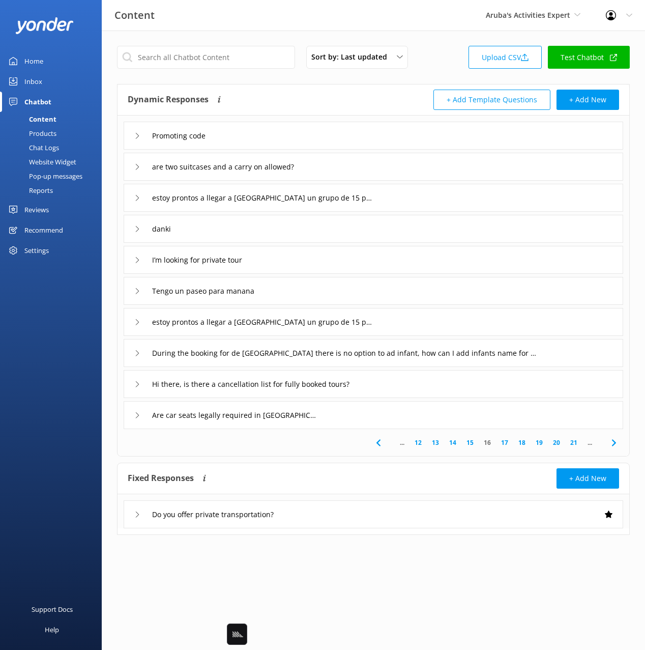
click at [615, 444] on icon at bounding box center [614, 442] width 12 height 12
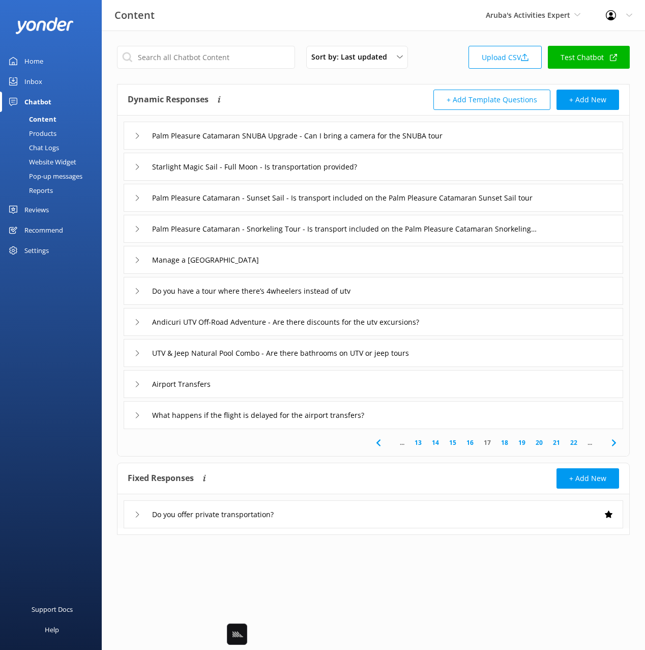
click at [373, 446] on icon at bounding box center [378, 442] width 12 height 12
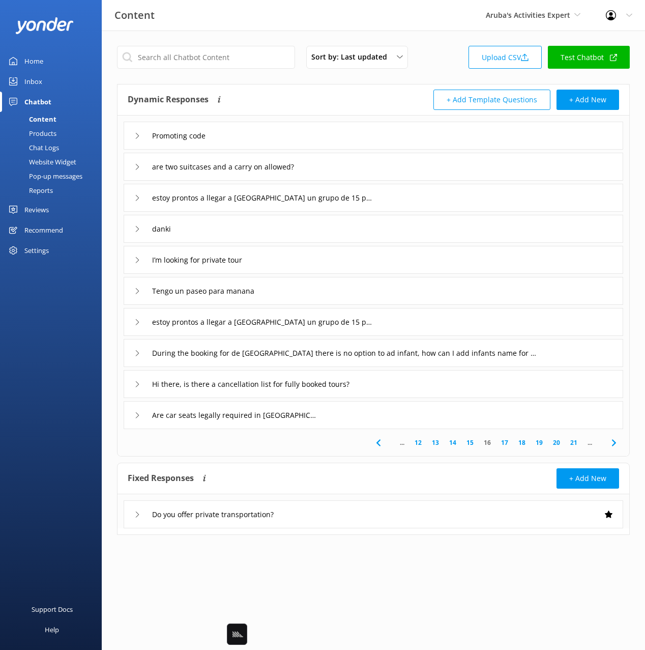
click at [213, 237] on div "danki" at bounding box center [374, 229] width 500 height 28
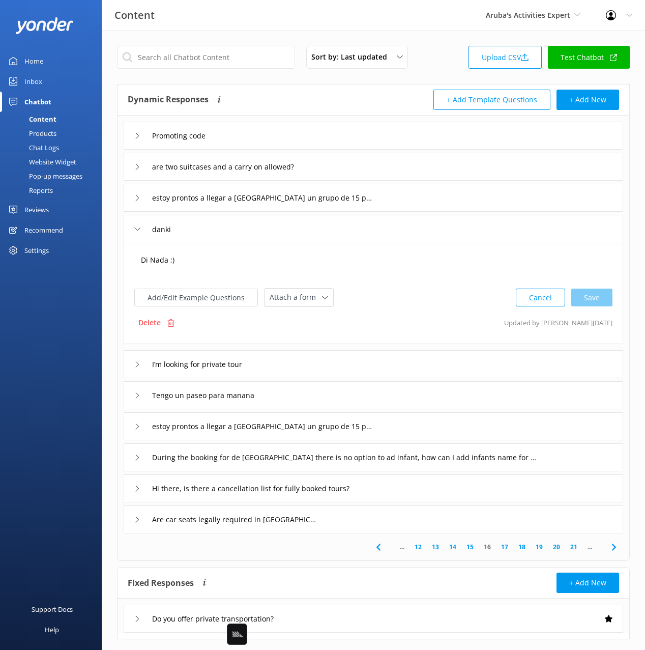
click at [178, 260] on textarea "Di Nada ;)" at bounding box center [373, 265] width 476 height 32
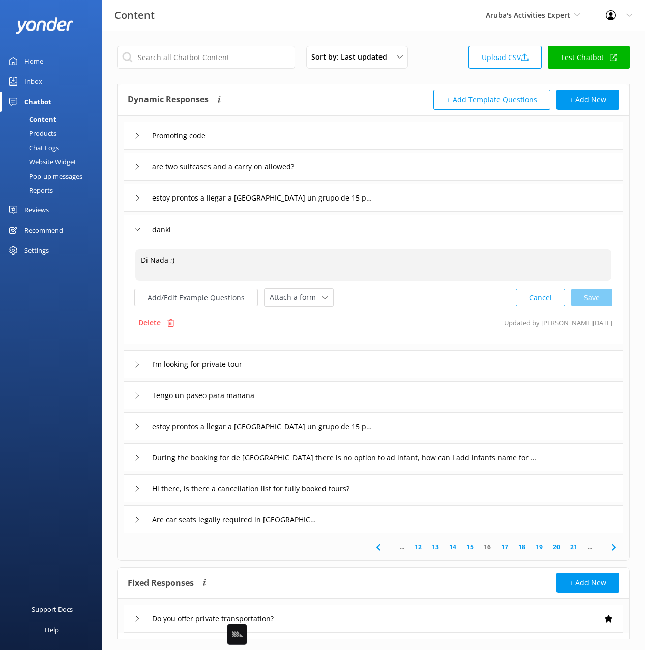
click at [194, 261] on textarea "Di Nada ;)" at bounding box center [373, 265] width 476 height 32
drag, startPoint x: 171, startPoint y: 264, endPoint x: 180, endPoint y: 264, distance: 8.2
click at [171, 264] on textarea "Di Nada ;)" at bounding box center [373, 265] width 476 height 32
drag, startPoint x: 190, startPoint y: 263, endPoint x: 343, endPoint y: 268, distance: 153.2
click at [191, 263] on textarea "Di Nada ;)" at bounding box center [373, 265] width 476 height 32
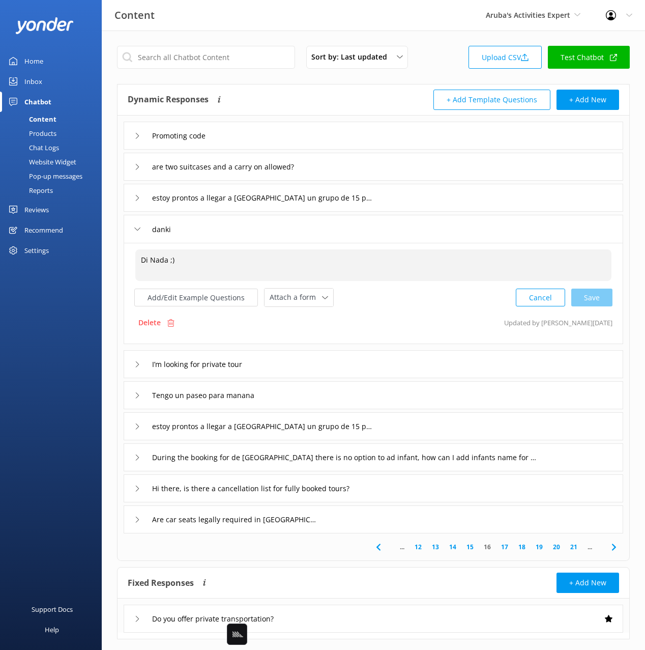
click at [417, 262] on textarea "Di Nada ;)" at bounding box center [373, 265] width 476 height 32
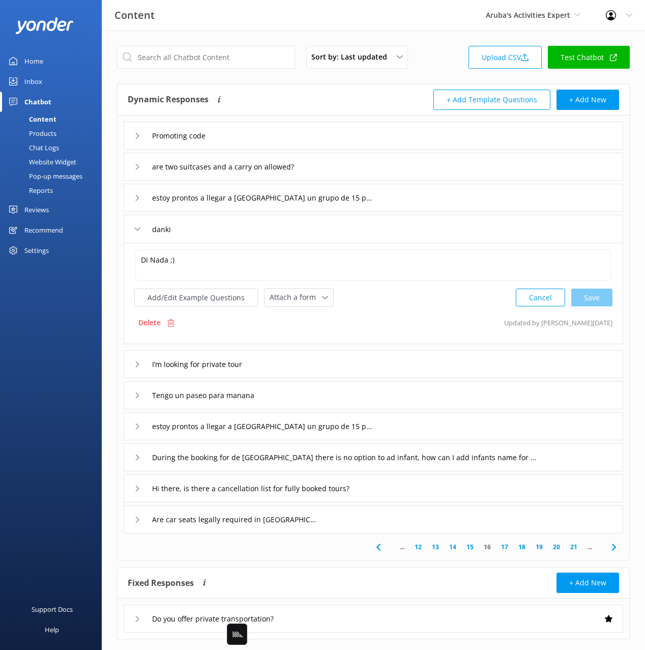
click at [563, 548] on link "20" at bounding box center [556, 547] width 17 height 10
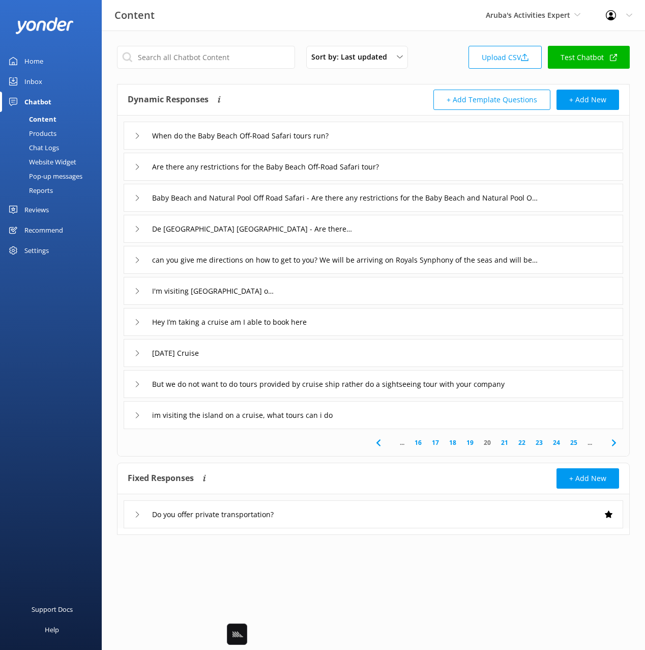
click at [458, 443] on link "18" at bounding box center [452, 442] width 17 height 10
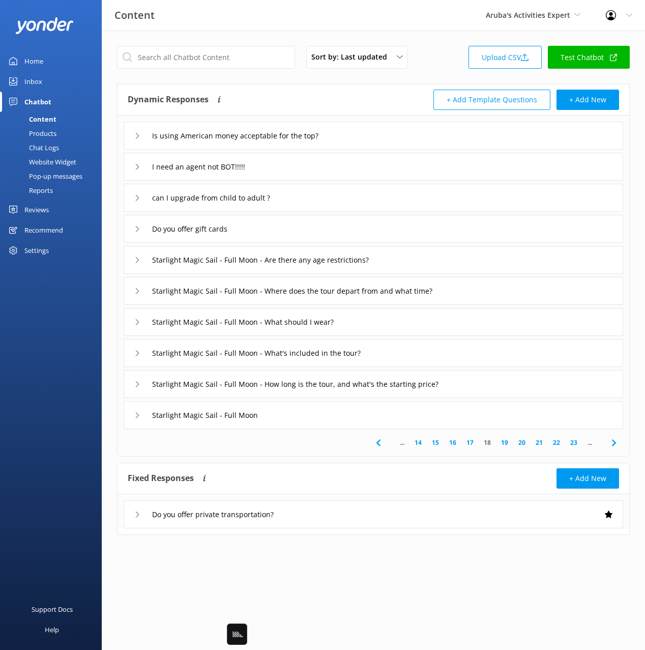
click at [478, 443] on link "17" at bounding box center [469, 442] width 17 height 10
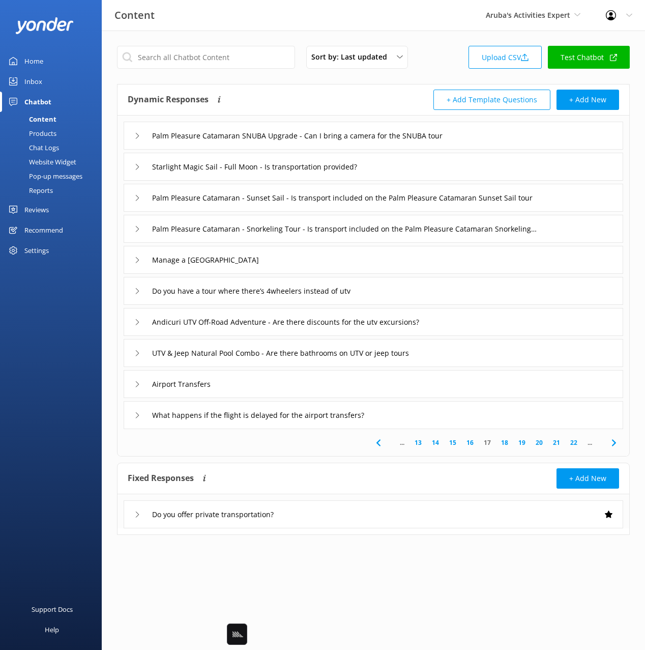
click at [417, 441] on link "13" at bounding box center [417, 442] width 17 height 10
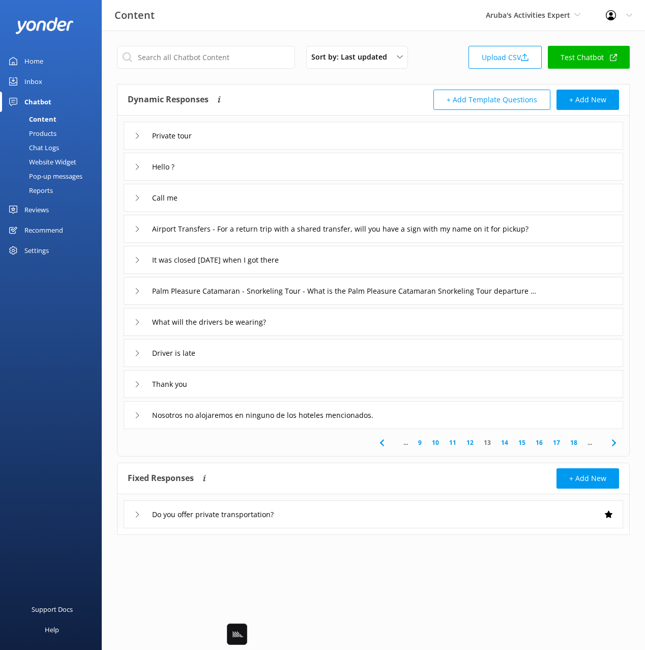
click at [380, 443] on use at bounding box center [381, 442] width 4 height 7
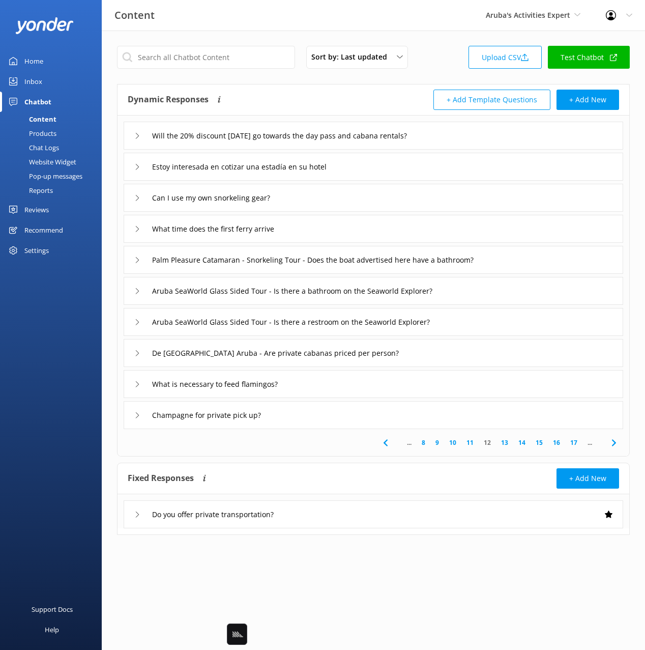
click at [570, 443] on link "17" at bounding box center [573, 442] width 17 height 10
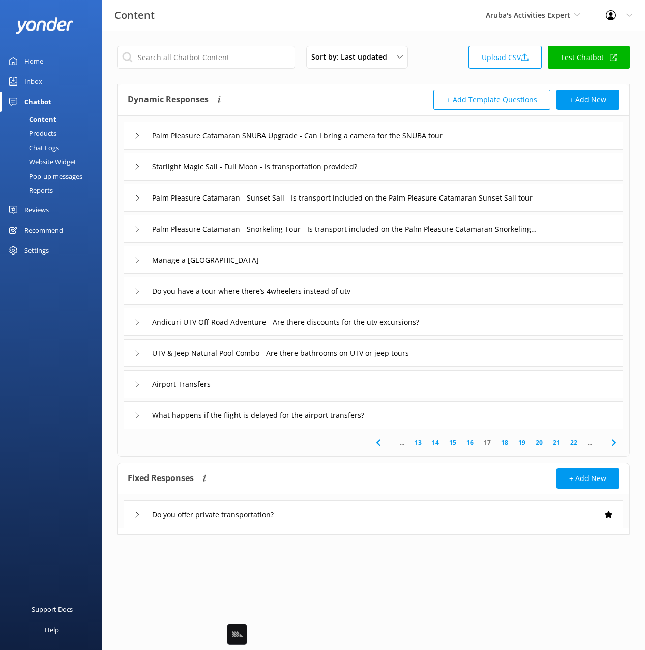
click at [575, 441] on link "22" at bounding box center [573, 442] width 17 height 10
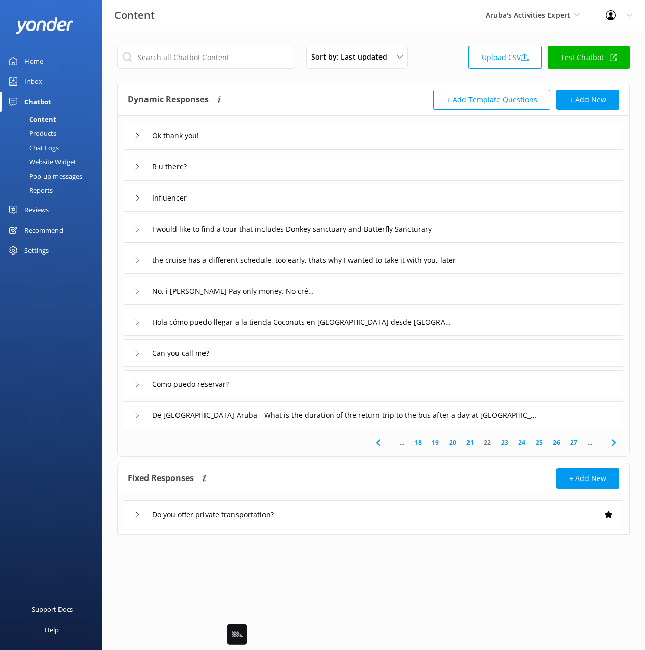
click at [575, 441] on link "27" at bounding box center [573, 442] width 17 height 10
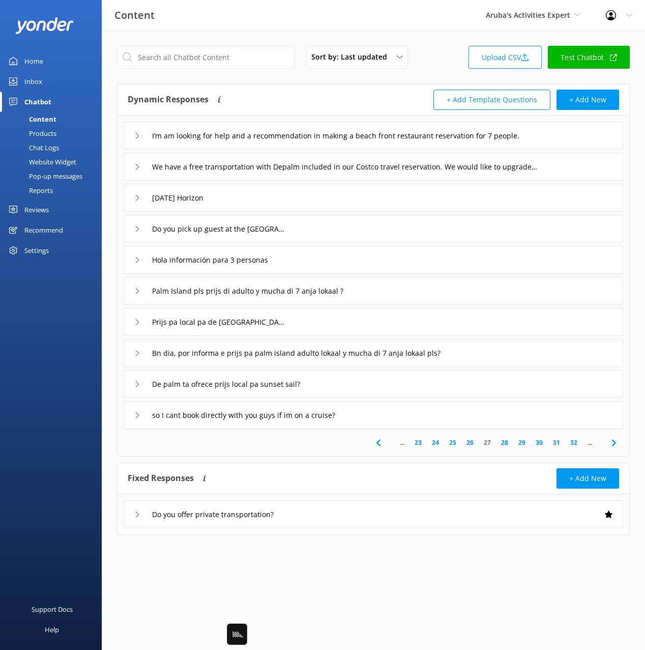
click at [575, 441] on link "32" at bounding box center [573, 442] width 17 height 10
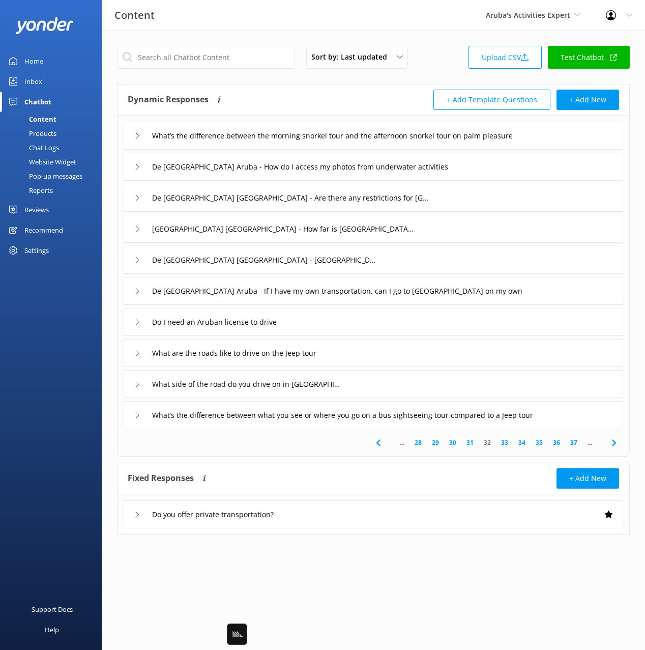
click at [574, 443] on link "37" at bounding box center [573, 442] width 17 height 10
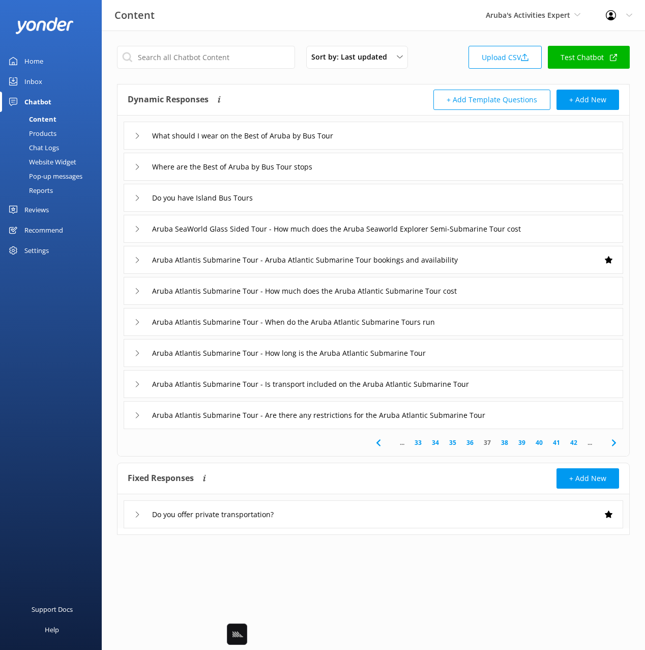
click at [574, 443] on link "42" at bounding box center [573, 442] width 17 height 10
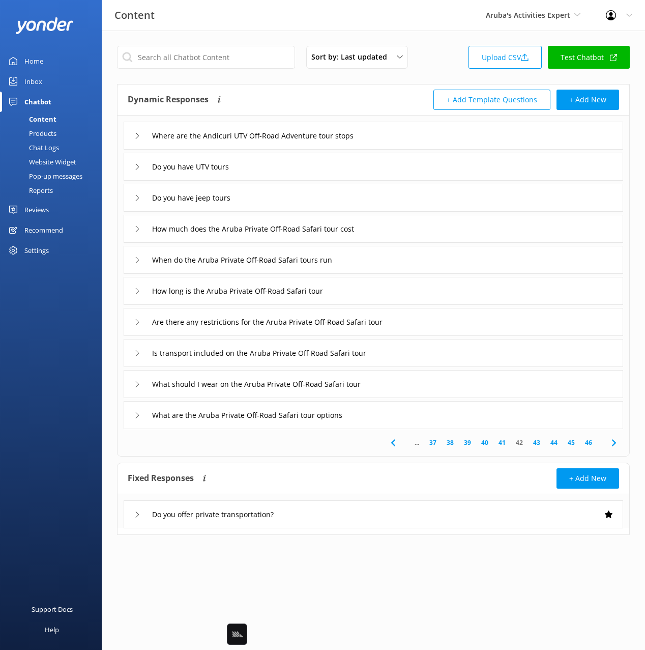
click at [591, 442] on link "46" at bounding box center [588, 442] width 17 height 10
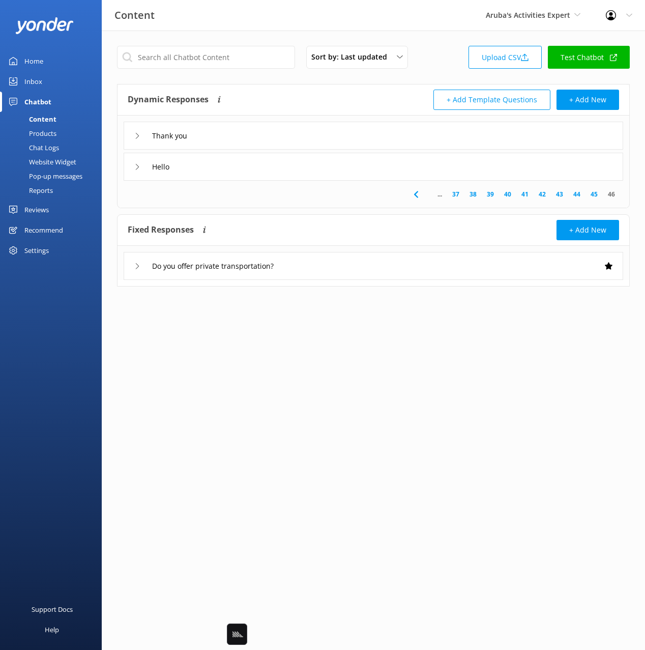
drag, startPoint x: 300, startPoint y: 214, endPoint x: 241, endPoint y: 111, distance: 117.8
click at [300, 214] on div "Fixed Responses Fixed Responses will always return the exact answer you add to …" at bounding box center [373, 250] width 513 height 72
click at [58, 150] on div "Chat Logs" at bounding box center [32, 147] width 53 height 14
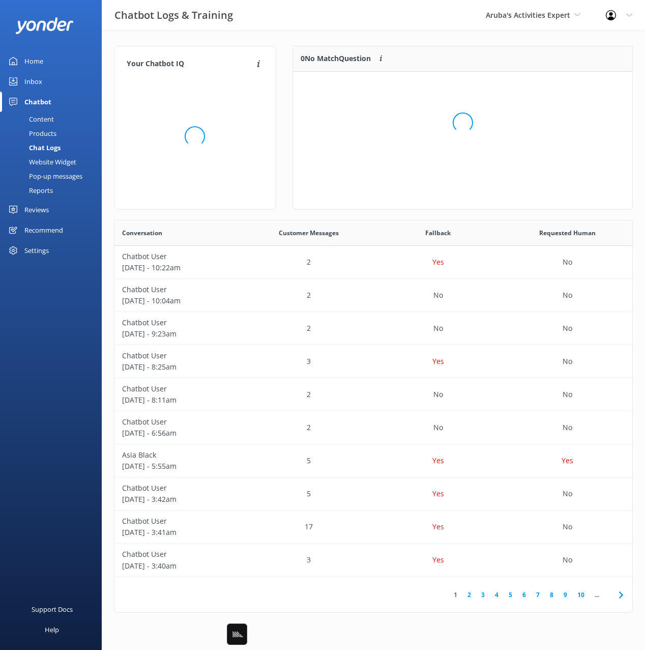
scroll to position [357, 518]
click at [420, 39] on div "Loading.." at bounding box center [462, 123] width 319 height 650
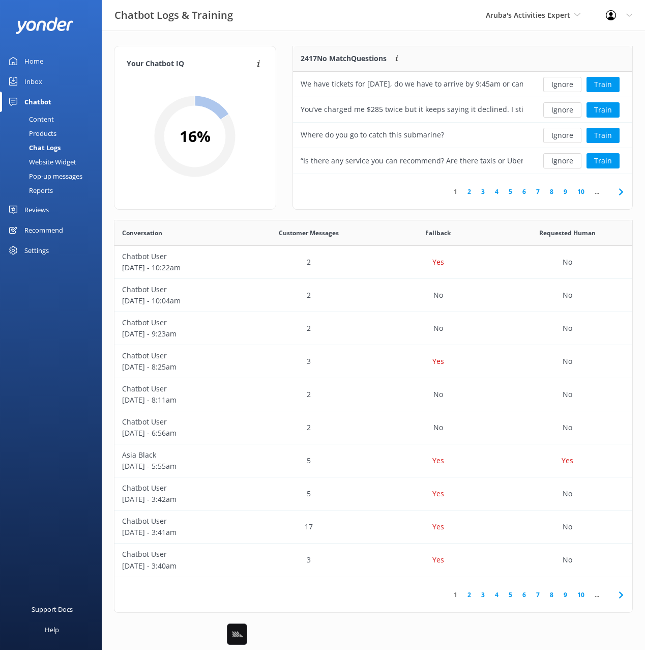
drag, startPoint x: 304, startPoint y: 36, endPoint x: 299, endPoint y: 39, distance: 6.1
click at [304, 36] on div "Your Chatbot IQ Your Chatbot IQ is the percentage of trained FAQs against untra…" at bounding box center [373, 332] width 543 height 602
click at [119, 41] on div "Your Chatbot IQ Your Chatbot IQ is the percentage of trained FAQs against untra…" at bounding box center [373, 332] width 543 height 602
click at [30, 56] on div "Home" at bounding box center [33, 61] width 19 height 20
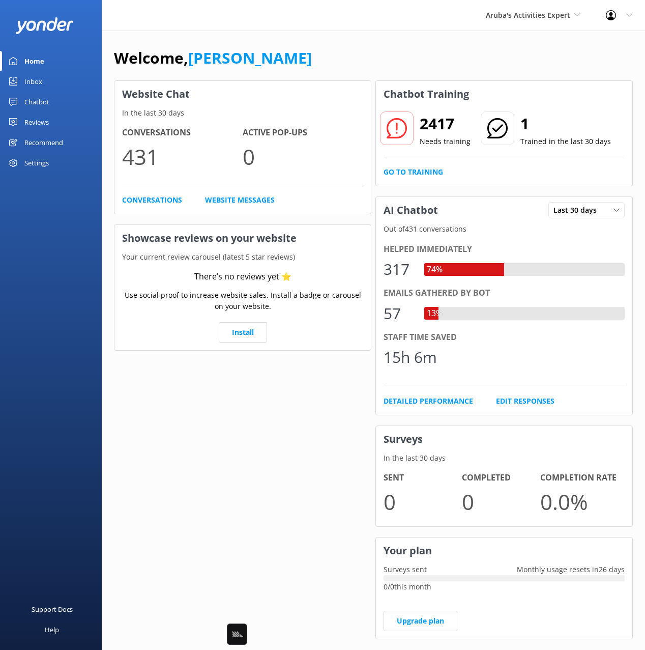
drag, startPoint x: 402, startPoint y: 70, endPoint x: 136, endPoint y: 110, distance: 269.0
click at [400, 70] on div "Welcome, Mikayla" at bounding box center [373, 63] width 519 height 35
click at [33, 102] on div "Chatbot" at bounding box center [36, 102] width 25 height 20
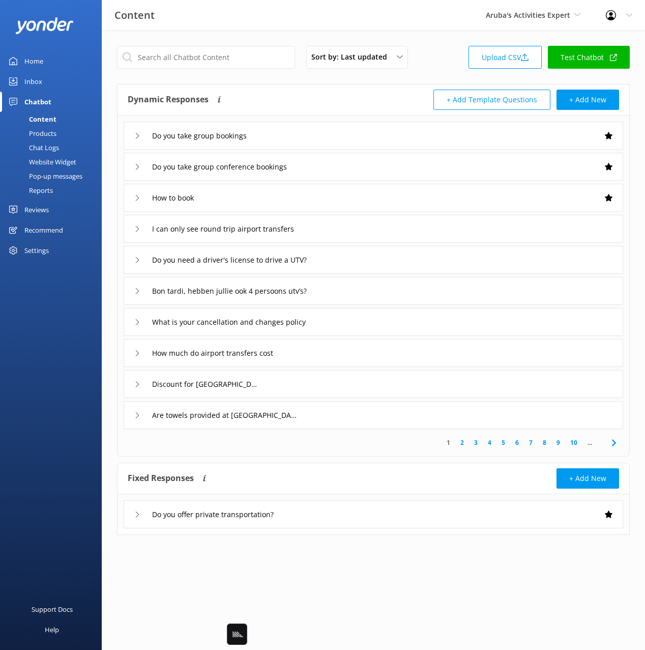
click at [352, 86] on div "Dynamic Responses Dynamic responses rely on the Large Language Model to create …" at bounding box center [374, 99] width 512 height 31
click at [249, 32] on div "Sort by: Last updated Title Last updated Upload CSV Test Chatbot Dynamic Respon…" at bounding box center [373, 298] width 543 height 535
click at [294, 103] on div "Dynamic Responses Dynamic responses rely on the Large Language Model to create …" at bounding box center [251, 100] width 246 height 20
click at [294, 102] on div "Dynamic Responses Dynamic responses rely on the Large Language Model to create …" at bounding box center [251, 100] width 246 height 20
click at [466, 106] on button "+ Add Template Questions" at bounding box center [491, 100] width 117 height 20
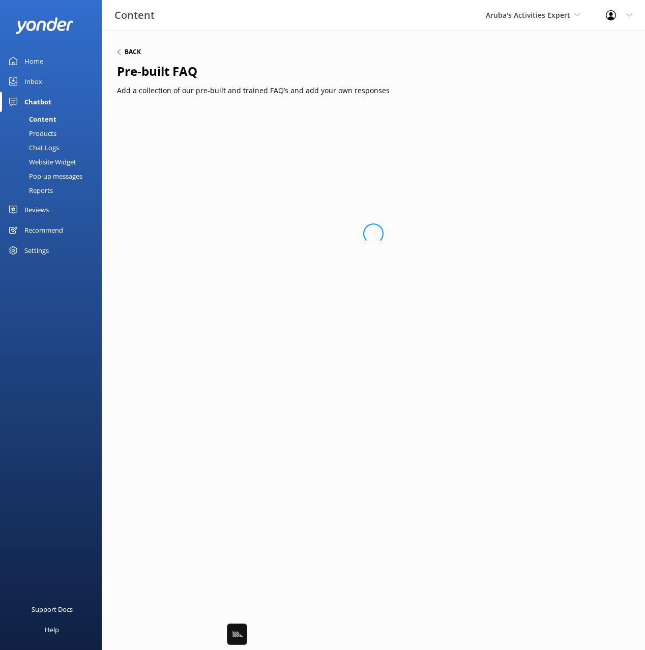
click at [128, 49] on h6 "Back" at bounding box center [133, 52] width 16 height 6
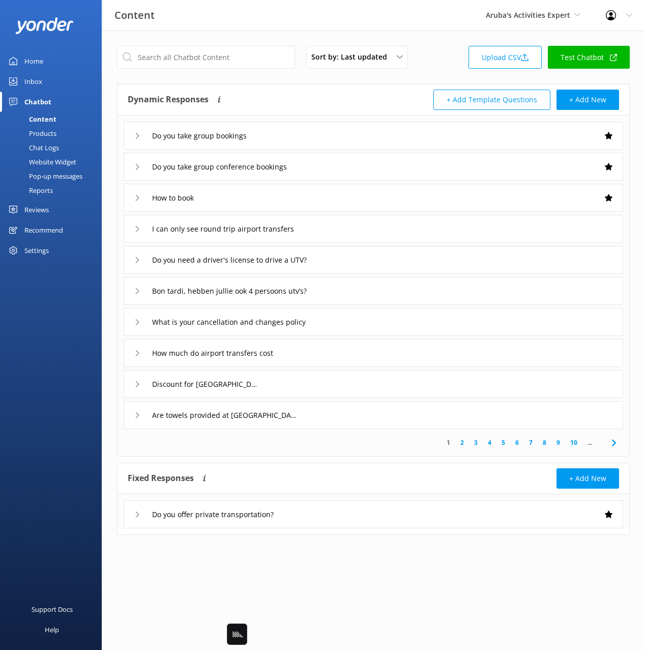
click at [388, 82] on div "Sort by: Last updated Title Last updated Upload CSV Test Chatbot Dynamic Respon…" at bounding box center [373, 298] width 543 height 535
click at [403, 85] on div "Dynamic Responses Dynamic responses rely on the Large Language Model to create …" at bounding box center [374, 99] width 512 height 31
click at [421, 79] on div "Sort by: Last updated Title Last updated Upload CSV Test Chatbot Dynamic Respon…" at bounding box center [373, 298] width 543 height 535
click at [389, 464] on div "Fixed Responses Fixed Responses will always return the exact answer you add to …" at bounding box center [374, 478] width 512 height 31
click at [392, 463] on div "Fixed Responses Fixed Responses will always return the exact answer you add to …" at bounding box center [374, 478] width 512 height 31
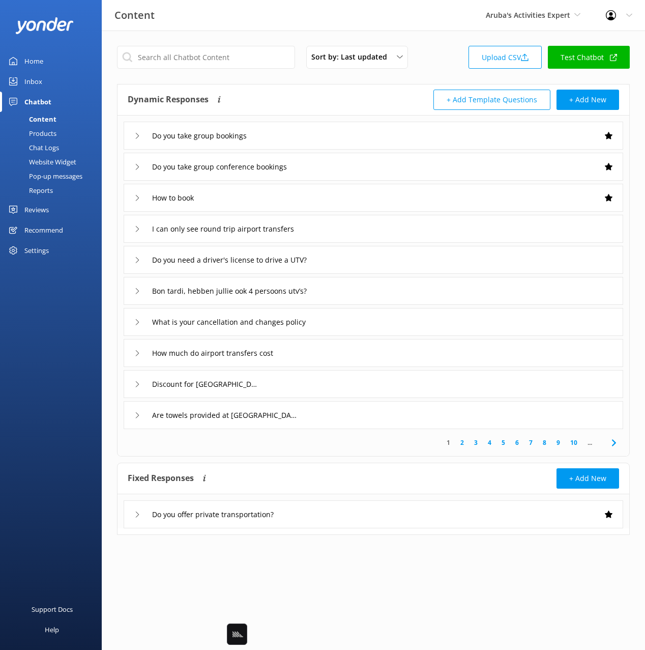
click at [392, 463] on div "Fixed Responses Fixed Responses will always return the exact answer you add to …" at bounding box center [374, 478] width 512 height 31
click at [464, 463] on div "Fixed Responses Fixed Responses will always return the exact answer you add to …" at bounding box center [374, 478] width 512 height 31
drag, startPoint x: 503, startPoint y: 463, endPoint x: 502, endPoint y: 449, distance: 14.8
click at [503, 463] on div "Fixed Responses Fixed Responses will always return the exact answer you add to …" at bounding box center [374, 478] width 512 height 31
click at [501, 445] on link "5" at bounding box center [503, 442] width 14 height 10
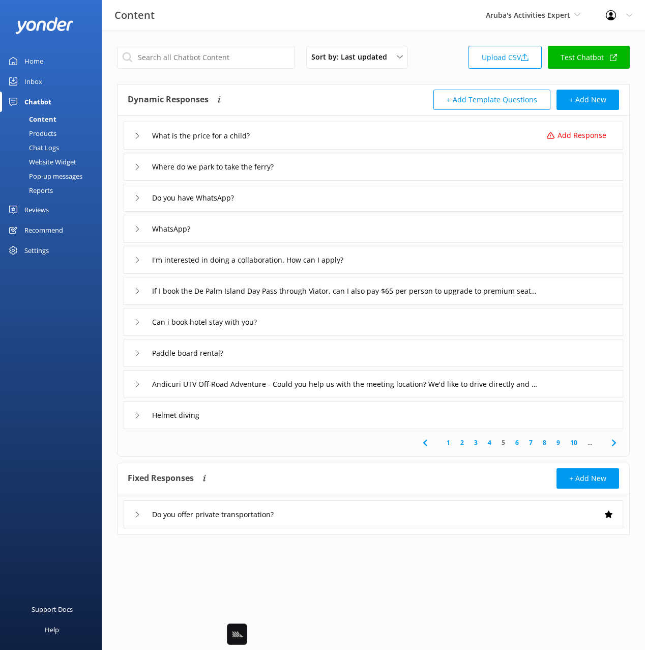
drag, startPoint x: 390, startPoint y: 467, endPoint x: 534, endPoint y: 430, distance: 149.2
click at [390, 466] on div "Fixed Responses Fixed Responses will always return the exact answer you add to …" at bounding box center [374, 478] width 512 height 31
click at [522, 442] on link "6" at bounding box center [517, 442] width 14 height 10
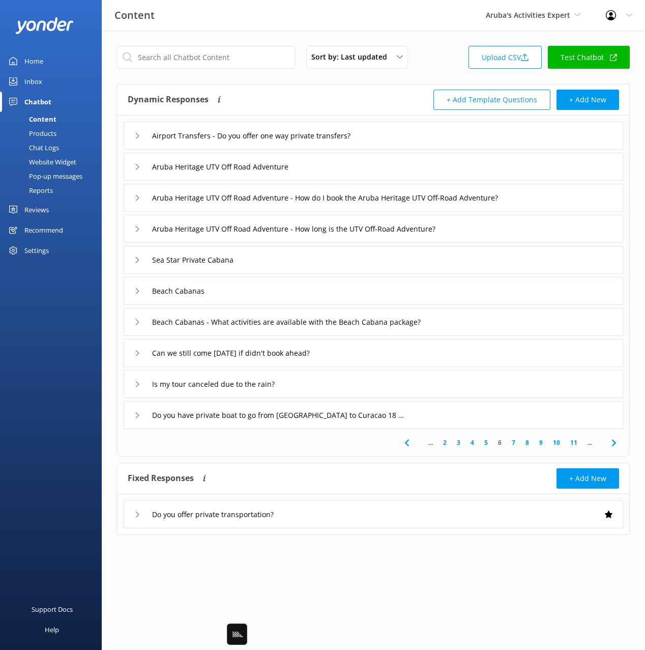
click at [517, 444] on link "7" at bounding box center [514, 442] width 14 height 10
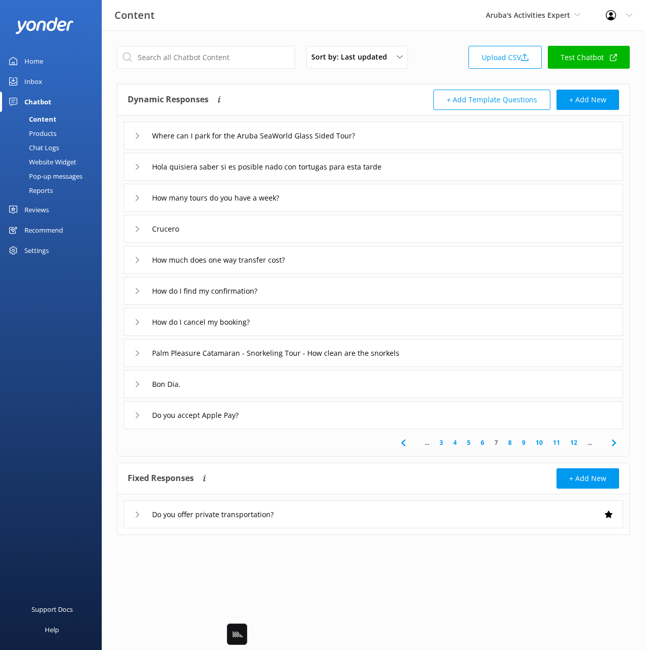
click at [295, 450] on div "... 3 4 5 6 7 8 9 10 11 12 ..." at bounding box center [374, 442] width 508 height 27
click at [310, 454] on div "... 3 4 5 6 7 8 9 10 11 12 ..." at bounding box center [374, 442] width 508 height 27
drag, startPoint x: 312, startPoint y: 453, endPoint x: 159, endPoint y: 434, distance: 154.3
click at [311, 453] on div "... 3 4 5 6 7 8 9 10 11 12 ..." at bounding box center [374, 442] width 508 height 27
click at [84, 404] on div "Support Docs Help" at bounding box center [51, 487] width 102 height 325
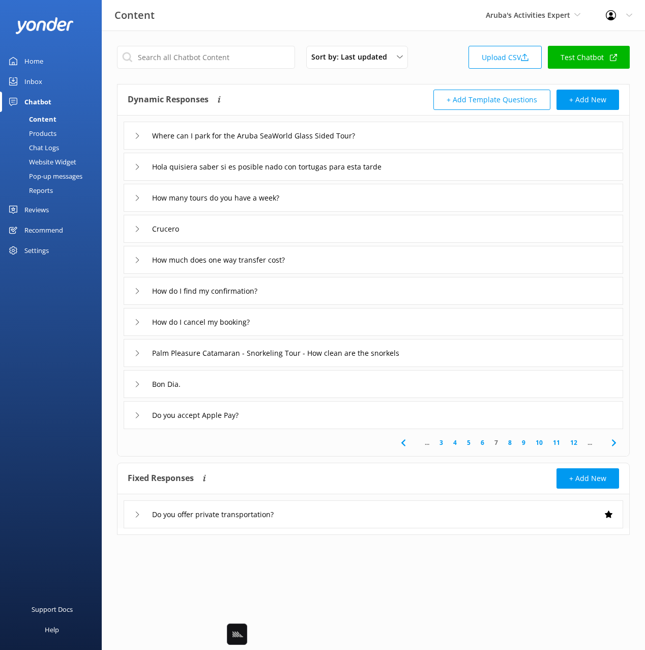
click at [329, 459] on div "Sort by: Last updated Title Last updated Upload CSV Test Chatbot Dynamic Respon…" at bounding box center [373, 298] width 543 height 535
drag, startPoint x: 347, startPoint y: 458, endPoint x: 359, endPoint y: 463, distance: 13.0
click at [347, 458] on div "Sort by: Last updated Title Last updated Upload CSV Test Chatbot Dynamic Respon…" at bounding box center [373, 298] width 543 height 535
click at [481, 579] on html "Content Aruba's Activities Expert Black Cat Cruises Banff Airporter Internation…" at bounding box center [322, 325] width 645 height 650
click at [285, 458] on div "Sort by: Last updated Title Last updated Upload CSV Test Chatbot Dynamic Respon…" at bounding box center [373, 298] width 543 height 535
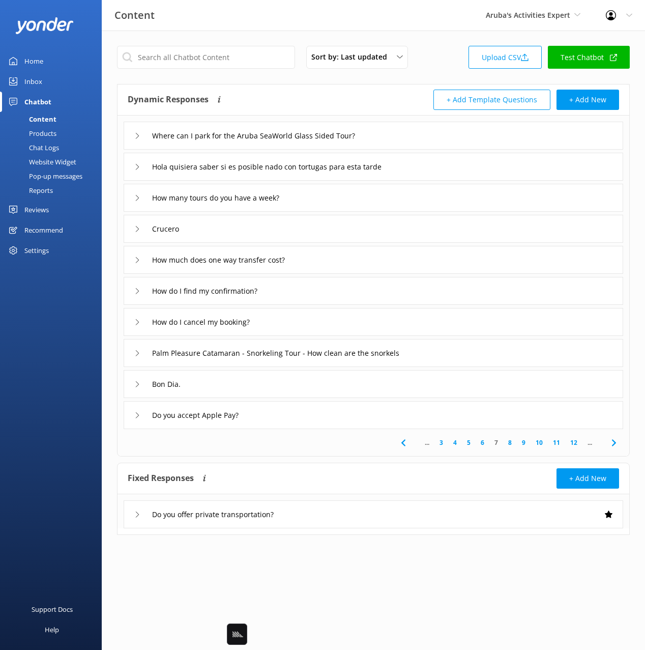
click at [91, 400] on div "Support Docs Help" at bounding box center [51, 487] width 102 height 325
click at [287, 75] on div "Sort by: Last updated Title Last updated Upload CSV Test Chatbot Dynamic Respon…" at bounding box center [373, 298] width 543 height 535
click at [273, 401] on div "Do you accept Apple Pay?" at bounding box center [374, 415] width 500 height 28
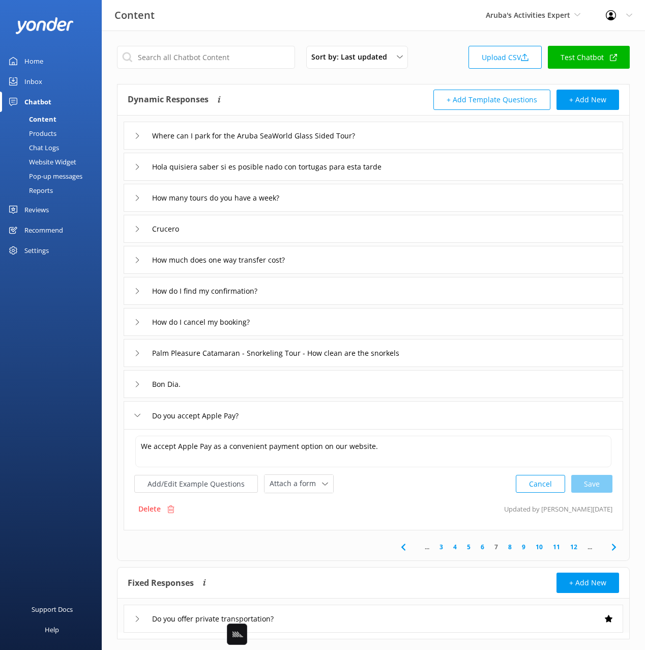
click at [269, 393] on div "Bon Dia." at bounding box center [374, 384] width 500 height 28
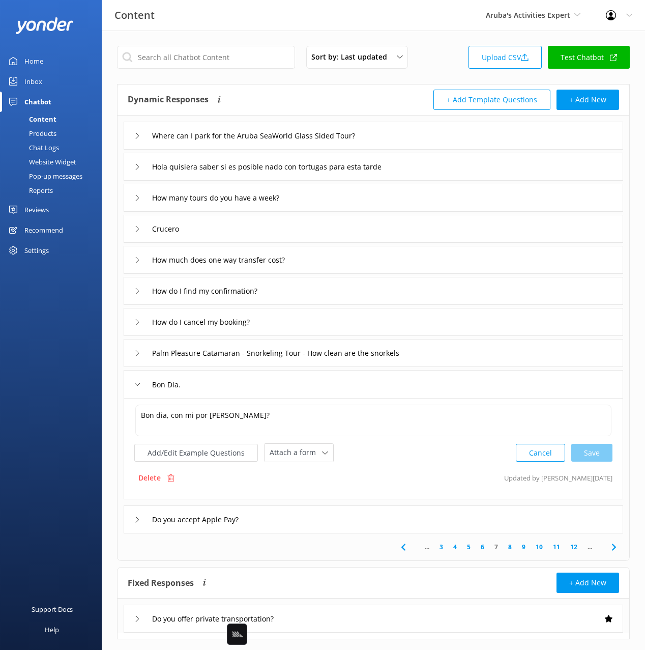
click at [265, 224] on div "Crucero" at bounding box center [374, 229] width 500 height 28
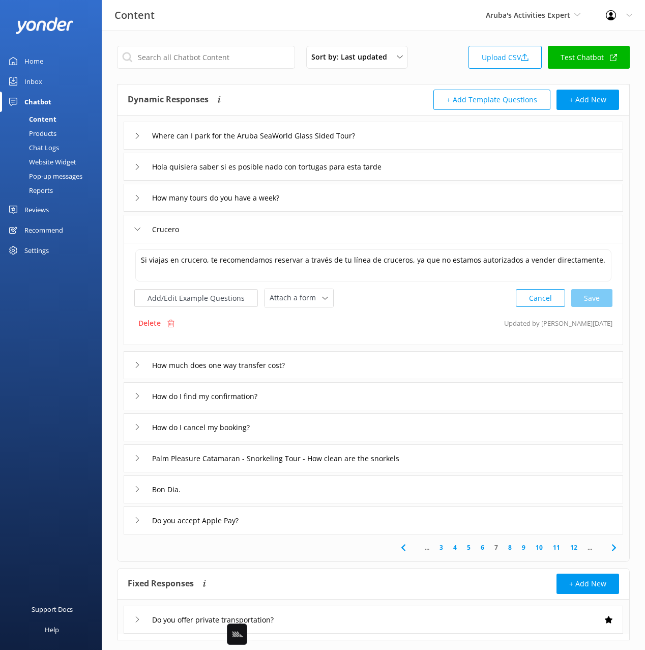
click at [47, 146] on div "Chat Logs" at bounding box center [32, 147] width 53 height 14
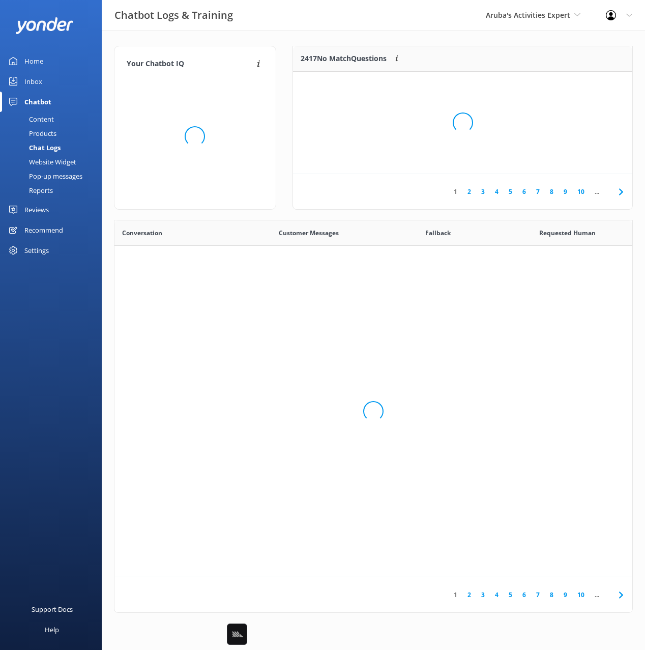
scroll to position [357, 518]
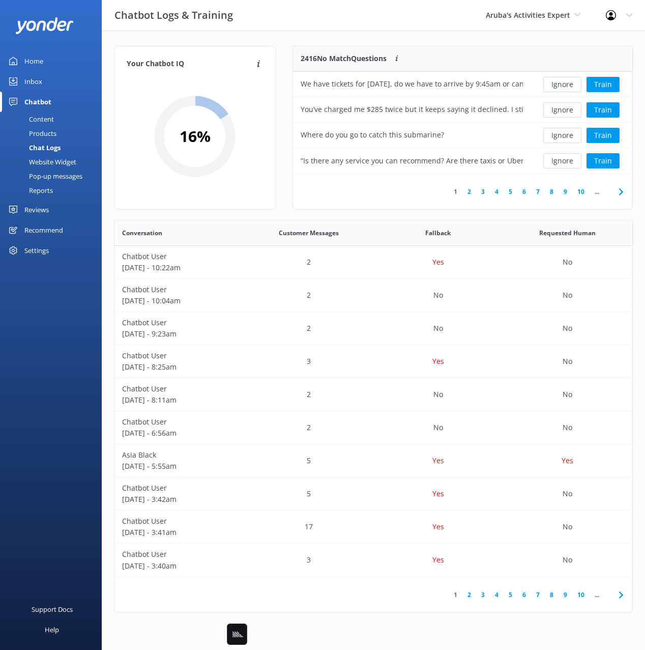
click at [380, 37] on div "Your Chatbot IQ Your Chatbot IQ is the percentage of trained FAQs against untra…" at bounding box center [373, 332] width 543 height 602
click at [510, 194] on link "5" at bounding box center [511, 192] width 14 height 10
click at [546, 184] on div "1 2 3 4 5 6 7 8 9 10 ..." at bounding box center [462, 191] width 339 height 35
click at [545, 191] on link "8" at bounding box center [552, 192] width 14 height 10
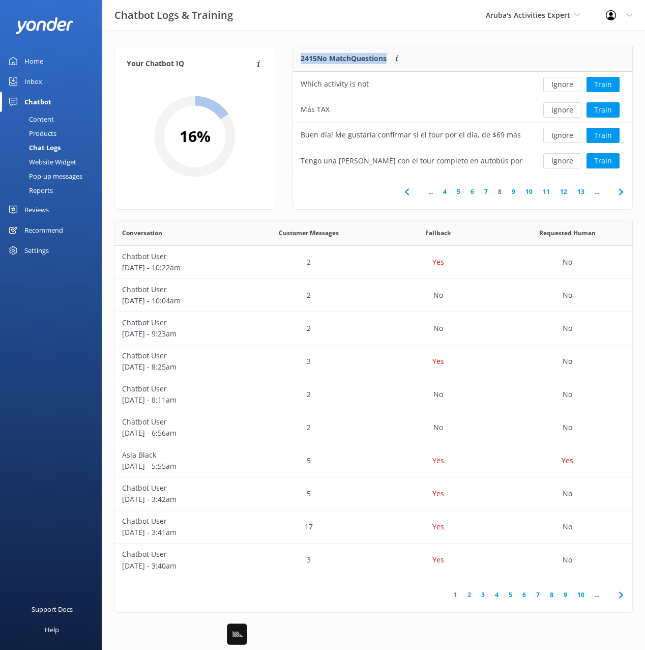
drag, startPoint x: 289, startPoint y: 50, endPoint x: 423, endPoint y: 54, distance: 133.3
click at [423, 54] on div "2415 No Match Questions Customers sometimes ask questions that don't fully matc…" at bounding box center [462, 133] width 357 height 174
click at [440, 57] on div "2415 No Match Questions Customers sometimes ask questions that don't fully matc…" at bounding box center [412, 58] width 238 height 25
drag, startPoint x: 348, startPoint y: 201, endPoint x: 184, endPoint y: 315, distance: 199.7
click at [348, 201] on div "... 4 5 6 7 8 9 10 11 12 13 ..." at bounding box center [462, 191] width 339 height 35
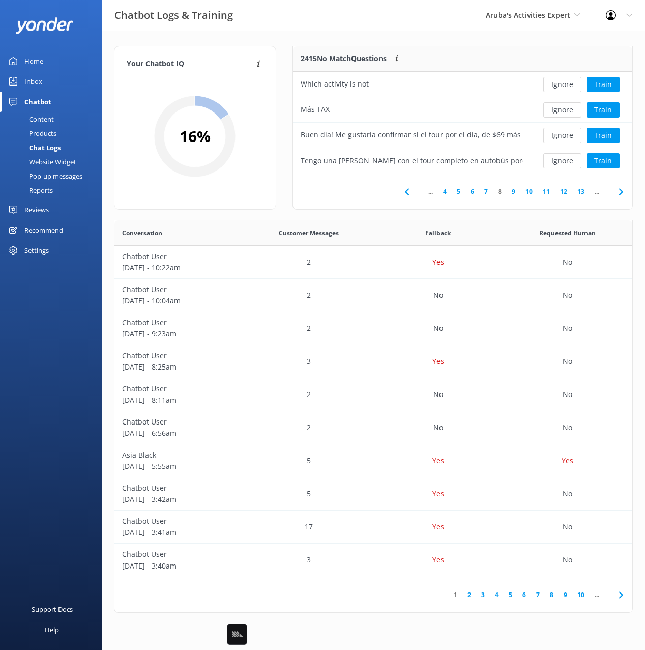
click at [549, 190] on link "11" at bounding box center [546, 192] width 17 height 10
click at [560, 190] on link "15" at bounding box center [563, 192] width 17 height 10
click at [562, 189] on link "19" at bounding box center [563, 192] width 17 height 10
click at [288, 135] on div "2413 No Match Questions Customers sometimes ask questions that don't fully matc…" at bounding box center [462, 133] width 357 height 174
click at [284, 59] on div "2413 No Match Questions Customers sometimes ask questions that don't fully matc…" at bounding box center [462, 133] width 357 height 174
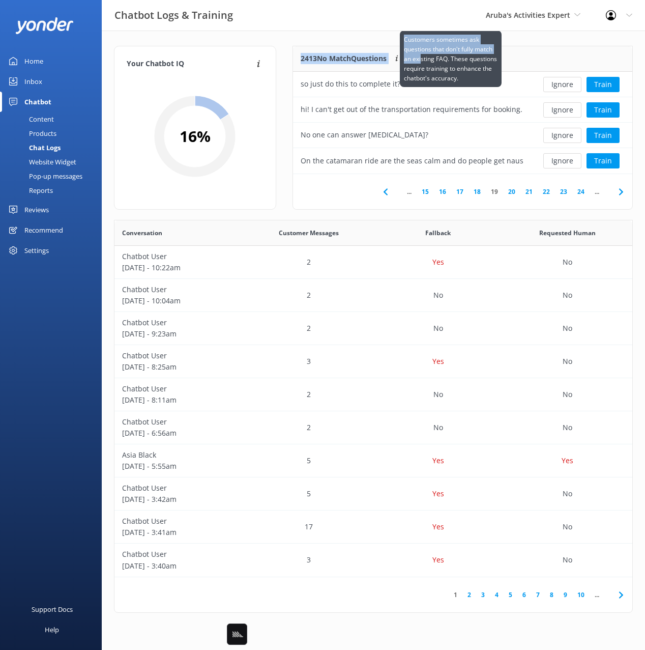
drag, startPoint x: 290, startPoint y: 49, endPoint x: 432, endPoint y: 57, distance: 142.2
click at [424, 56] on div "2413 No Match Questions Customers sometimes ask questions that don't fully matc…" at bounding box center [462, 133] width 357 height 174
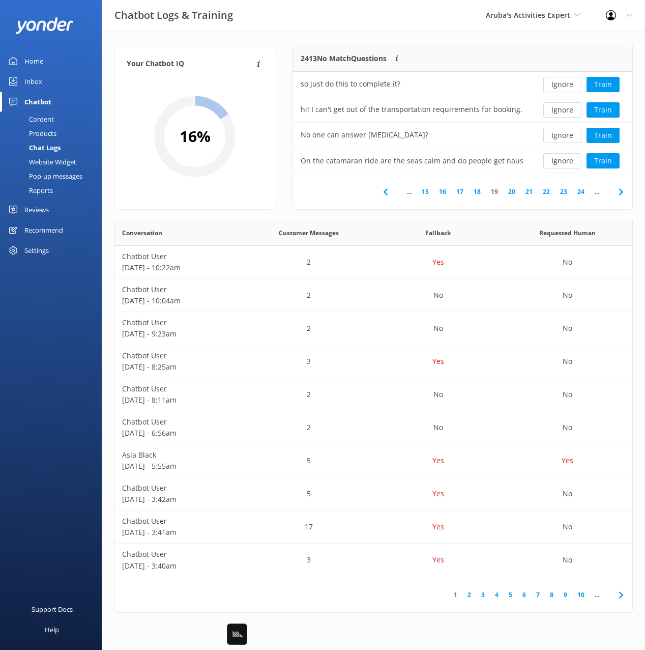
click at [552, 55] on div at bounding box center [582, 58] width 102 height 25
click at [563, 192] on link "23" at bounding box center [563, 192] width 17 height 10
click at [378, 40] on div "Your Chatbot IQ Your Chatbot IQ is the percentage of trained FAQs against untra…" at bounding box center [373, 332] width 543 height 602
click at [469, 37] on div "Your Chatbot IQ Your Chatbot IQ is the percentage of trained FAQs against untra…" at bounding box center [373, 332] width 543 height 602
drag, startPoint x: 285, startPoint y: 156, endPoint x: 414, endPoint y: 179, distance: 130.7
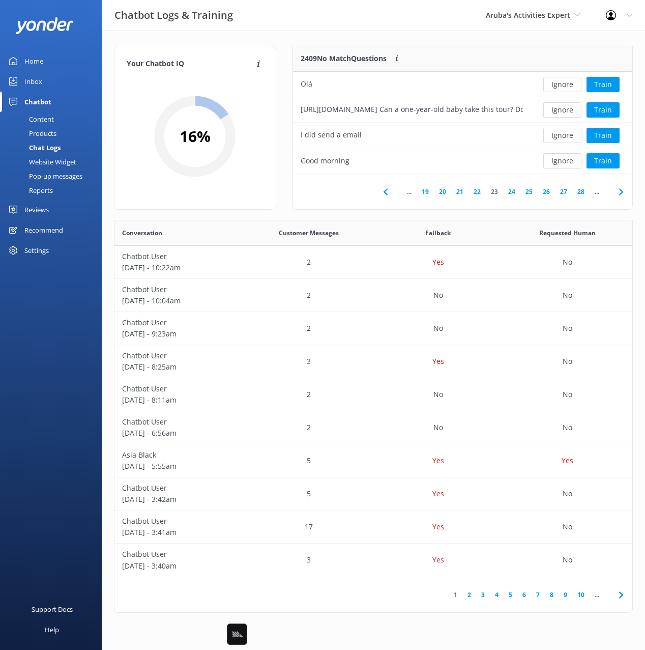
click at [285, 156] on div "2409 No Match Questions Customers sometimes ask questions that don't fully matc…" at bounding box center [462, 133] width 357 height 174
click at [565, 193] on link "27" at bounding box center [563, 192] width 17 height 10
drag, startPoint x: 362, startPoint y: 212, endPoint x: 446, endPoint y: 204, distance: 84.3
click at [362, 212] on div "2408 No Match Questions Customers sometimes ask questions that don't fully matc…" at bounding box center [462, 133] width 357 height 174
click at [562, 190] on link "31" at bounding box center [563, 192] width 17 height 10
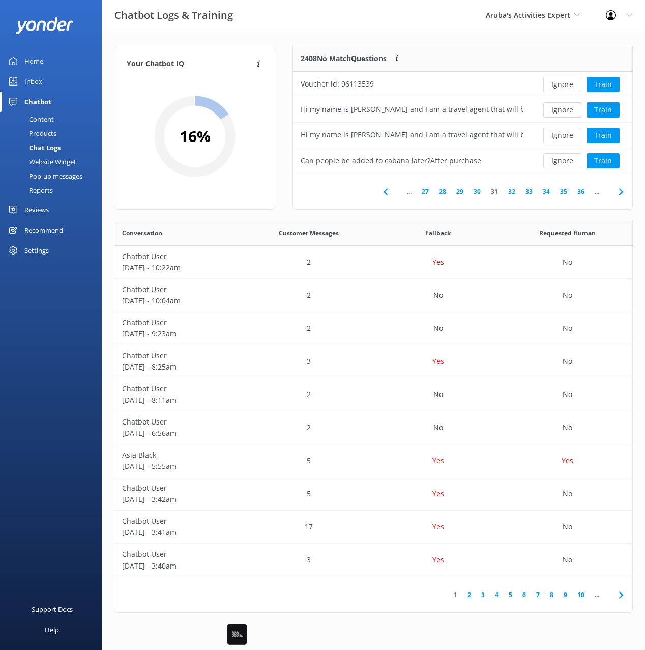
click at [558, 194] on link "35" at bounding box center [563, 192] width 17 height 10
drag, startPoint x: 288, startPoint y: 57, endPoint x: 105, endPoint y: 92, distance: 186.4
click at [288, 57] on div "2408 No Match Questions Customers sometimes ask questions that don't fully matc…" at bounding box center [462, 133] width 357 height 174
click at [47, 188] on div "Reports" at bounding box center [29, 190] width 47 height 14
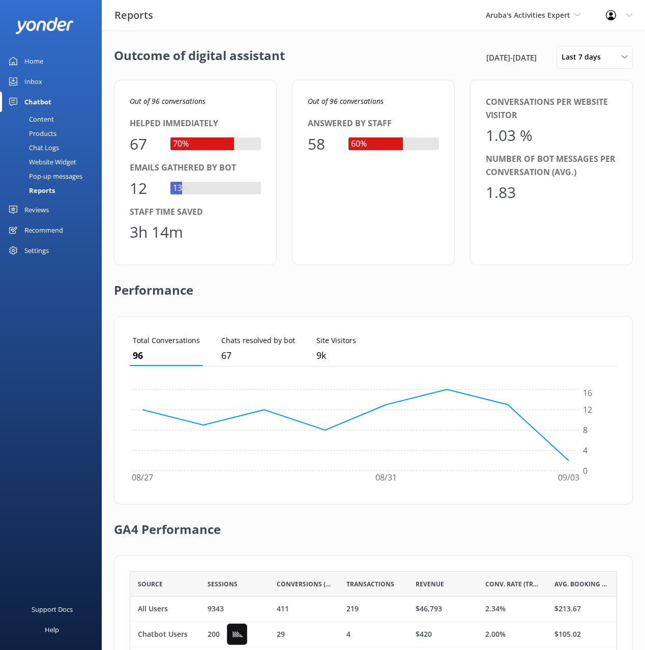
click at [283, 75] on div "Outcome of digital assistant 28th Aug 25 - 4th Sep 25 Last 7 days Last 7 days L…" at bounding box center [373, 370] width 543 height 679
click at [46, 122] on div "Content" at bounding box center [30, 119] width 48 height 14
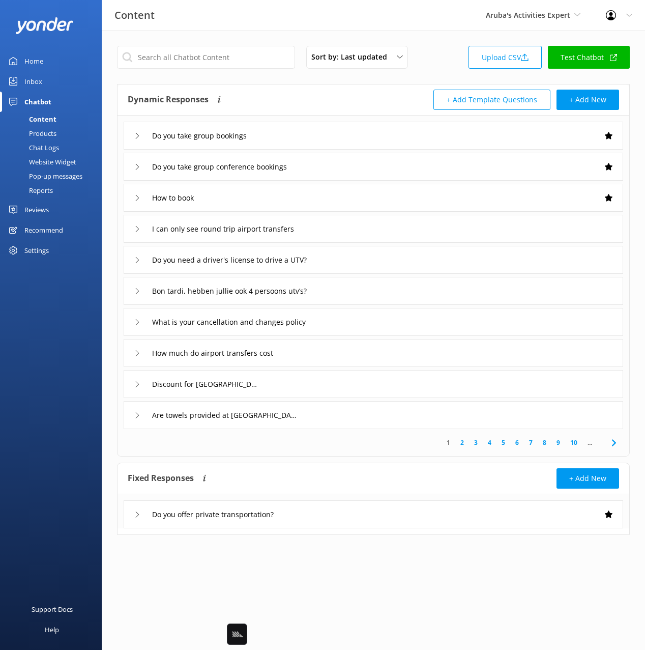
drag, startPoint x: 357, startPoint y: 97, endPoint x: 310, endPoint y: 71, distance: 53.3
click at [357, 97] on div "Dynamic Responses Dynamic responses rely on the Large Language Model to create …" at bounding box center [251, 100] width 246 height 20
click at [248, 35] on div "Sort by: Last updated Title Last updated Upload CSV Test Chatbot Dynamic Respon…" at bounding box center [373, 298] width 543 height 535
click at [436, 44] on div "Sort by: Last updated Title Last updated Upload CSV Test Chatbot Dynamic Respon…" at bounding box center [373, 298] width 543 height 535
click at [434, 46] on div "Sort by: Last updated Title Last updated Upload CSV Test Chatbot" at bounding box center [373, 60] width 513 height 29
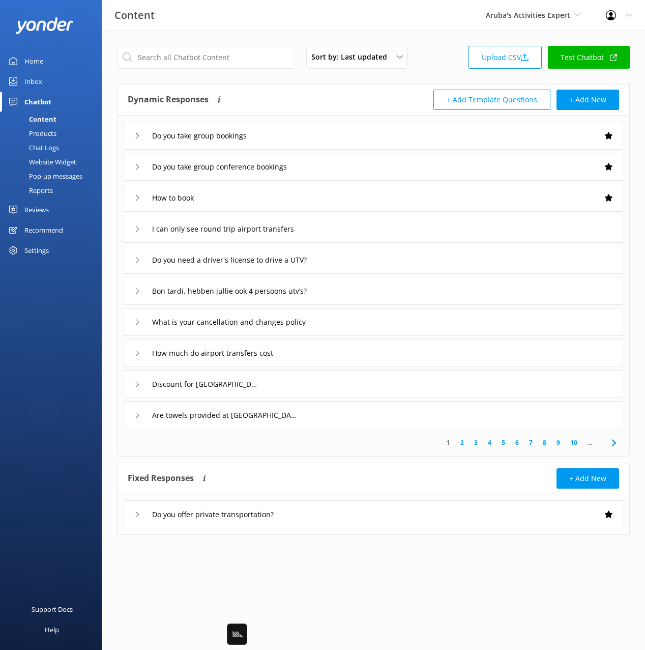
click at [434, 22] on div "Content Aruba's Activities Expert Black Cat Cruises Banff Airporter Internation…" at bounding box center [322, 15] width 645 height 31
click at [434, 25] on div "Content Aruba's Activities Expert Black Cat Cruises Banff Airporter Internation…" at bounding box center [322, 15] width 645 height 31
click at [434, 24] on div "Content Aruba's Activities Expert Black Cat Cruises Banff Airporter Internation…" at bounding box center [322, 15] width 645 height 31
drag, startPoint x: 75, startPoint y: 315, endPoint x: 78, endPoint y: 329, distance: 14.6
click at [75, 316] on div "Home Inbox Chatbot Content Products Chat Logs Website Widget Pop-up messages Re…" at bounding box center [51, 162] width 102 height 325
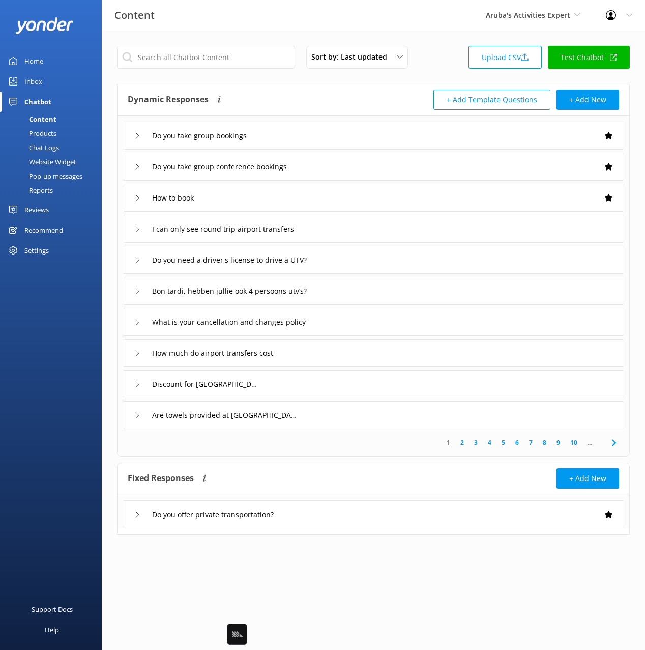
click at [454, 68] on div "Sort by: Last updated Title Last updated Upload CSV Test Chatbot" at bounding box center [373, 60] width 513 height 29
click at [241, 9] on div "Content Aruba's Activities Expert Black Cat Cruises Banff Airporter Internation…" at bounding box center [322, 15] width 645 height 31
drag, startPoint x: 171, startPoint y: 75, endPoint x: 163, endPoint y: 84, distance: 12.3
click at [171, 75] on div "Sort by: Last updated Title Last updated Upload CSV Test Chatbot Dynamic Respon…" at bounding box center [373, 298] width 543 height 535
drag, startPoint x: 74, startPoint y: 315, endPoint x: 234, endPoint y: 111, distance: 259.5
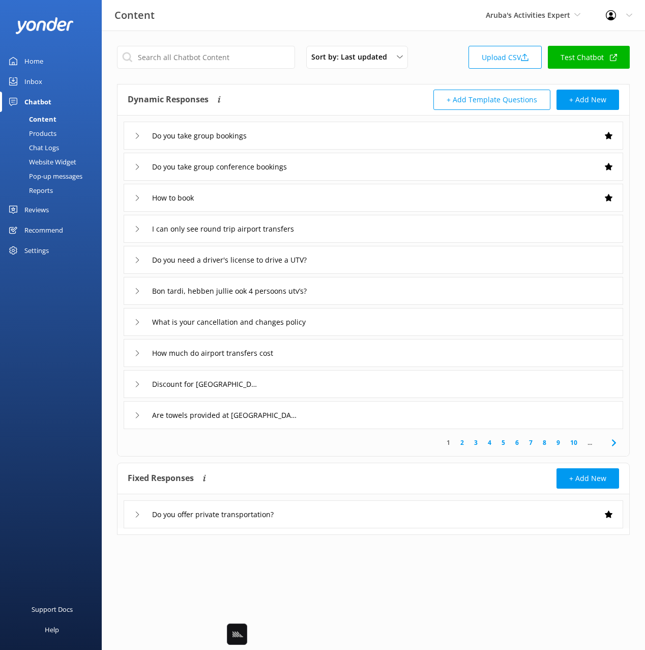
click at [77, 308] on div "Home Inbox Chatbot Content Products Chat Logs Website Widget Pop-up messages Re…" at bounding box center [51, 162] width 102 height 325
click at [418, 84] on div "Dynamic Responses Dynamic responses rely on the Large Language Model to create …" at bounding box center [373, 270] width 513 height 372
click at [431, 50] on div "Sort by: Last updated Title Last updated Upload CSV Test Chatbot" at bounding box center [373, 60] width 513 height 29
drag, startPoint x: 42, startPoint y: 147, endPoint x: 62, endPoint y: 149, distance: 19.9
click at [42, 147] on div "Chat Logs" at bounding box center [32, 147] width 53 height 14
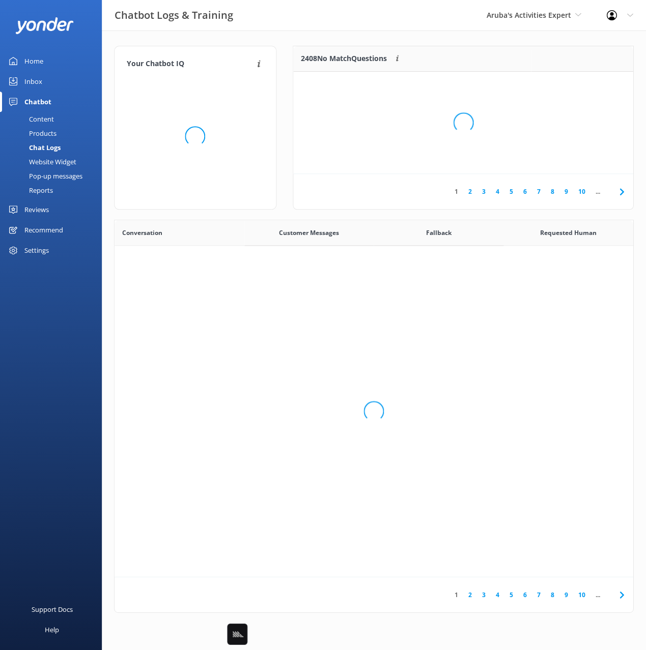
scroll to position [357, 518]
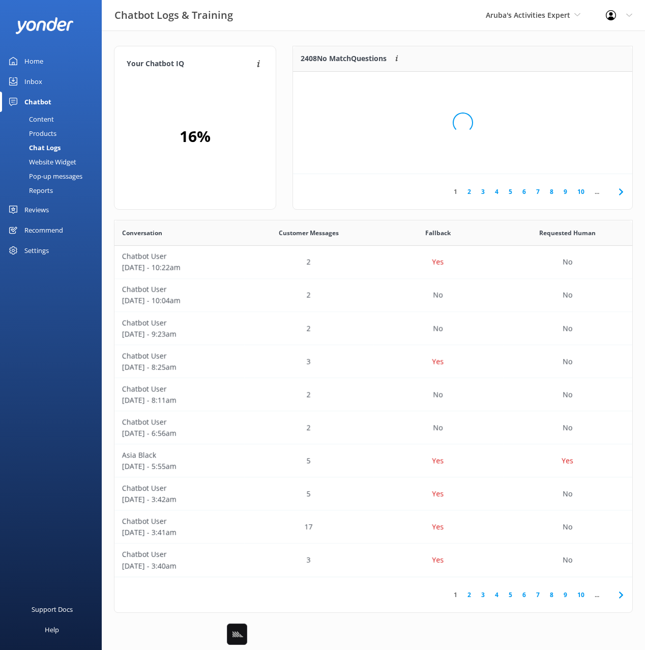
click at [286, 119] on div "2408 No Match Questions Customers sometimes ask questions that don't fully matc…" at bounding box center [462, 133] width 357 height 174
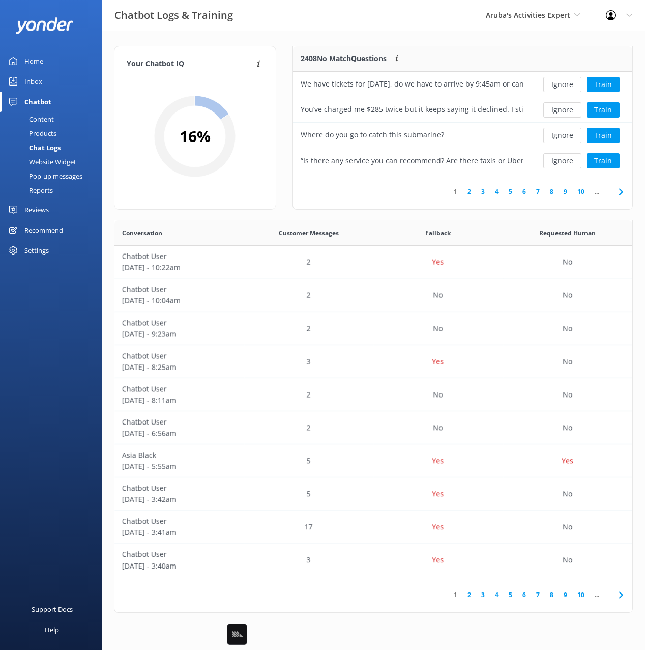
drag, startPoint x: 398, startPoint y: 204, endPoint x: 453, endPoint y: 204, distance: 55.4
click at [398, 204] on div "1 2 3 4 5 6 7 8 9 10 ..." at bounding box center [462, 191] width 339 height 35
click at [525, 192] on link "6" at bounding box center [524, 192] width 14 height 10
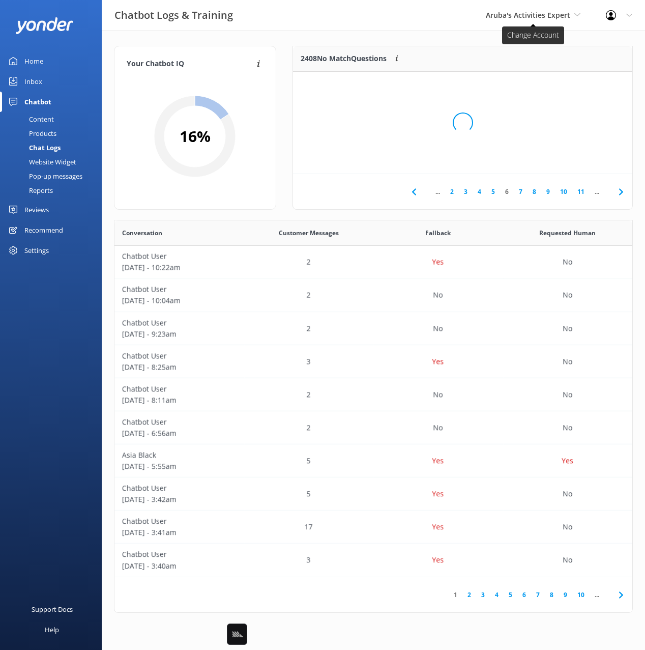
drag, startPoint x: 493, startPoint y: 57, endPoint x: 508, endPoint y: 20, distance: 39.8
click at [494, 56] on div "Loading.." at bounding box center [462, 123] width 319 height 650
click at [509, 16] on span "Aruba's Activities Expert" at bounding box center [528, 15] width 84 height 10
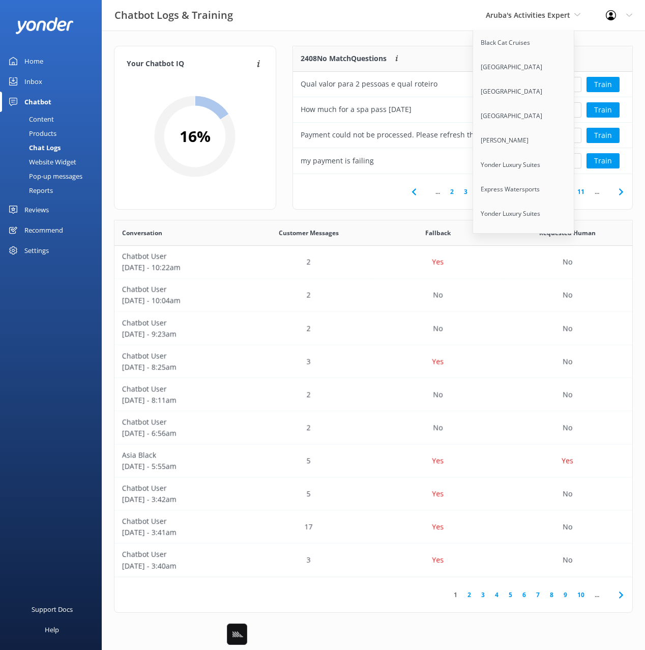
click at [422, 26] on div "Chatbot Logs & Training Aruba's Activities Expert Black Cat Cruises Banff Airpo…" at bounding box center [322, 15] width 645 height 31
click at [444, 38] on div "Your Chatbot IQ Your Chatbot IQ is the percentage of trained FAQs against untra…" at bounding box center [373, 332] width 543 height 602
click at [542, 18] on span "Aruba's Activities Expert" at bounding box center [528, 15] width 84 height 10
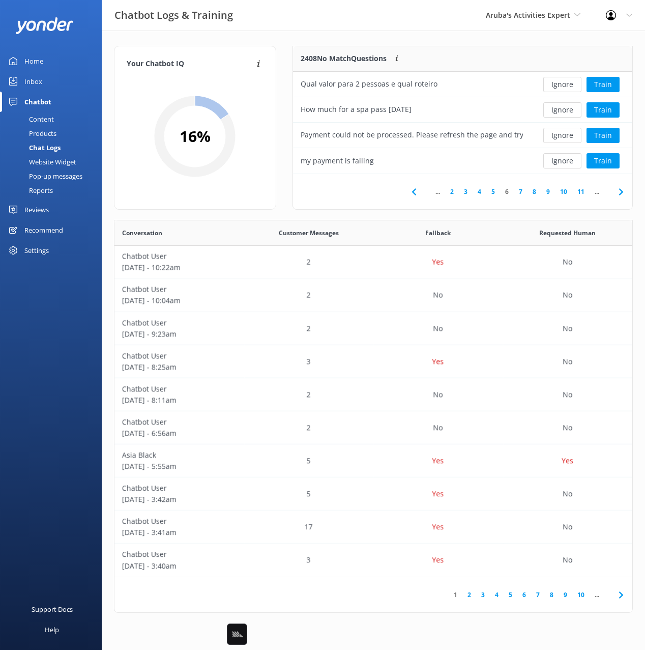
click at [467, 35] on div "Your Chatbot IQ Your Chatbot IQ is the percentage of trained FAQs against untra…" at bounding box center [373, 332] width 543 height 602
drag, startPoint x: 471, startPoint y: 36, endPoint x: 374, endPoint y: 65, distance: 100.9
click at [471, 38] on div "Your Chatbot IQ Your Chatbot IQ is the percentage of trained FAQs against untra…" at bounding box center [373, 332] width 543 height 602
drag, startPoint x: 150, startPoint y: 49, endPoint x: 94, endPoint y: 62, distance: 56.9
click at [150, 49] on div "Your Chatbot IQ Your Chatbot IQ is the percentage of trained FAQs against untra…" at bounding box center [195, 128] width 162 height 164
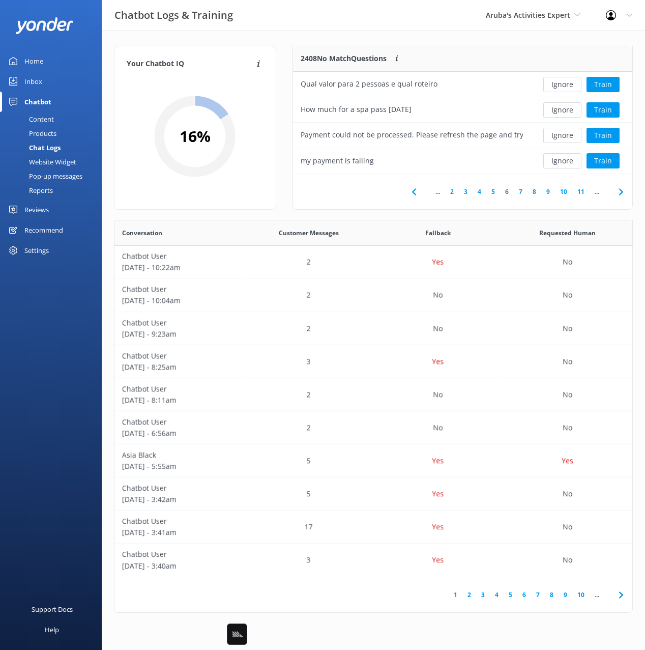
click at [473, 24] on div "Chatbot Logs & Training Aruba's Activities Expert Black Cat Cruises Banff Airpo…" at bounding box center [322, 15] width 645 height 31
drag, startPoint x: 33, startPoint y: 58, endPoint x: 90, endPoint y: 47, distance: 57.7
click at [33, 58] on div "Home" at bounding box center [33, 61] width 19 height 20
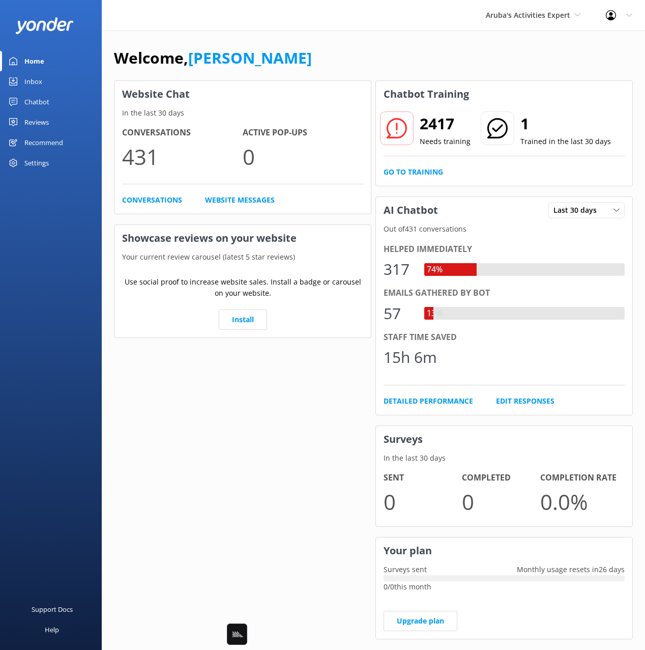
click at [343, 18] on div "Aruba's Activities Expert Black Cat Cruises Banff Airporter International Antar…" at bounding box center [322, 15] width 645 height 31
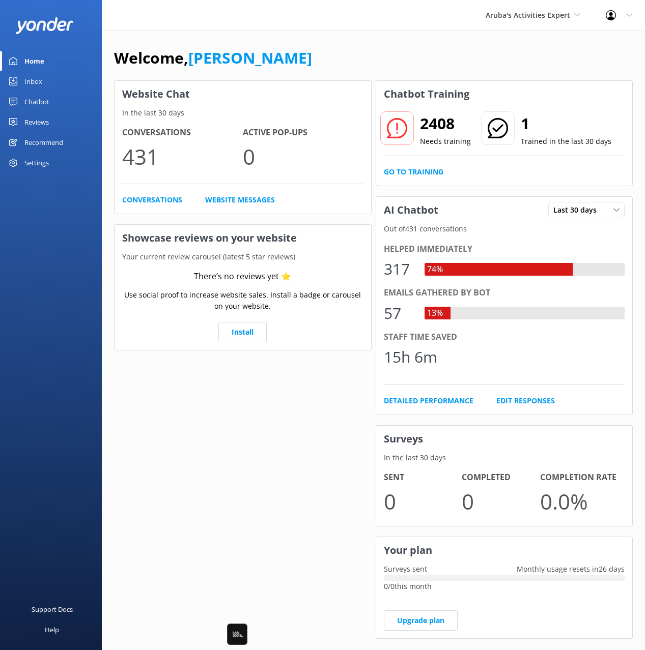
drag, startPoint x: 373, startPoint y: 27, endPoint x: 394, endPoint y: 44, distance: 26.5
click at [374, 28] on div "Aruba's Activities Expert Black Cat Cruises Banff Airporter International Antar…" at bounding box center [322, 15] width 645 height 31
click at [399, 50] on div "Welcome, Mikayla" at bounding box center [373, 63] width 518 height 35
